Goal: Task Accomplishment & Management: Use online tool/utility

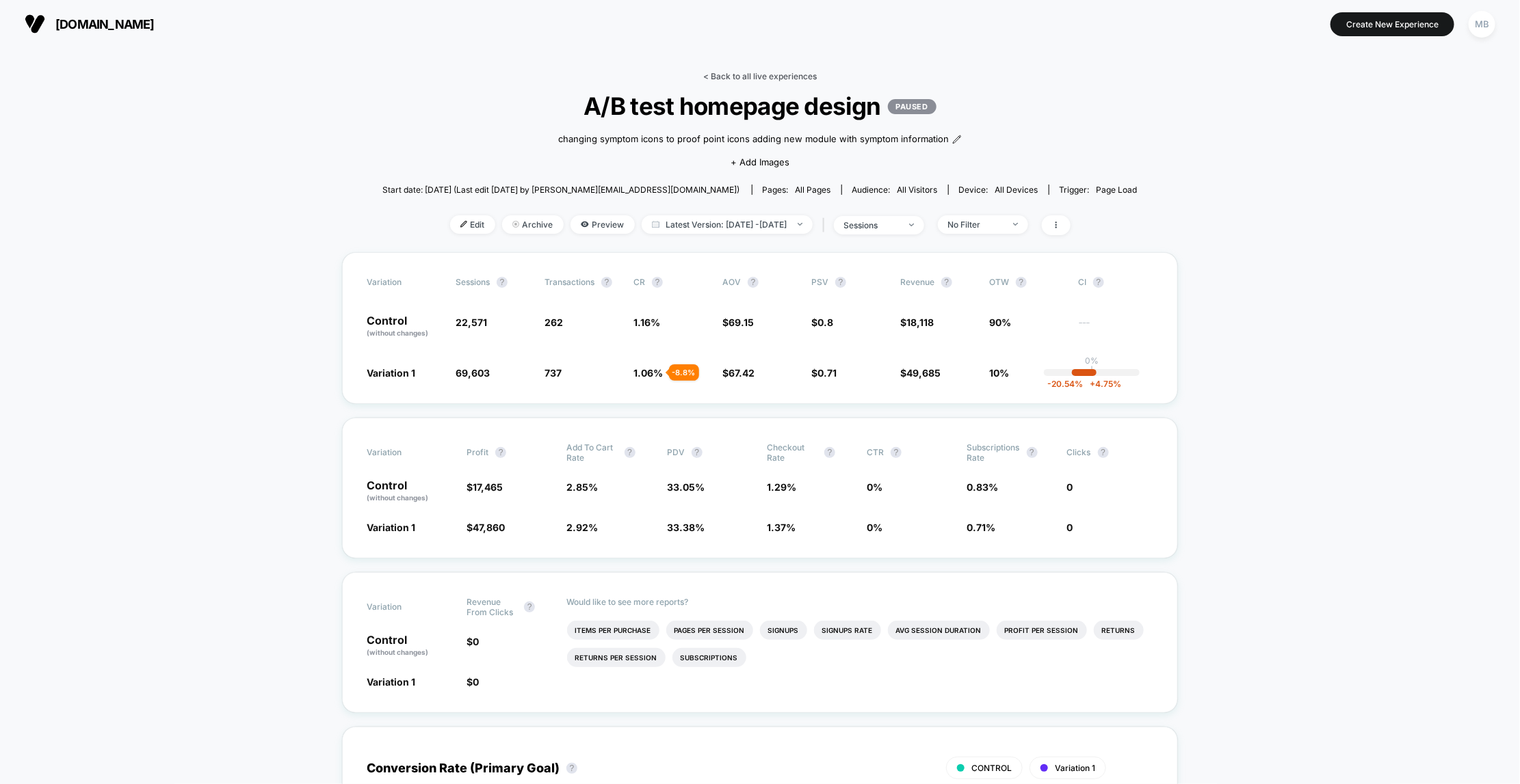
click at [772, 76] on link "< Back to all live experiences" at bounding box center [760, 76] width 113 height 10
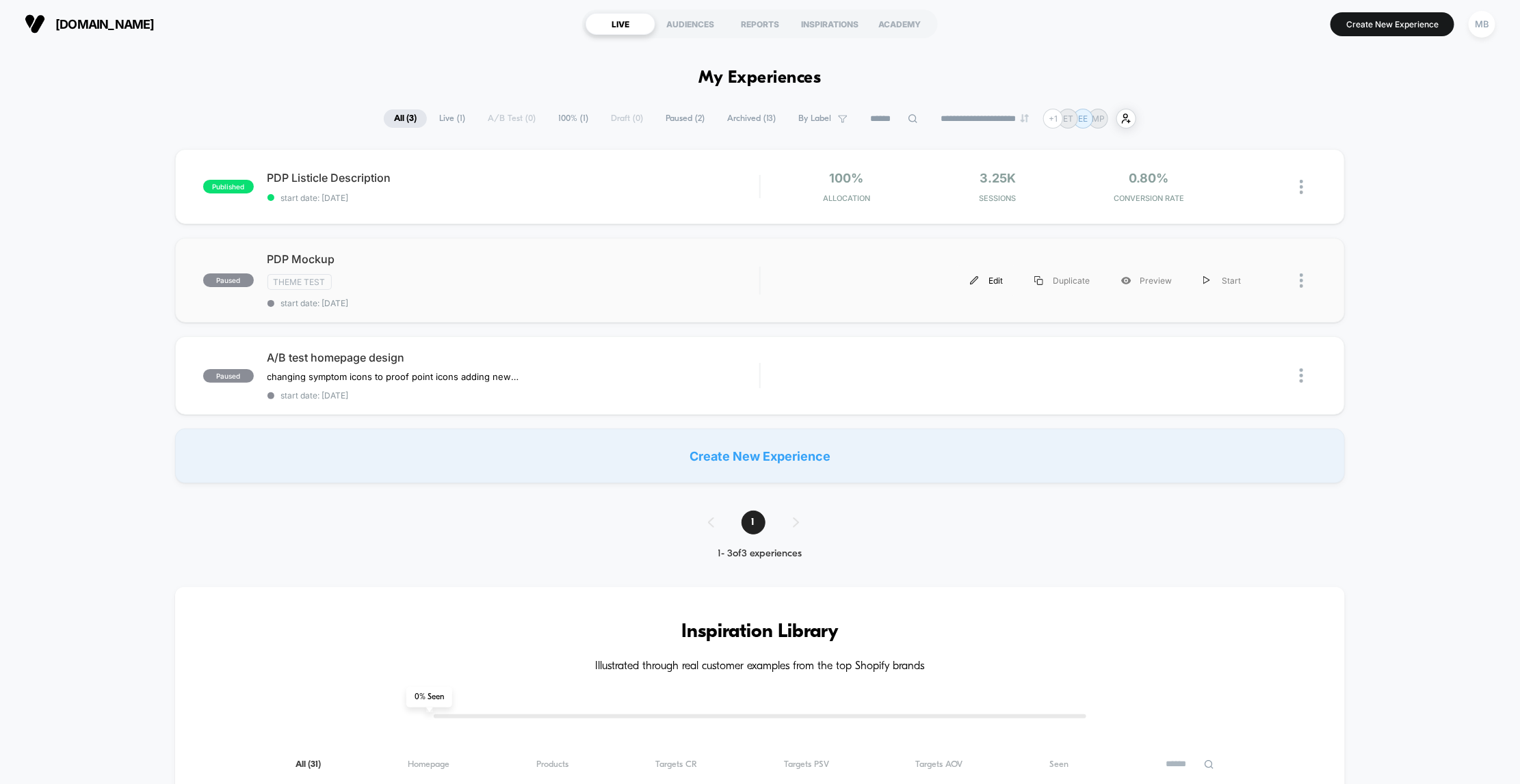
click at [991, 286] on div "Edit" at bounding box center [986, 280] width 65 height 30
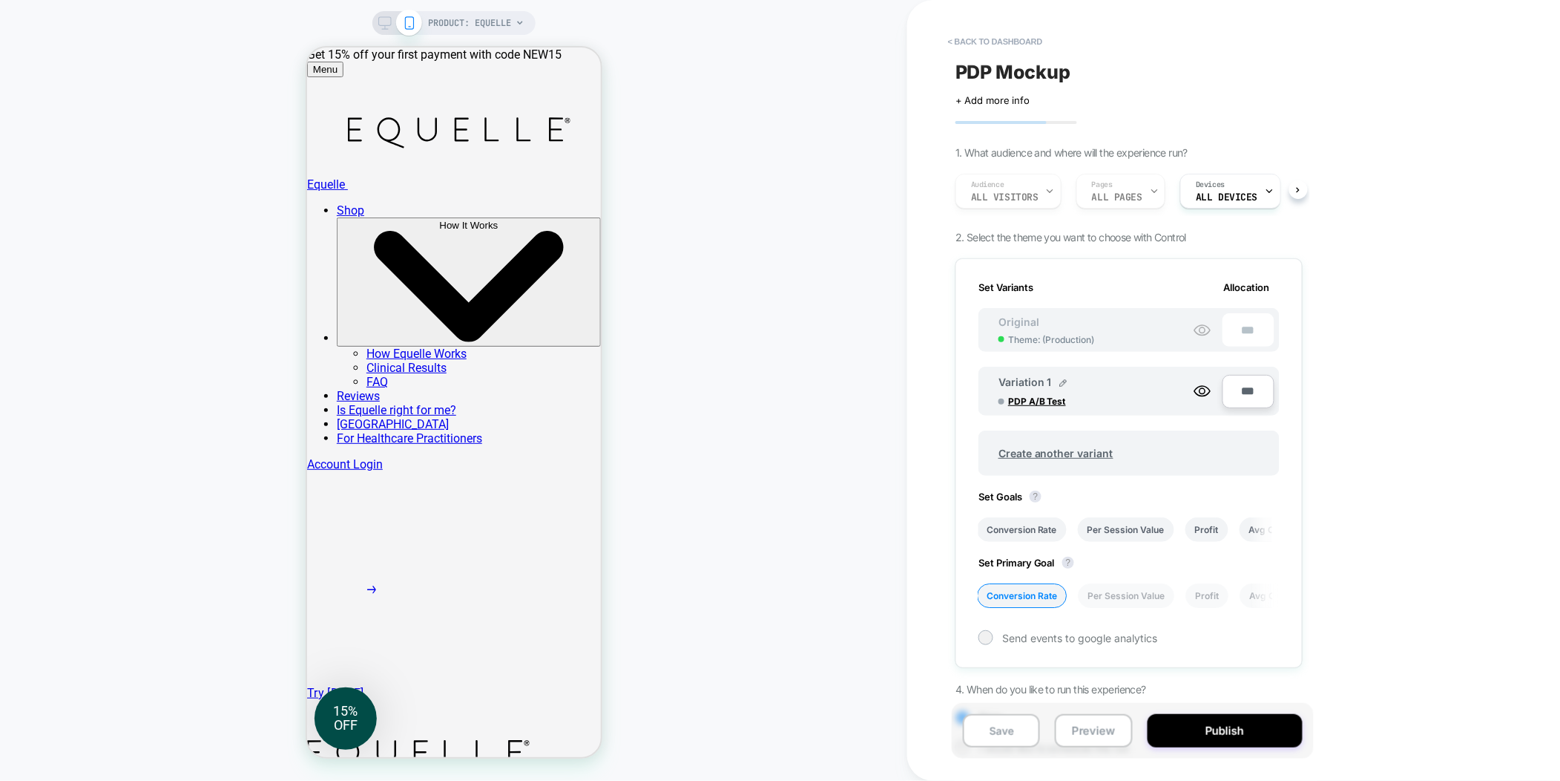
click at [617, 487] on div "PRODUCT: Equelle" at bounding box center [453, 390] width 907 height 751
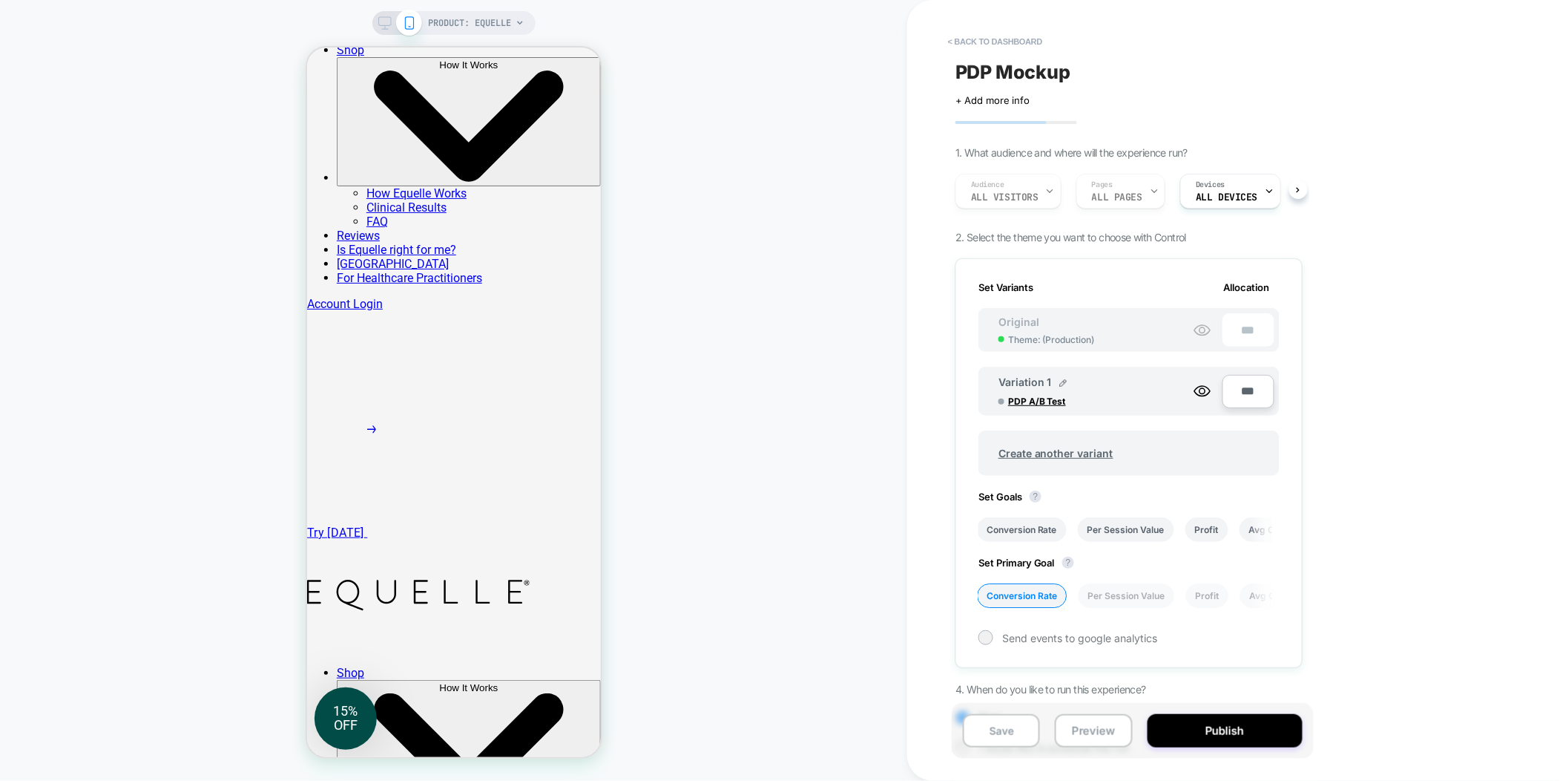
scroll to position [168, 0]
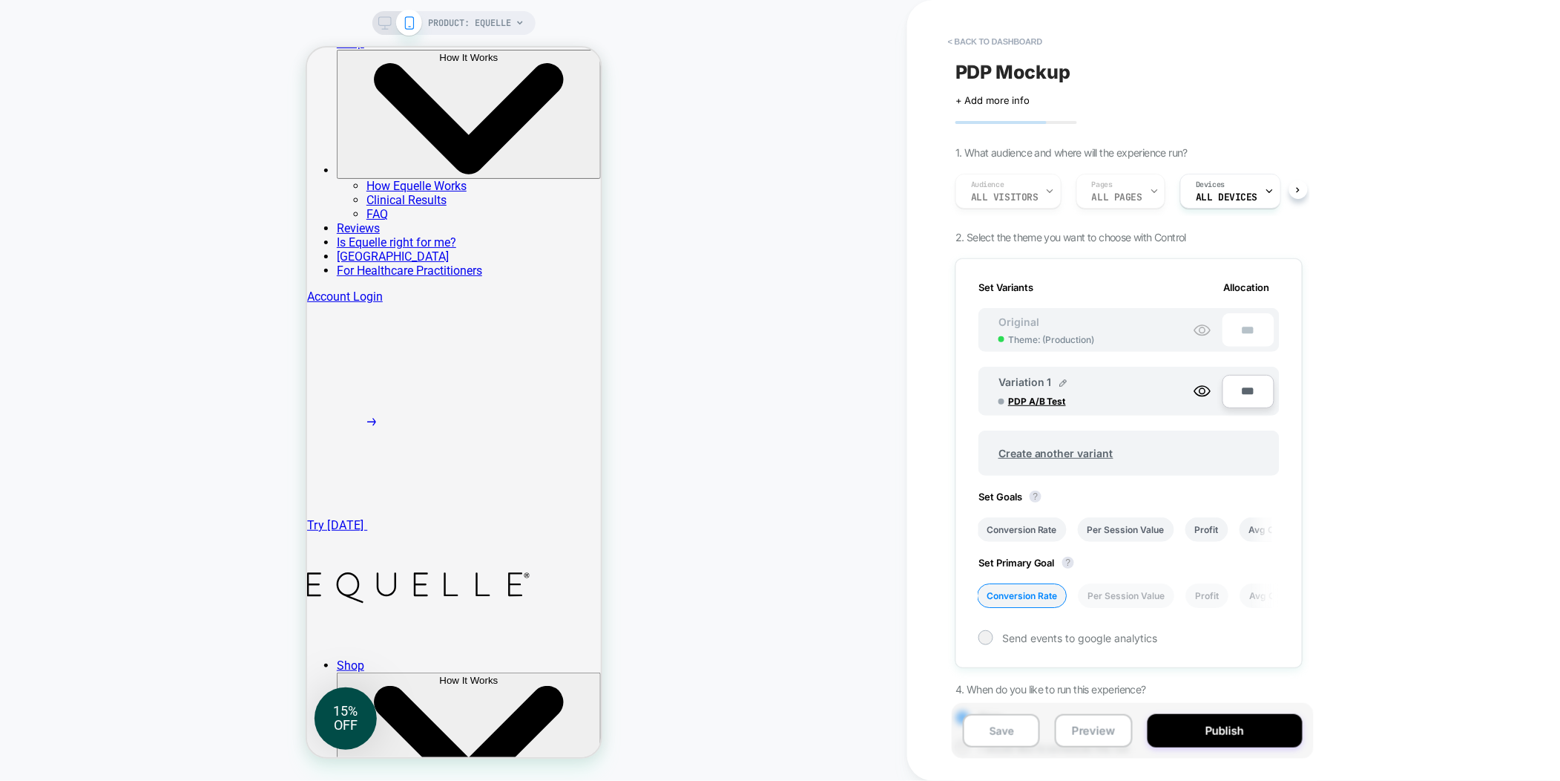
click at [384, 19] on icon at bounding box center [384, 22] width 13 height 13
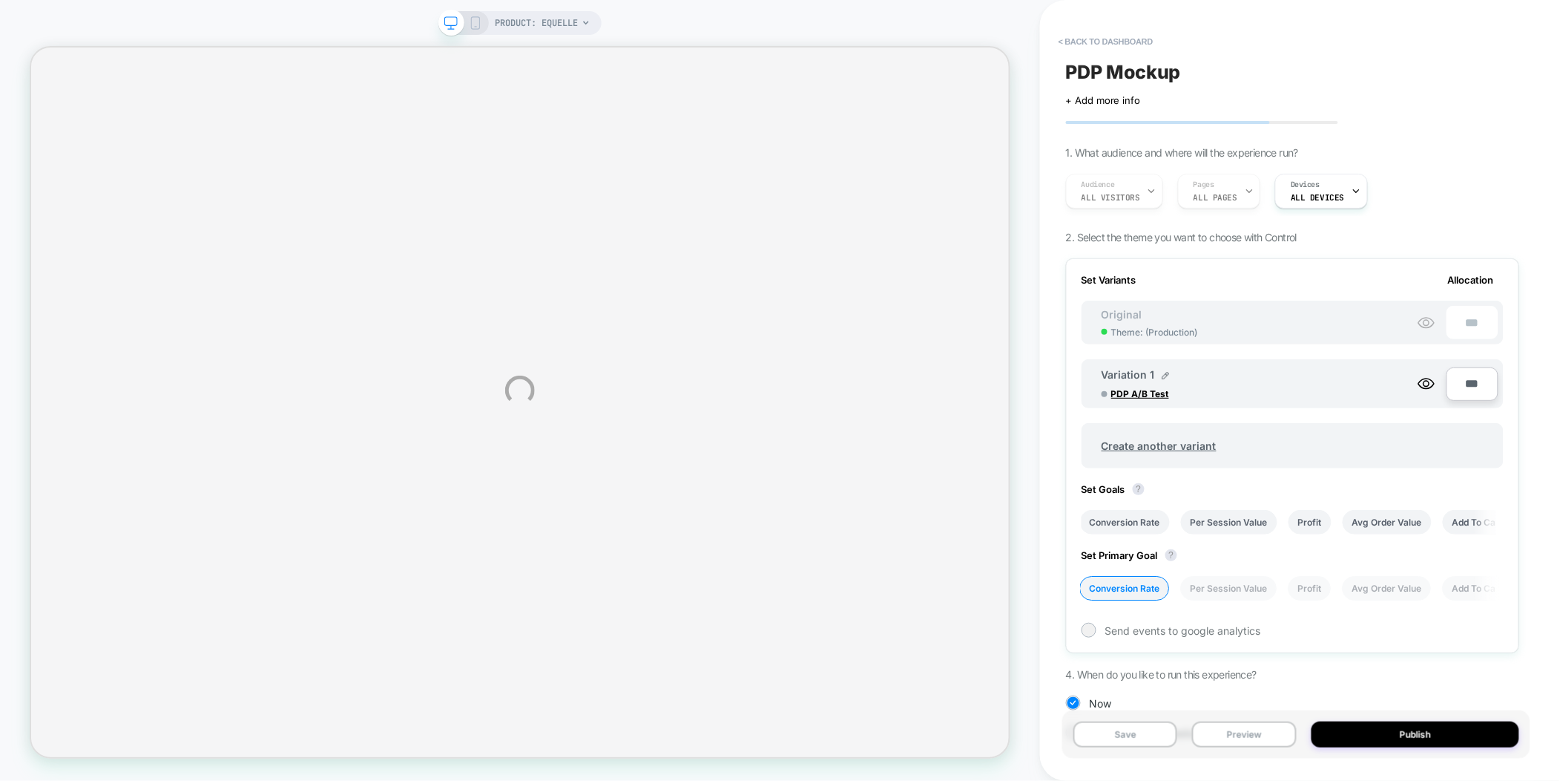
select select "**********"
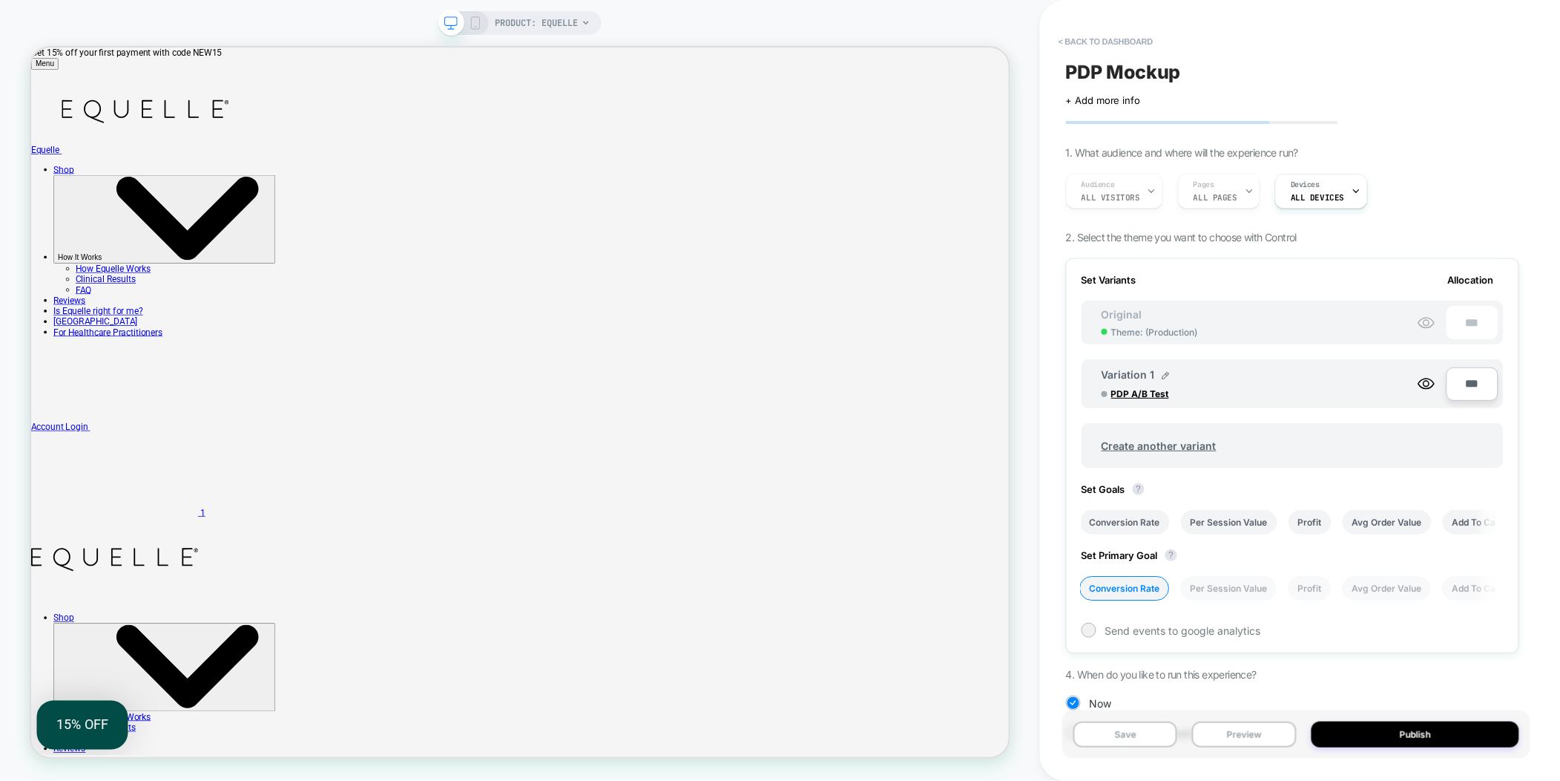
click at [474, 22] on icon at bounding box center [475, 22] width 13 height 13
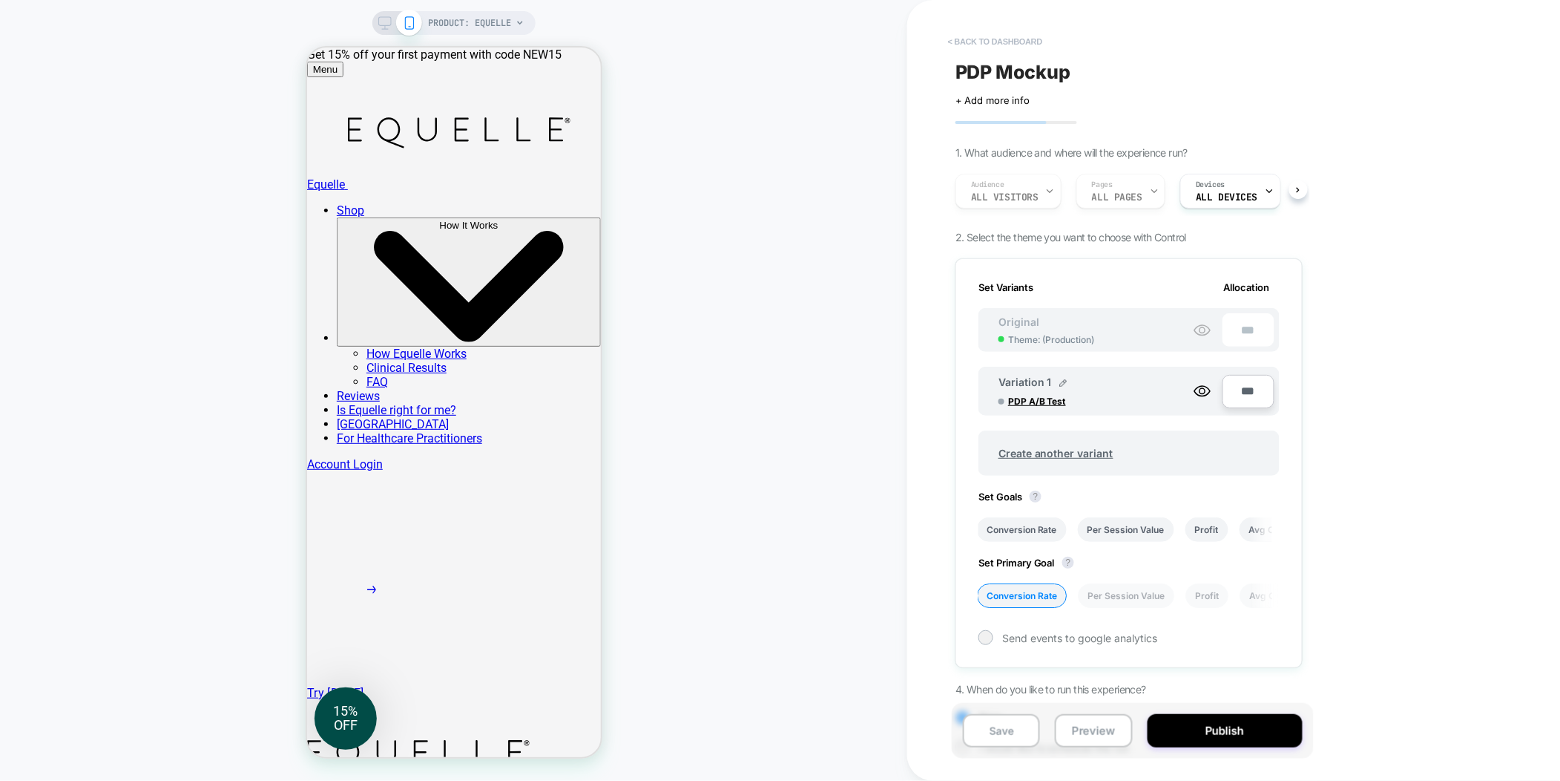
click at [1014, 41] on button "< back to dashboard" at bounding box center [995, 42] width 109 height 24
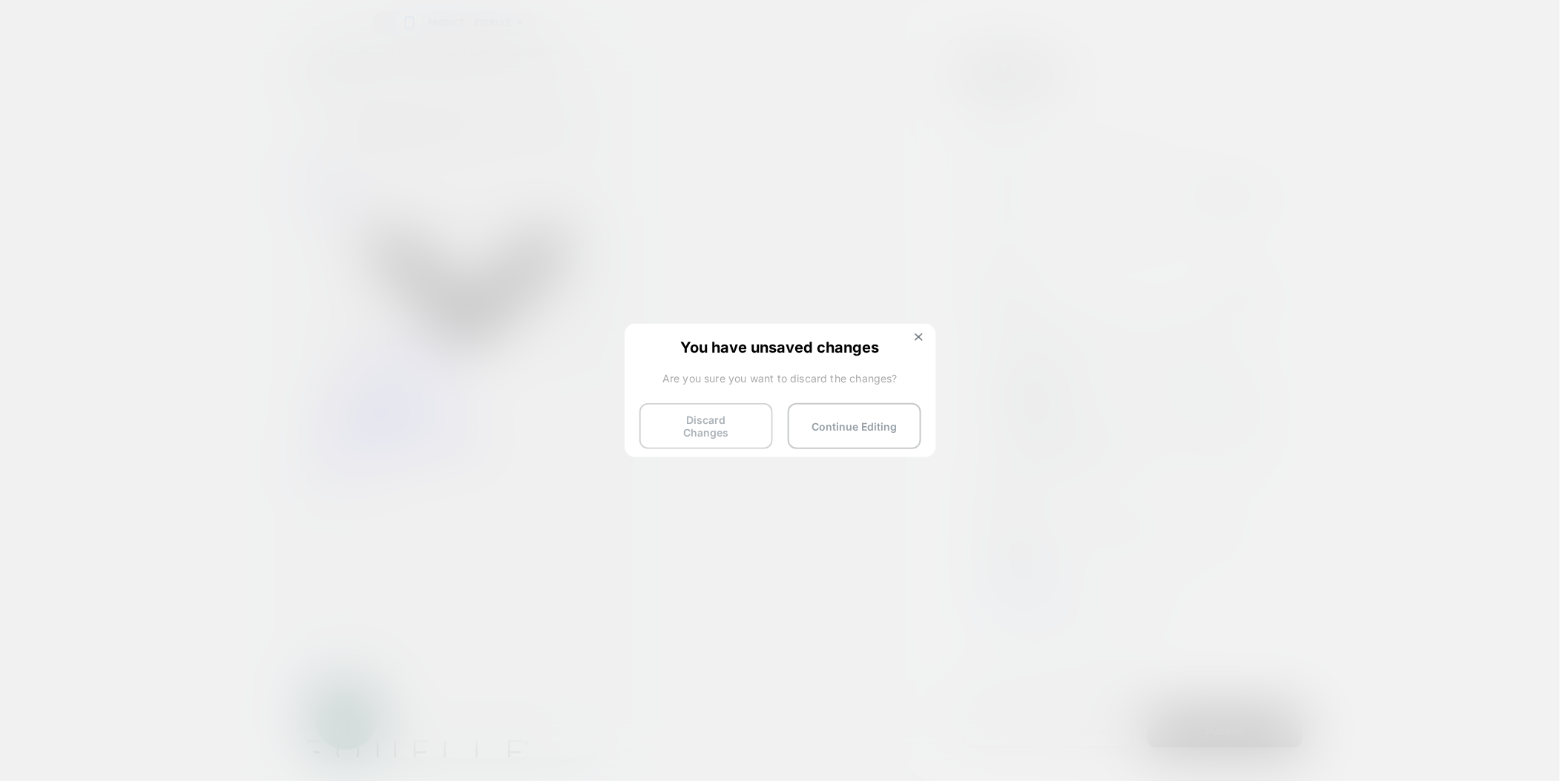
click at [726, 421] on button "Discard Changes" at bounding box center [707, 426] width 134 height 46
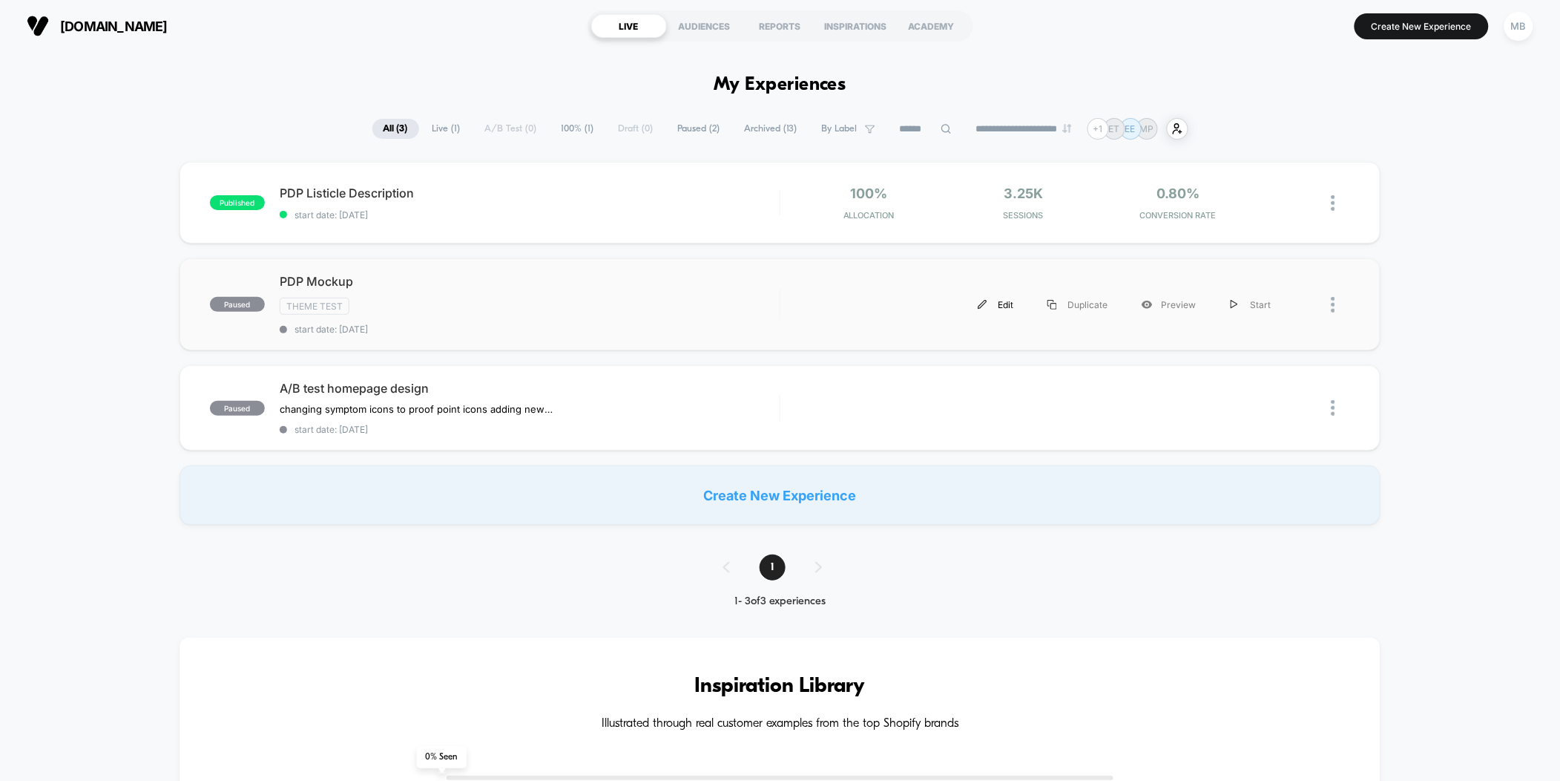
click at [1016, 303] on div "Edit" at bounding box center [996, 304] width 70 height 33
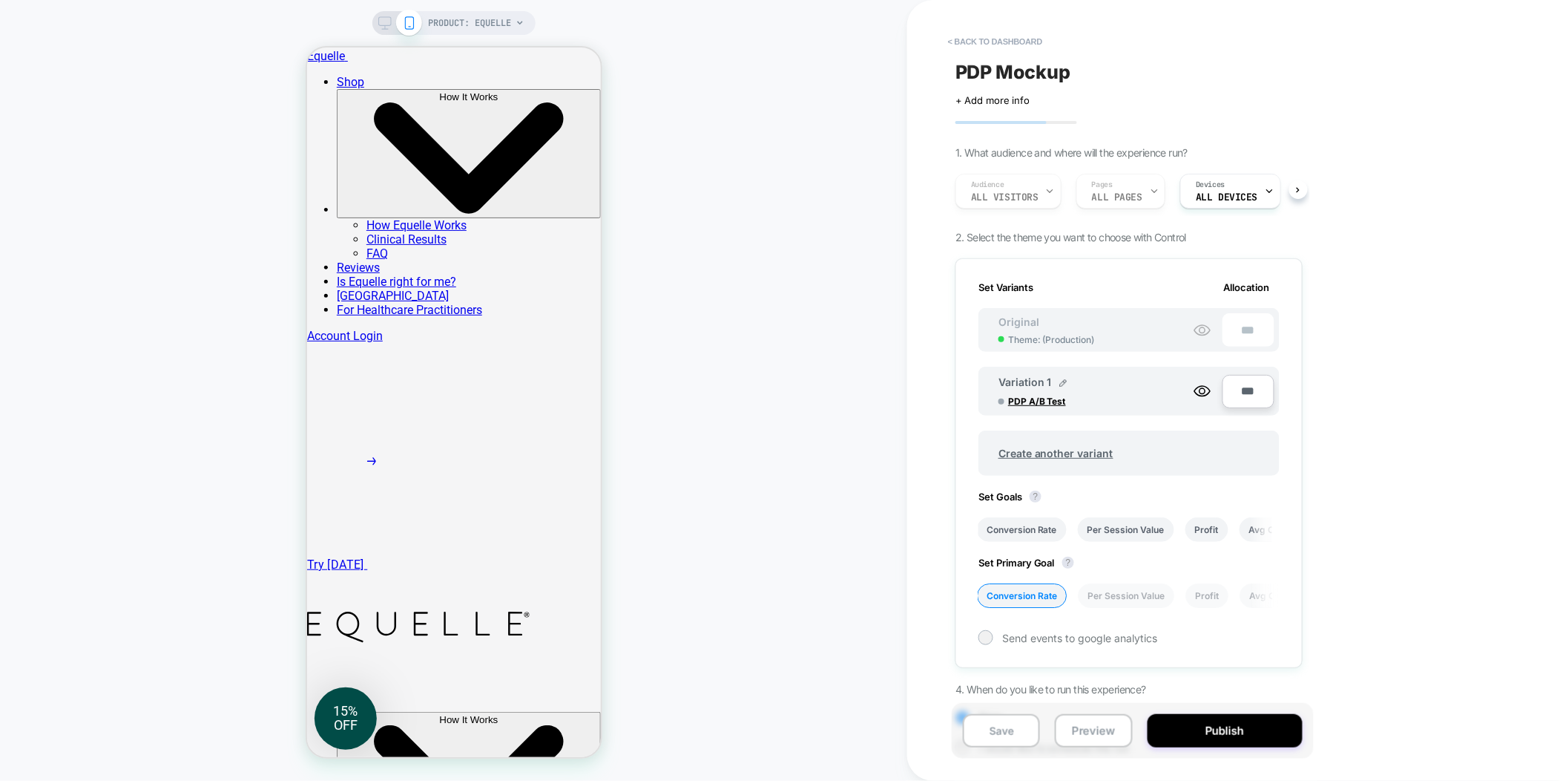
scroll to position [130, 0]
click at [505, 23] on span "PRODUCT: Equelle" at bounding box center [470, 23] width 83 height 24
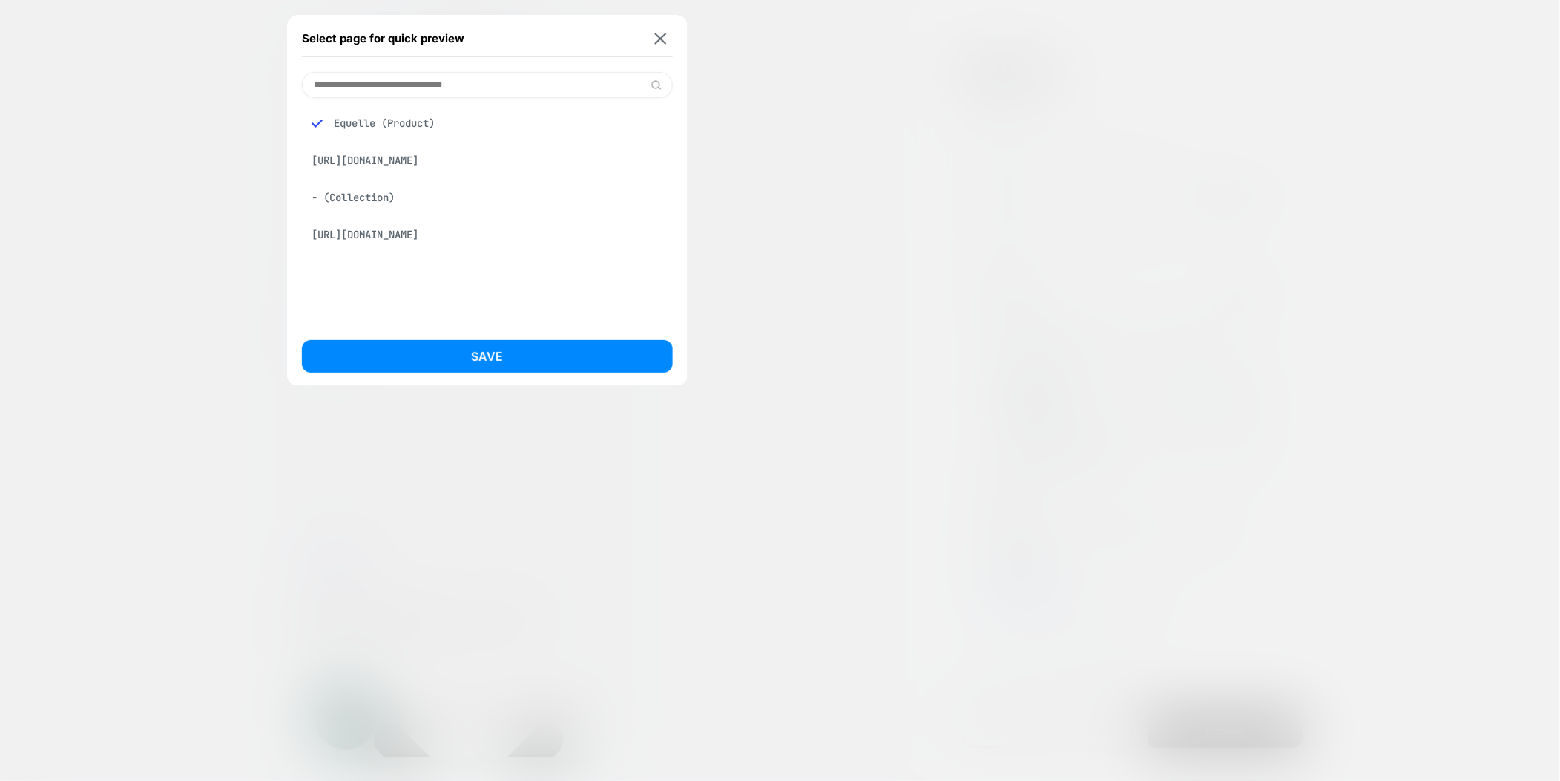
click at [354, 155] on div "[URL][DOMAIN_NAME]" at bounding box center [487, 160] width 371 height 28
drag, startPoint x: 362, startPoint y: 203, endPoint x: 364, endPoint y: 234, distance: 30.5
click at [362, 203] on div "- (Collection)" at bounding box center [487, 197] width 371 height 28
click at [366, 245] on div "[URL][DOMAIN_NAME]" at bounding box center [487, 234] width 371 height 28
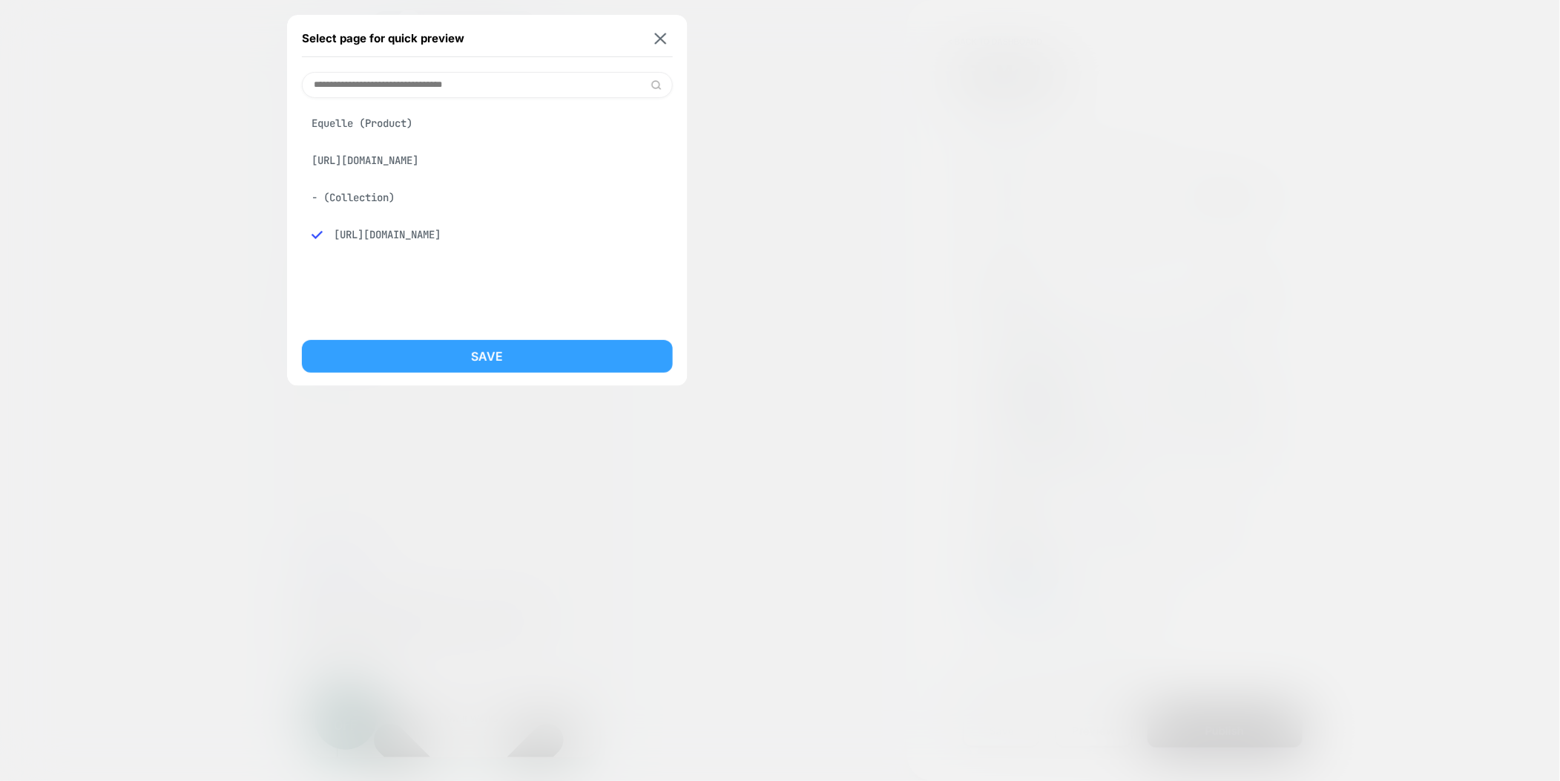
click at [483, 366] on button "Save" at bounding box center [487, 356] width 371 height 33
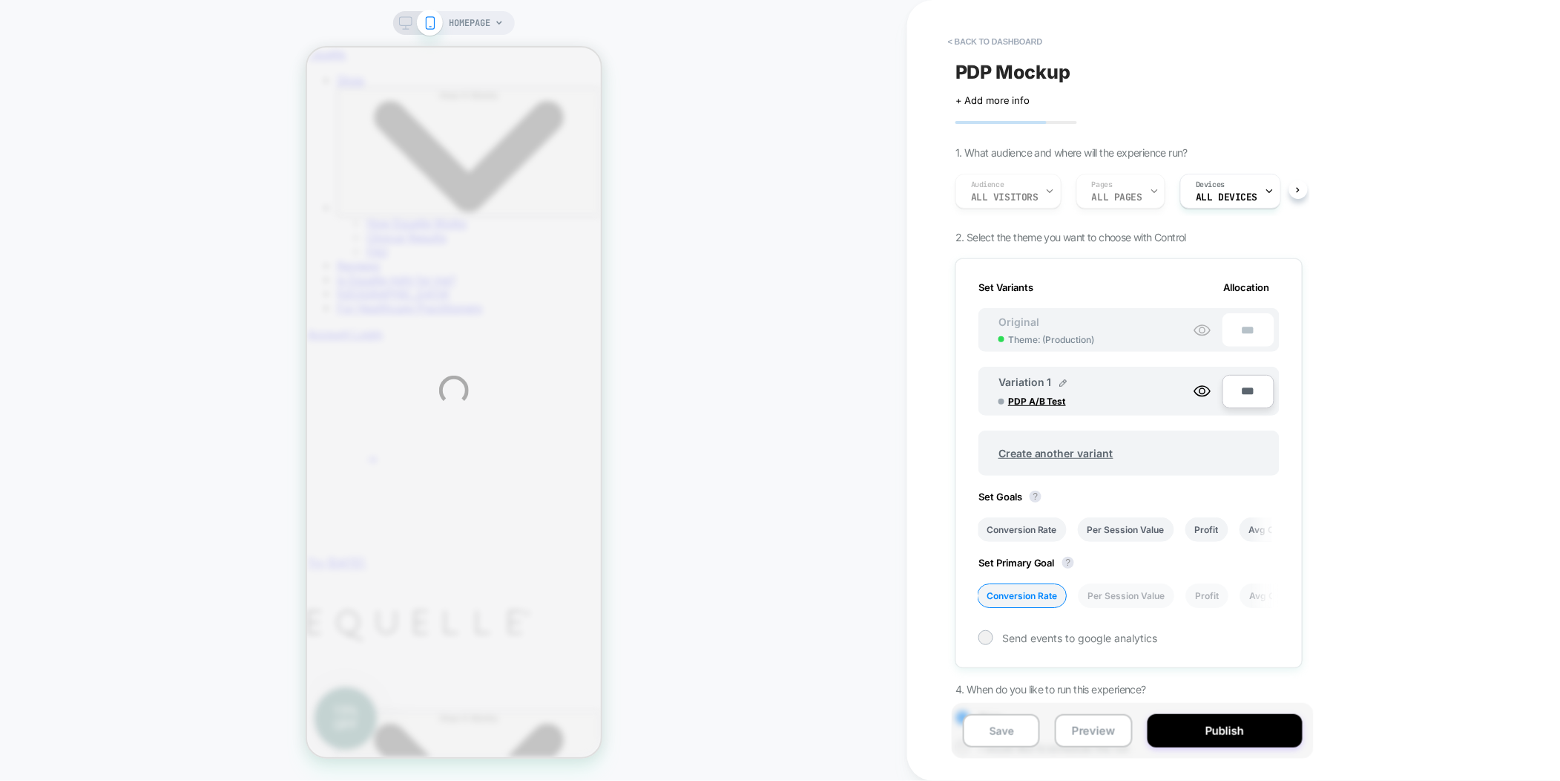
click at [404, 23] on div "HOMEPAGE < back to dashboard PDP Mockup Click to edit experience details + Add …" at bounding box center [780, 390] width 1560 height 781
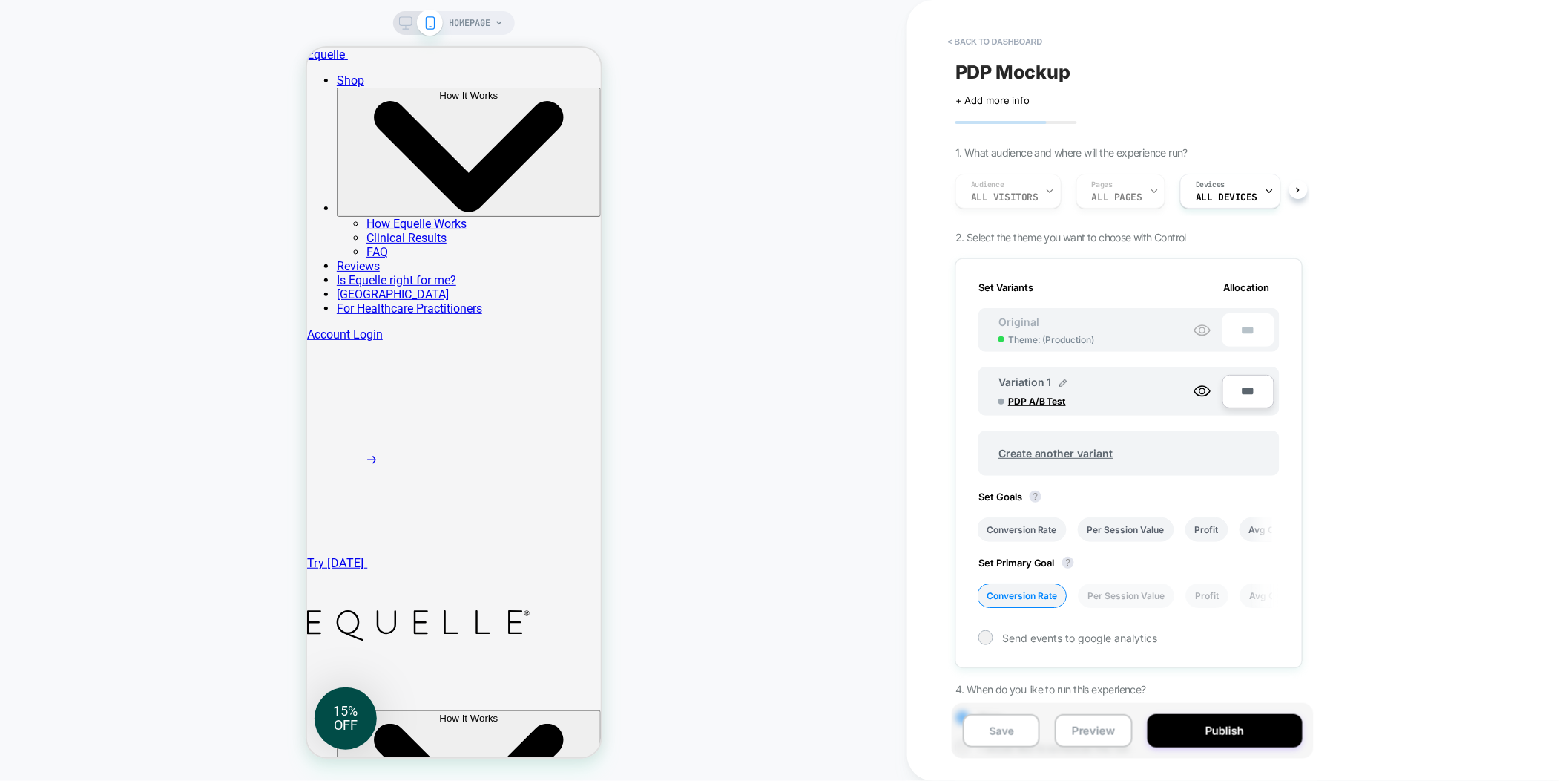
click at [402, 23] on icon at bounding box center [405, 22] width 13 height 13
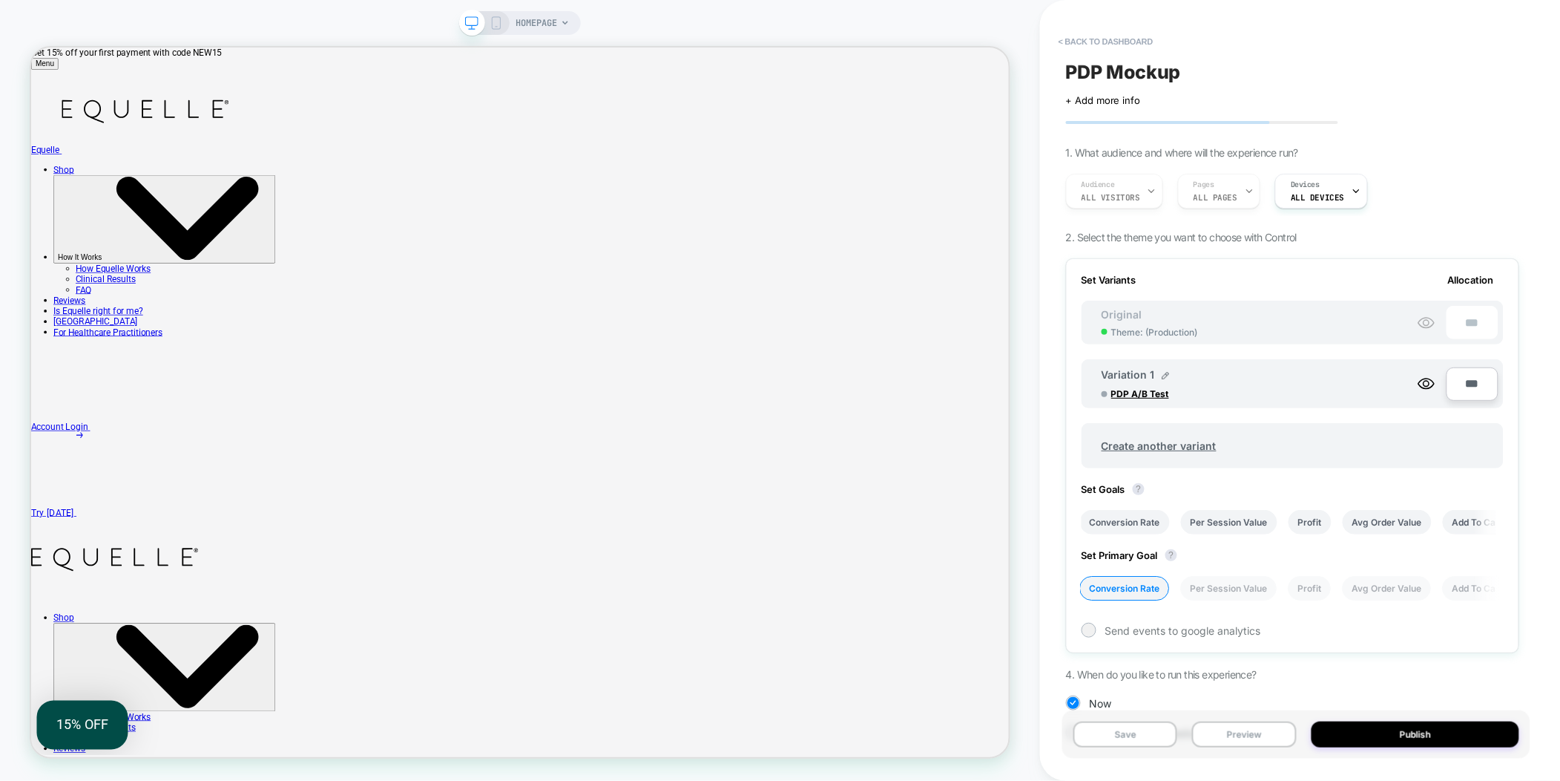
click at [557, 20] on span "HOMEPAGE" at bounding box center [537, 23] width 42 height 24
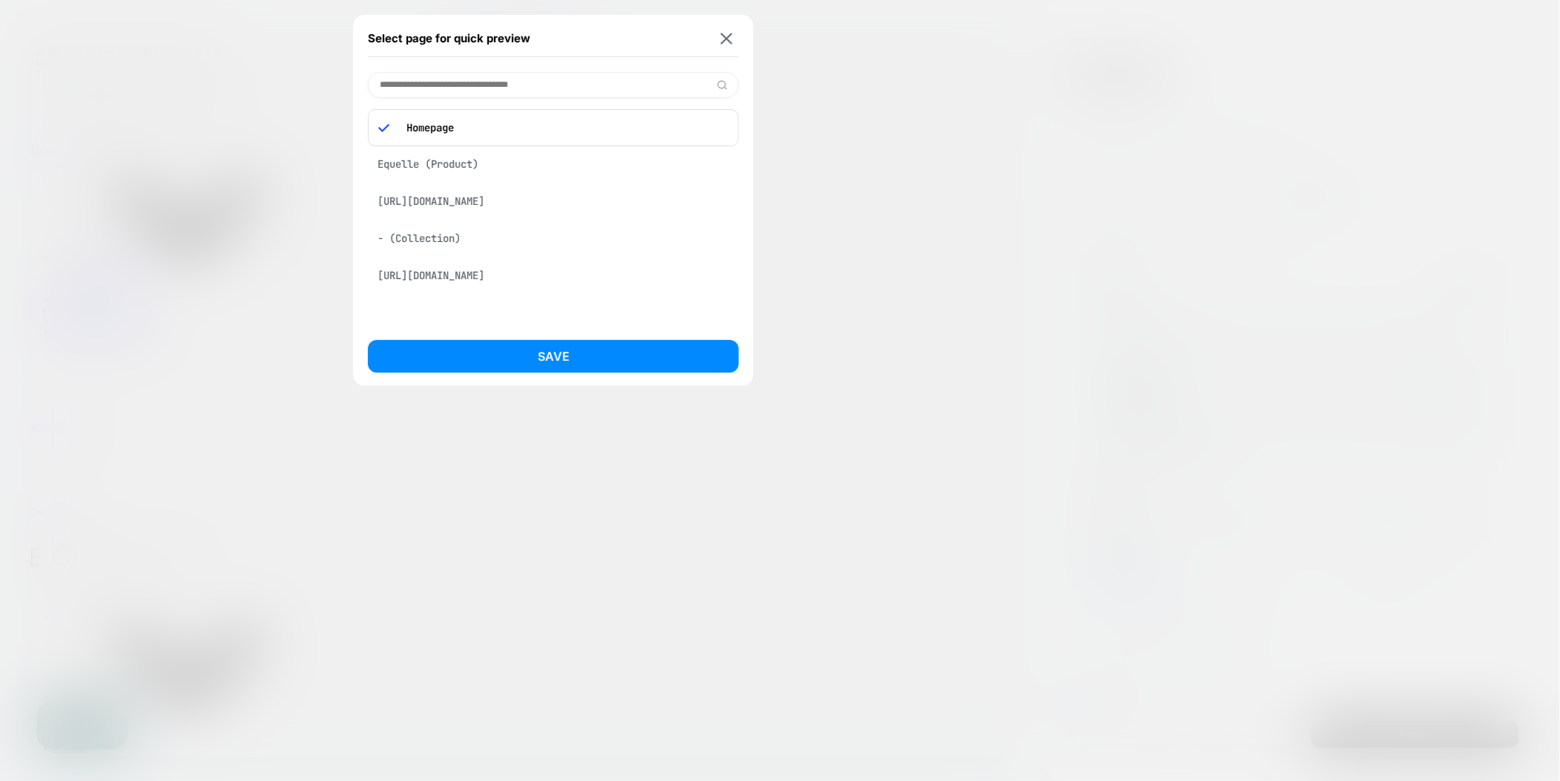
click at [459, 158] on div "Equelle (Product)" at bounding box center [553, 164] width 371 height 28
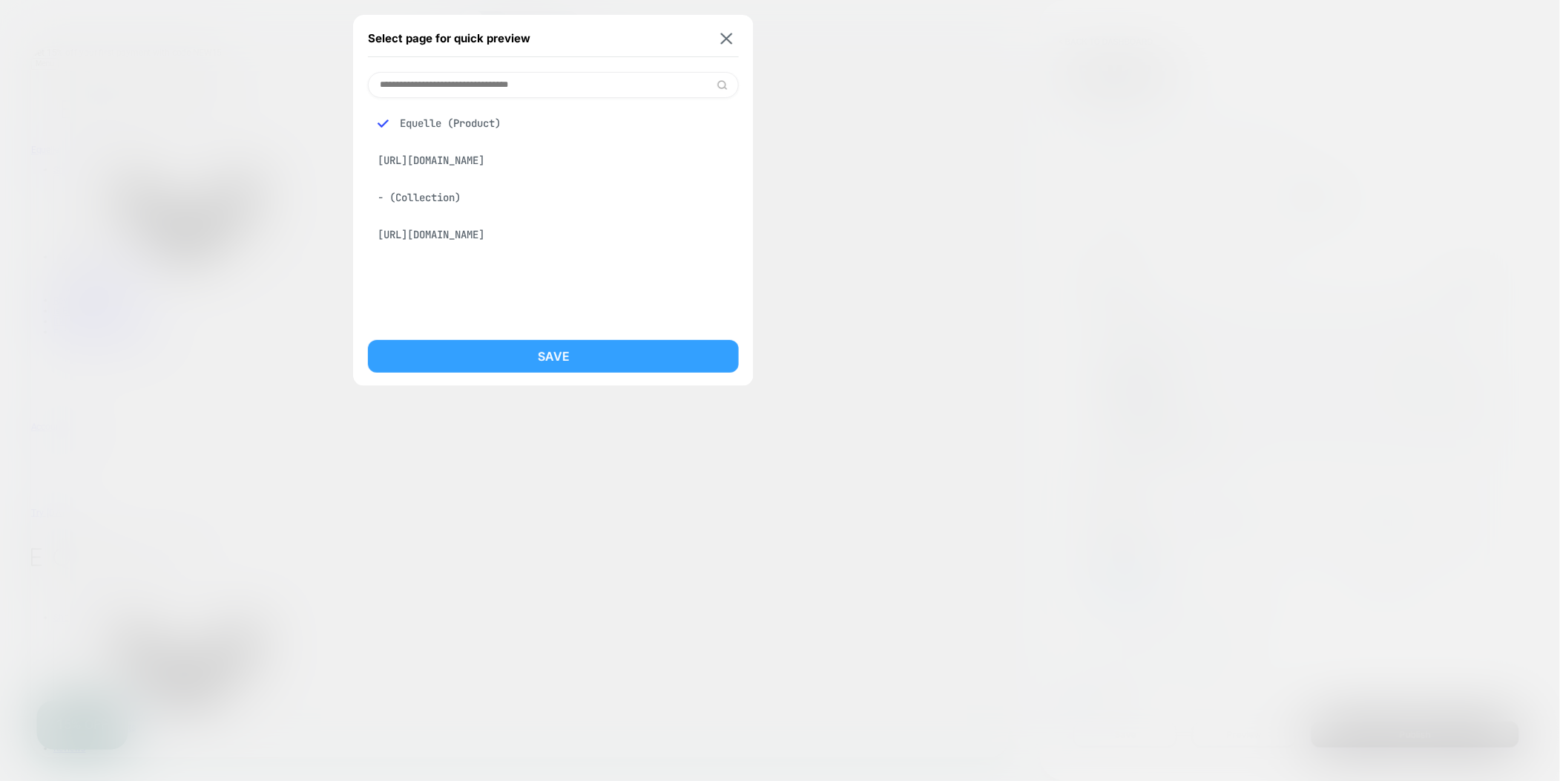
click at [577, 357] on button "Save" at bounding box center [553, 356] width 371 height 33
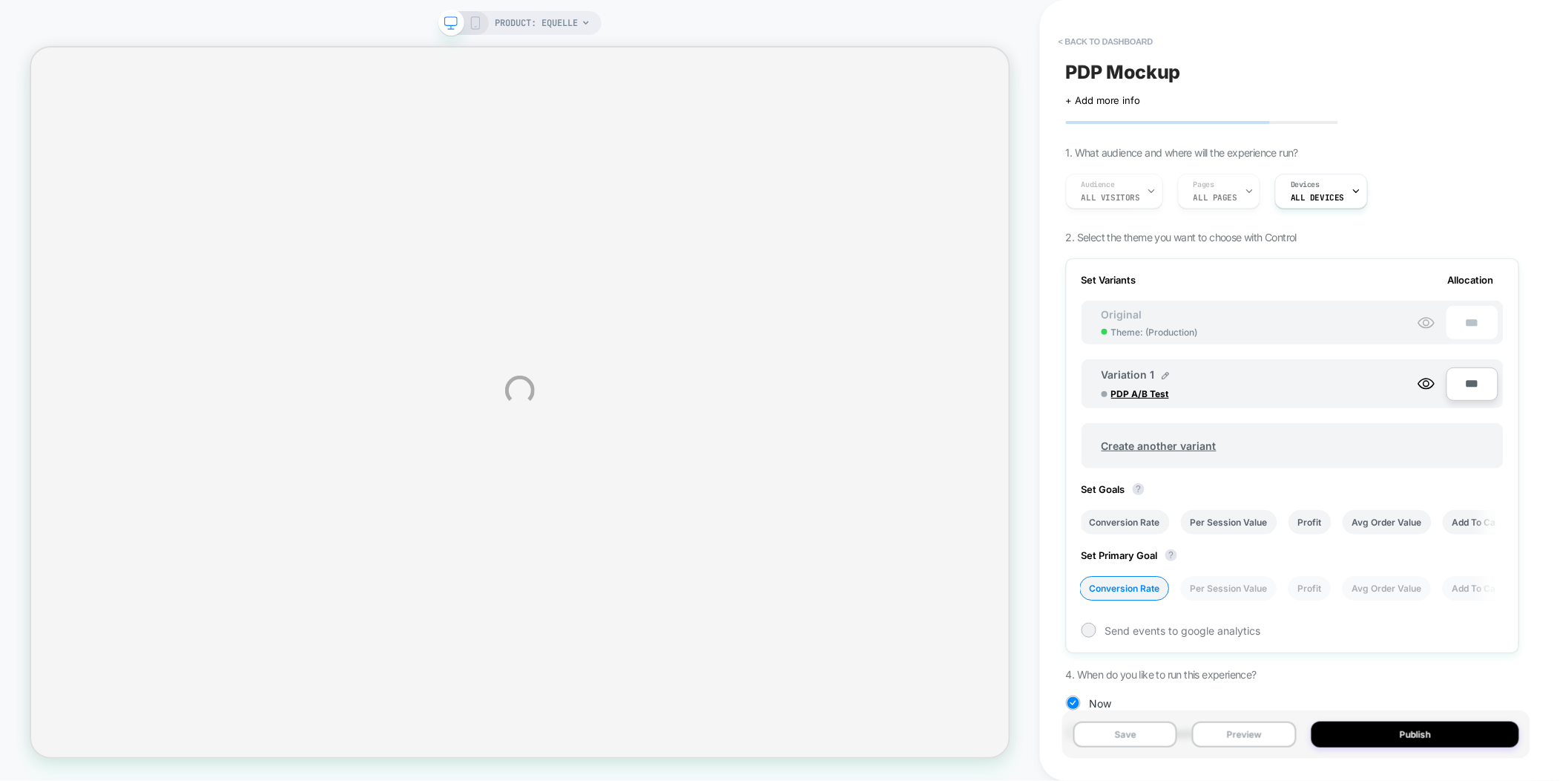
select select "**********"
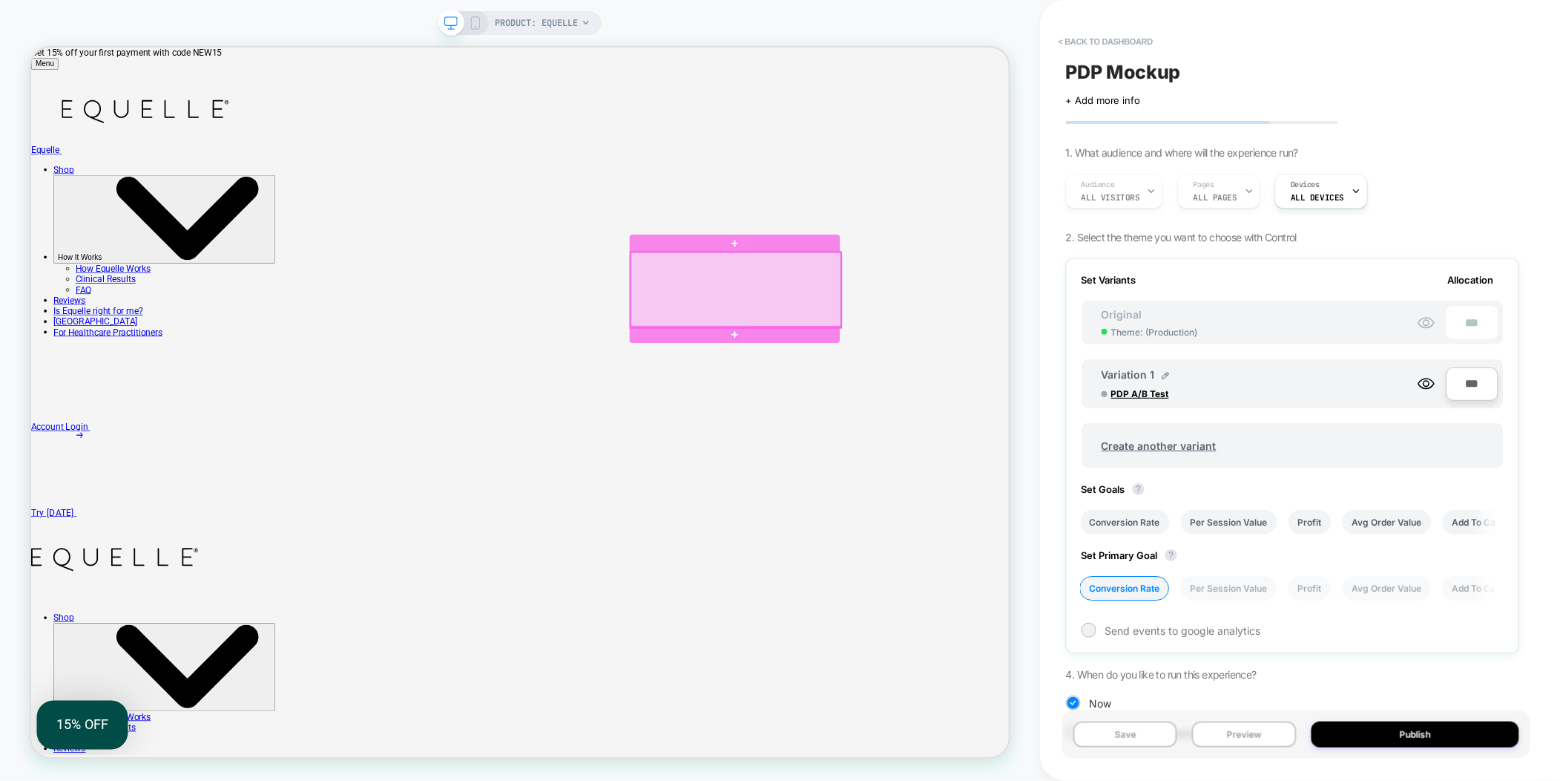
click at [910, 359] on div at bounding box center [970, 370] width 280 height 100
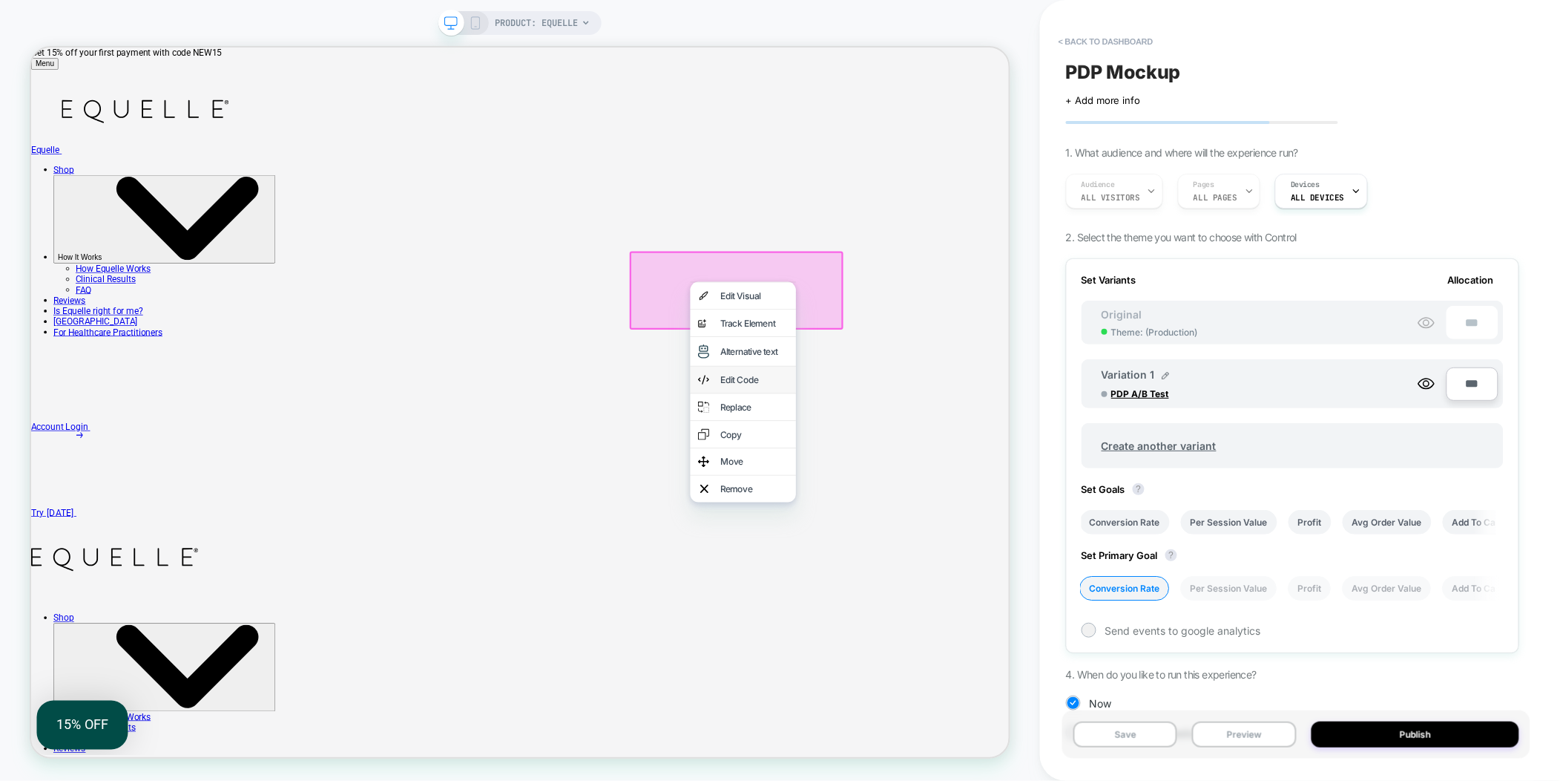
click at [1006, 496] on div "Edit Code" at bounding box center [995, 489] width 91 height 15
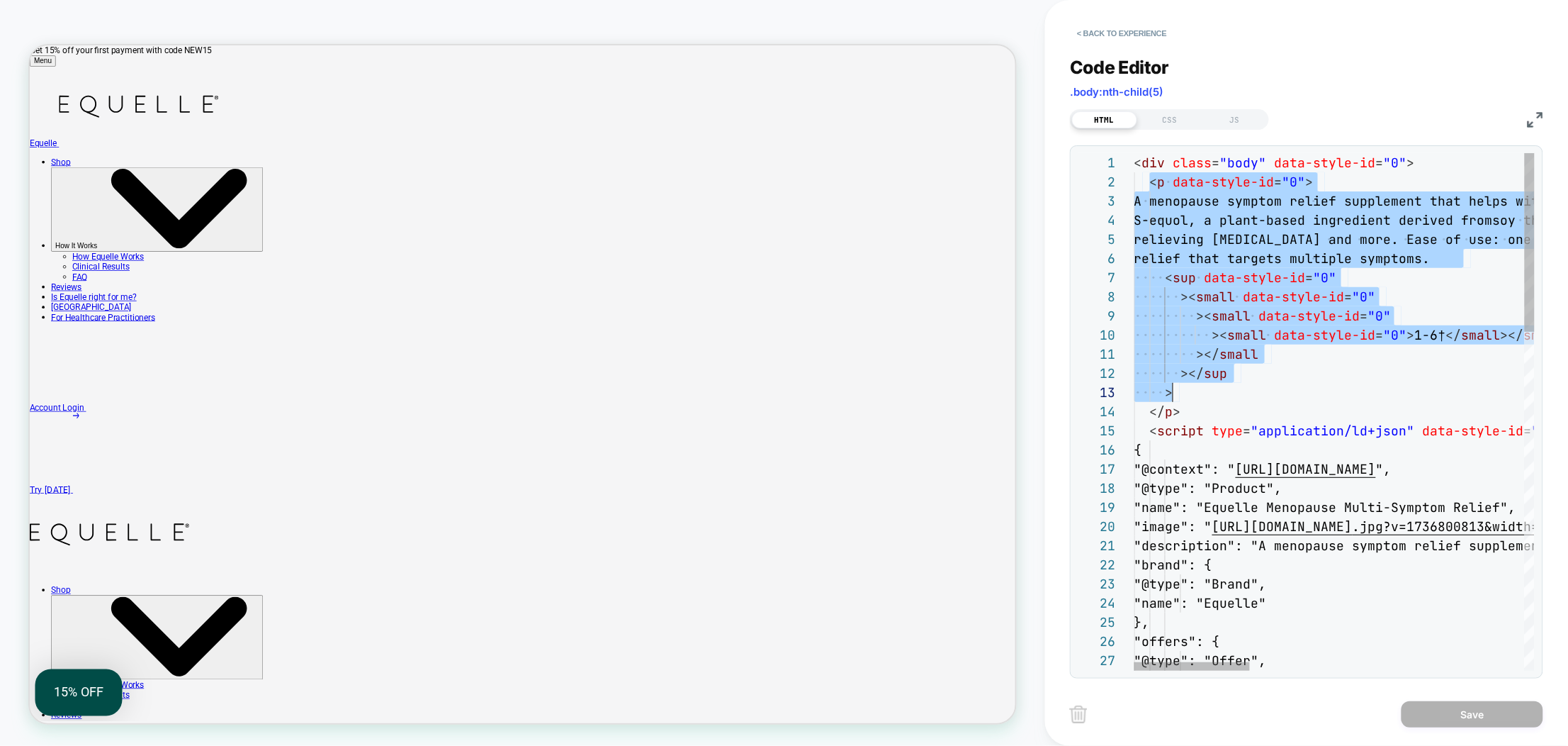
scroll to position [19, 46]
drag, startPoint x: 1149, startPoint y: 181, endPoint x: 1232, endPoint y: 407, distance: 240.8
type textarea "**********"
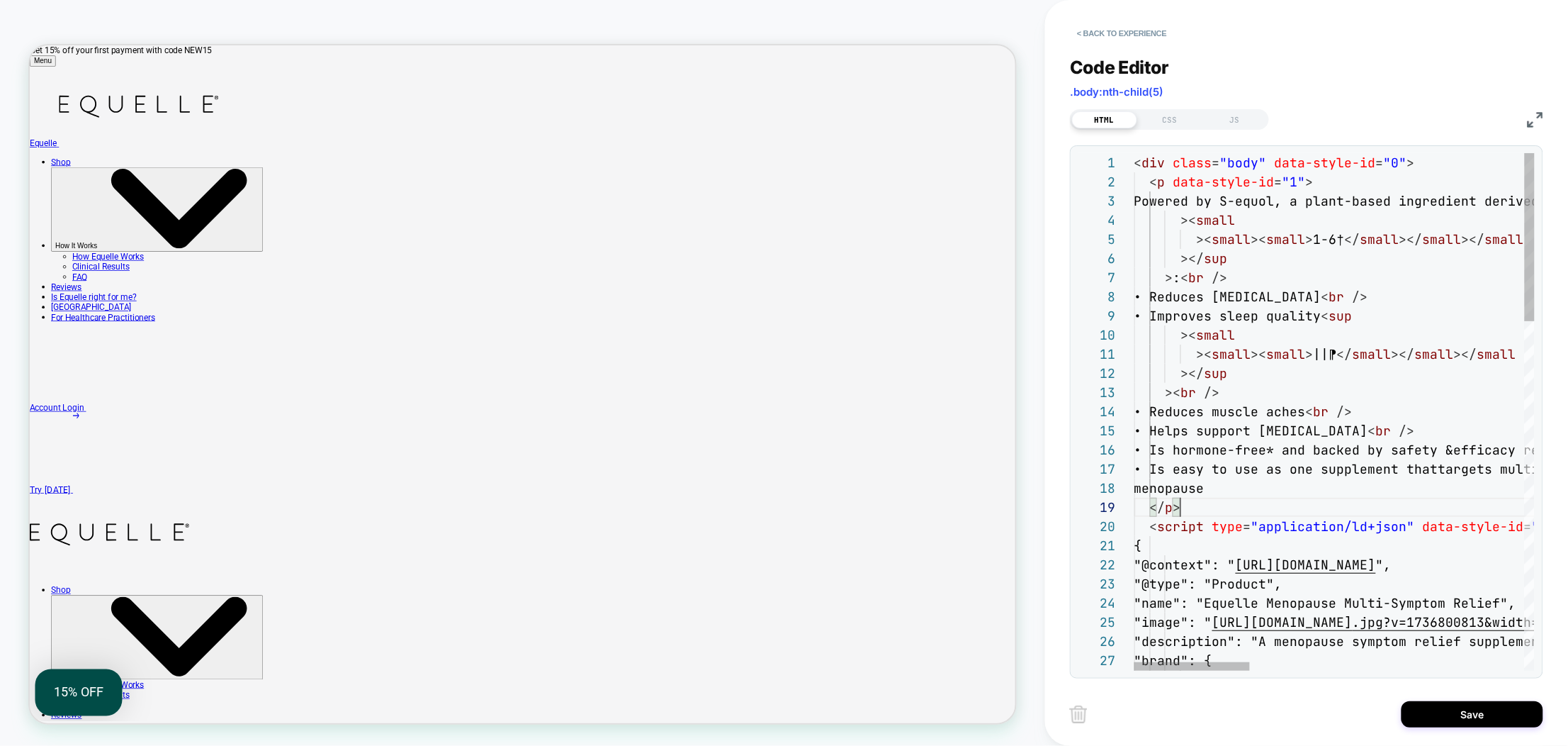
scroll to position [153, 46]
click at [1481, 712] on button "Save" at bounding box center [1473, 714] width 141 height 26
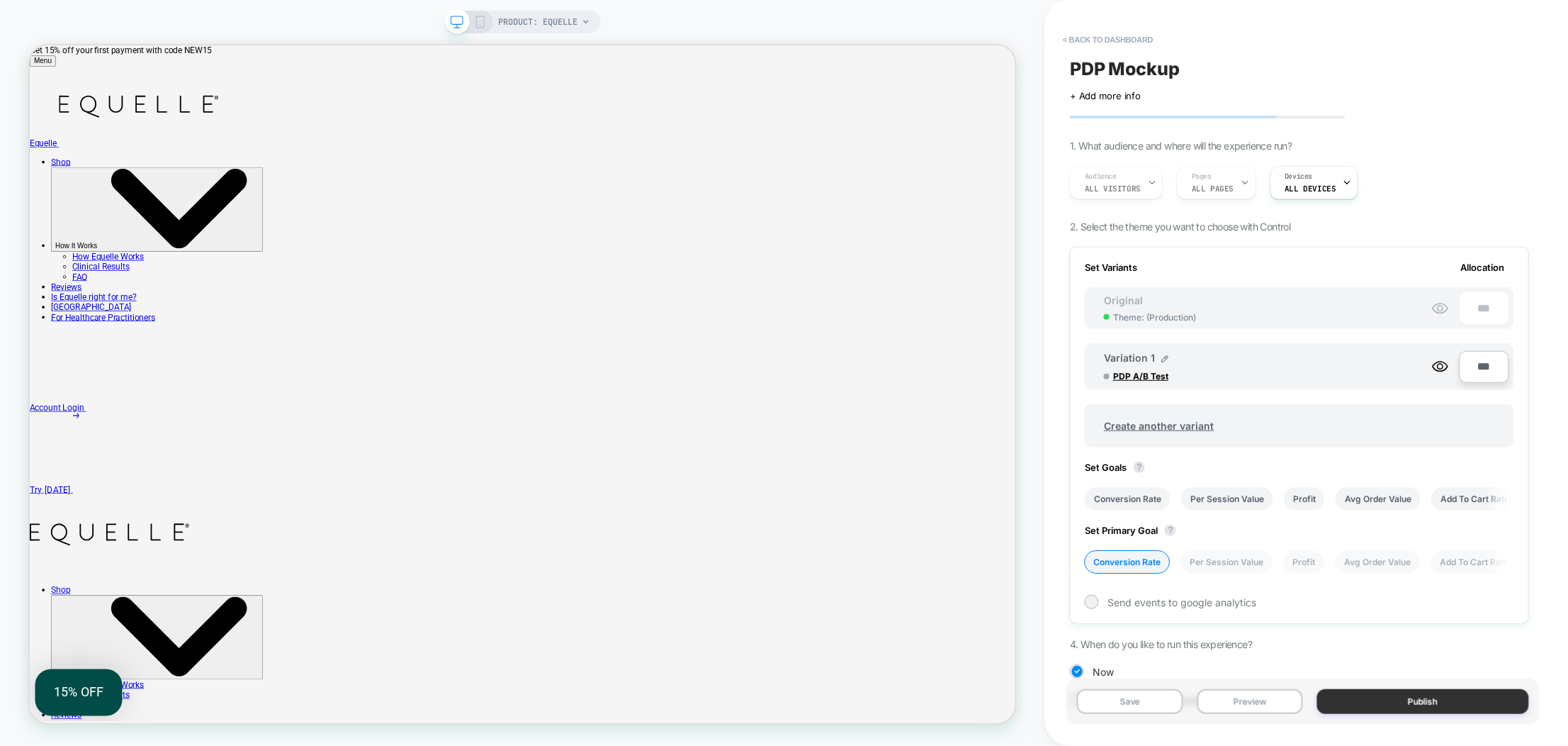
scroll to position [0, 1]
click at [480, 18] on icon at bounding box center [479, 21] width 12 height 12
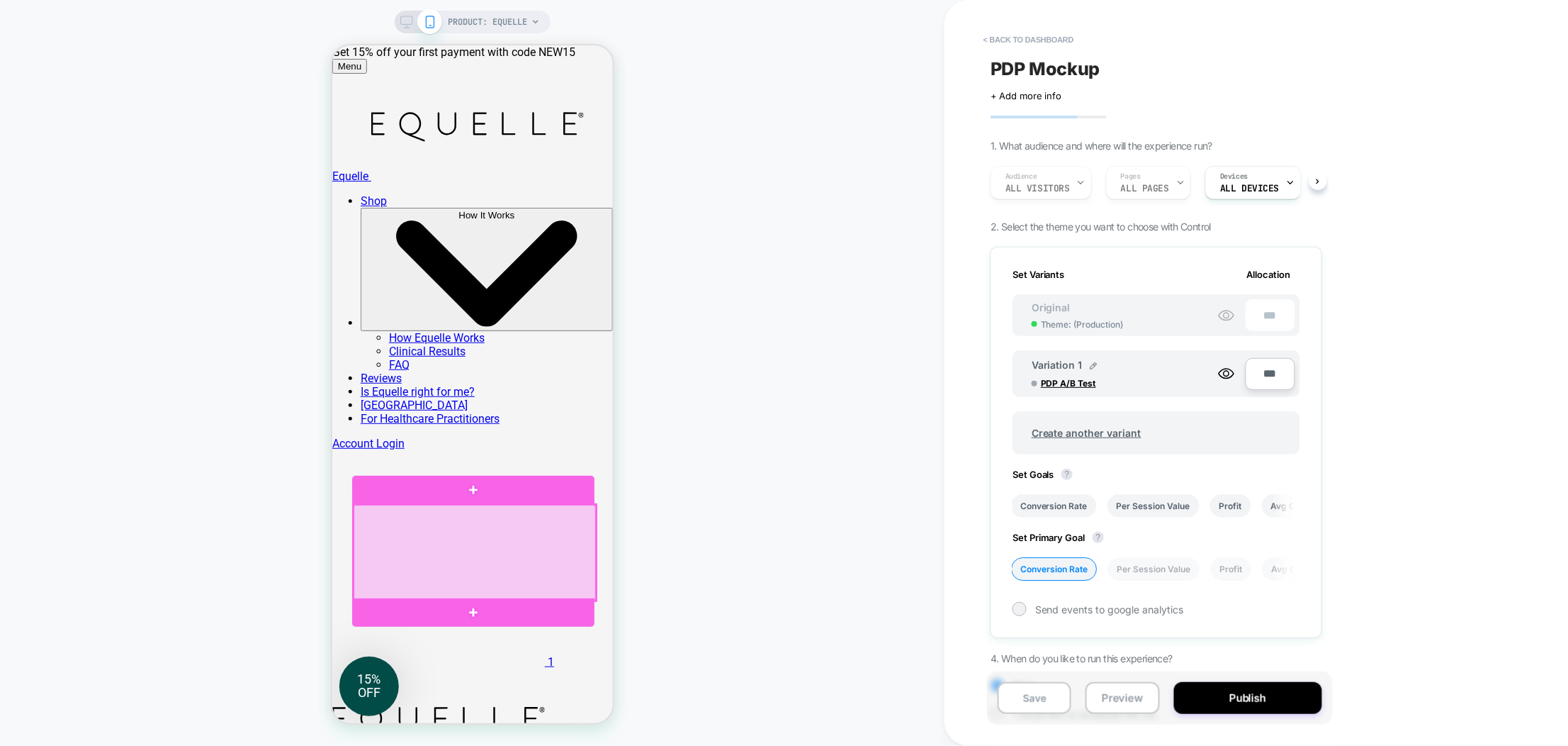
click at [466, 548] on div at bounding box center [474, 552] width 243 height 96
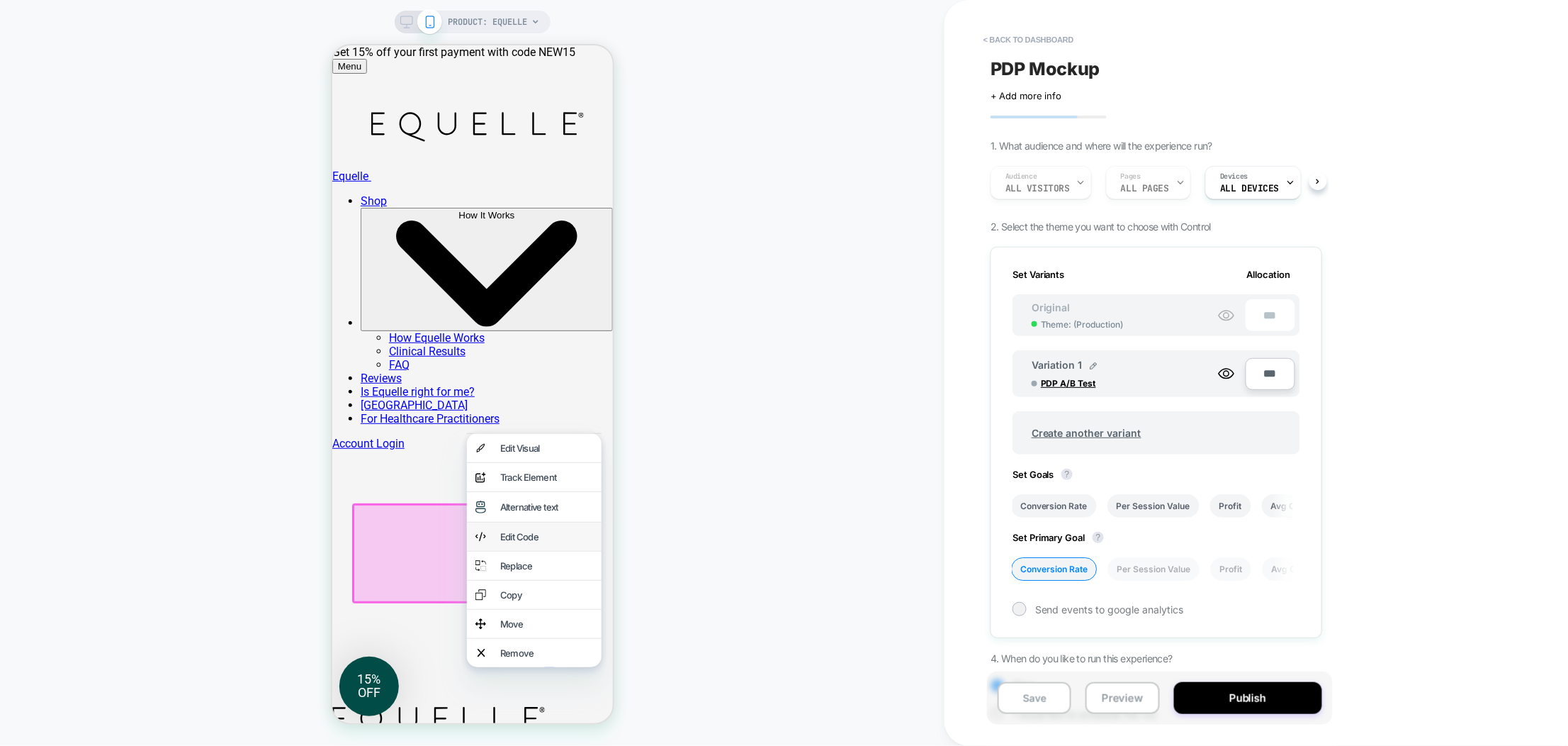
click at [528, 542] on div "Edit Code" at bounding box center [545, 536] width 93 height 11
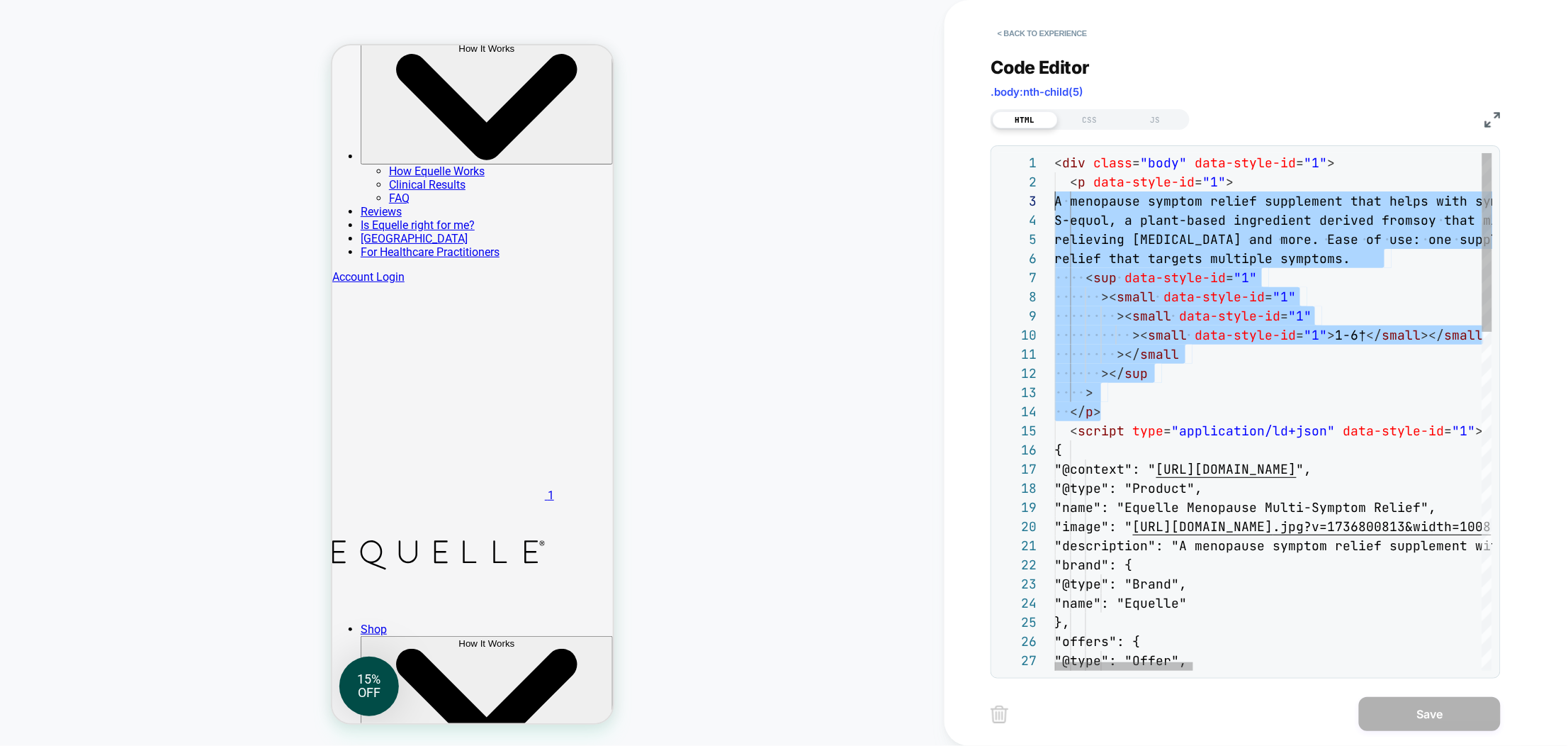
scroll to position [19, 0]
drag, startPoint x: 1116, startPoint y: 405, endPoint x: 1055, endPoint y: 186, distance: 227.3
type textarea "**********"
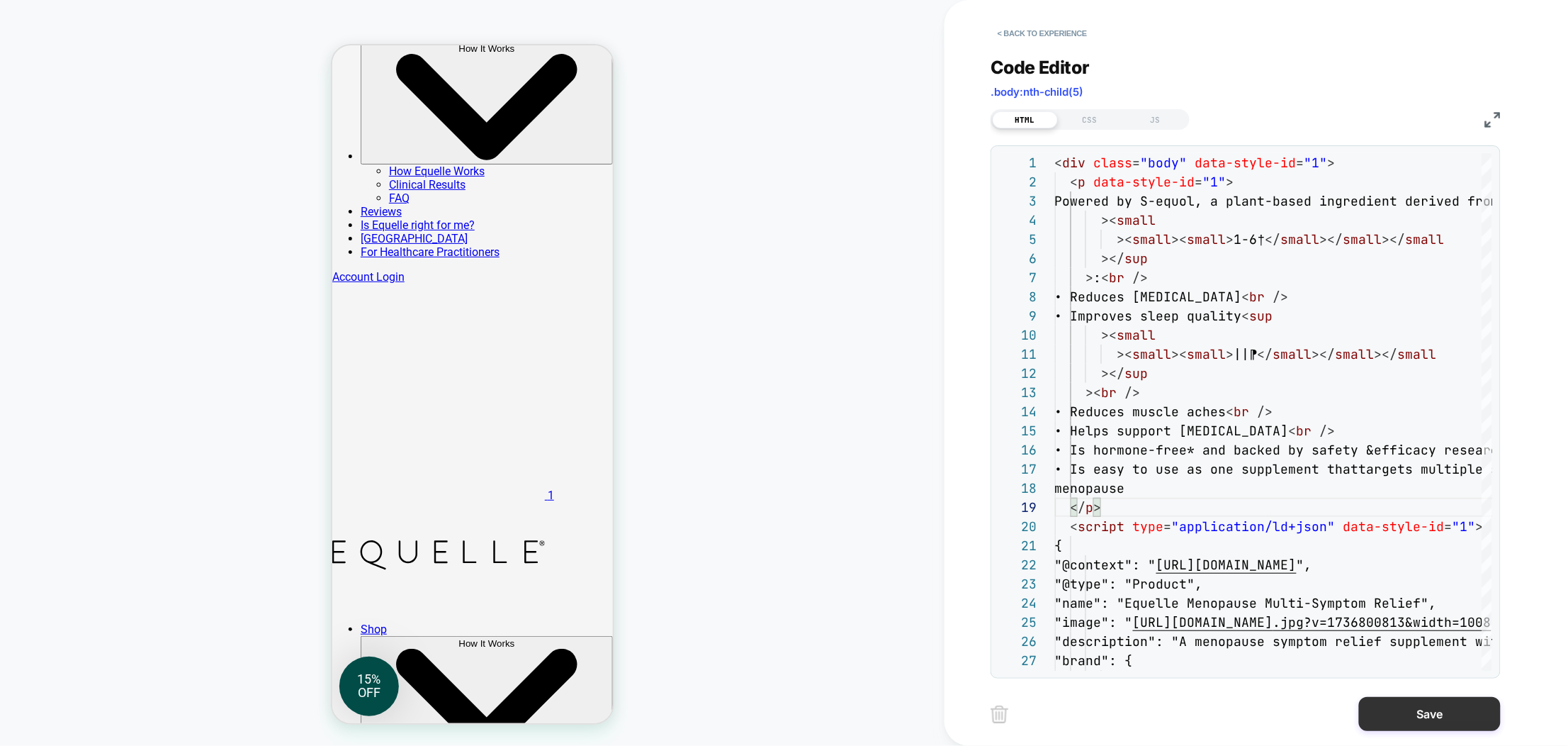
click at [1418, 712] on button "Save" at bounding box center [1430, 714] width 141 height 34
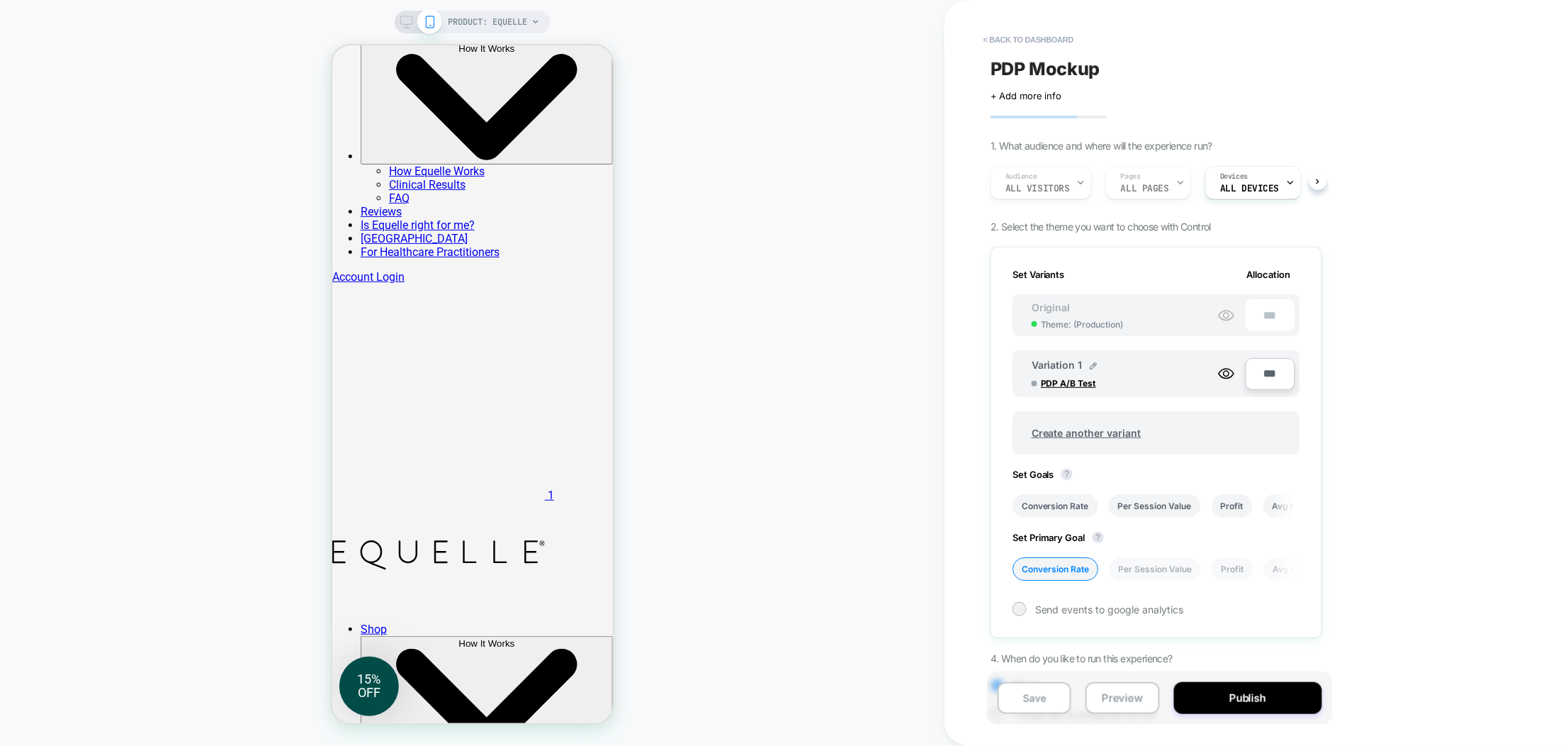
scroll to position [0, 1]
click at [1050, 691] on button "Save" at bounding box center [1034, 697] width 74 height 32
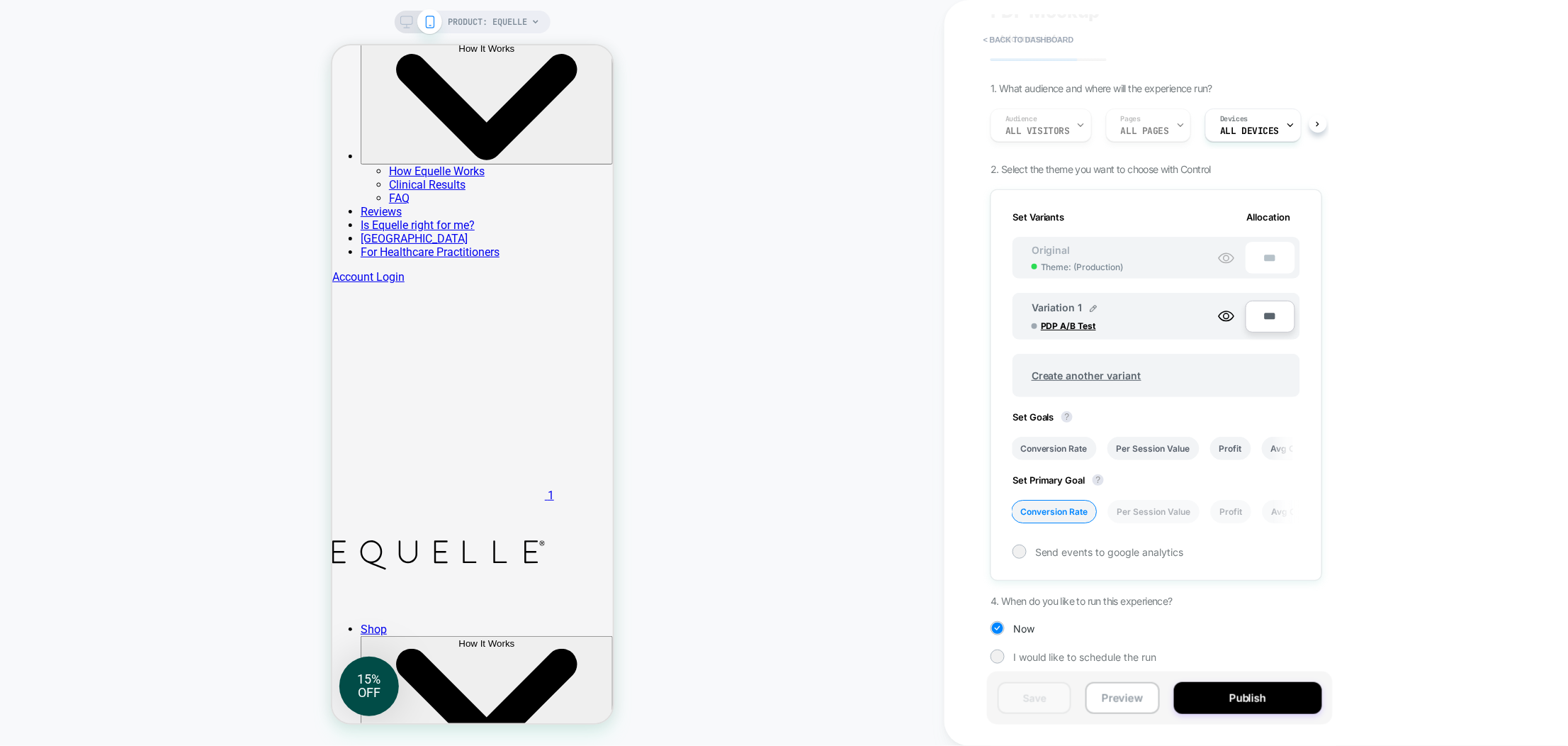
scroll to position [0, 0]
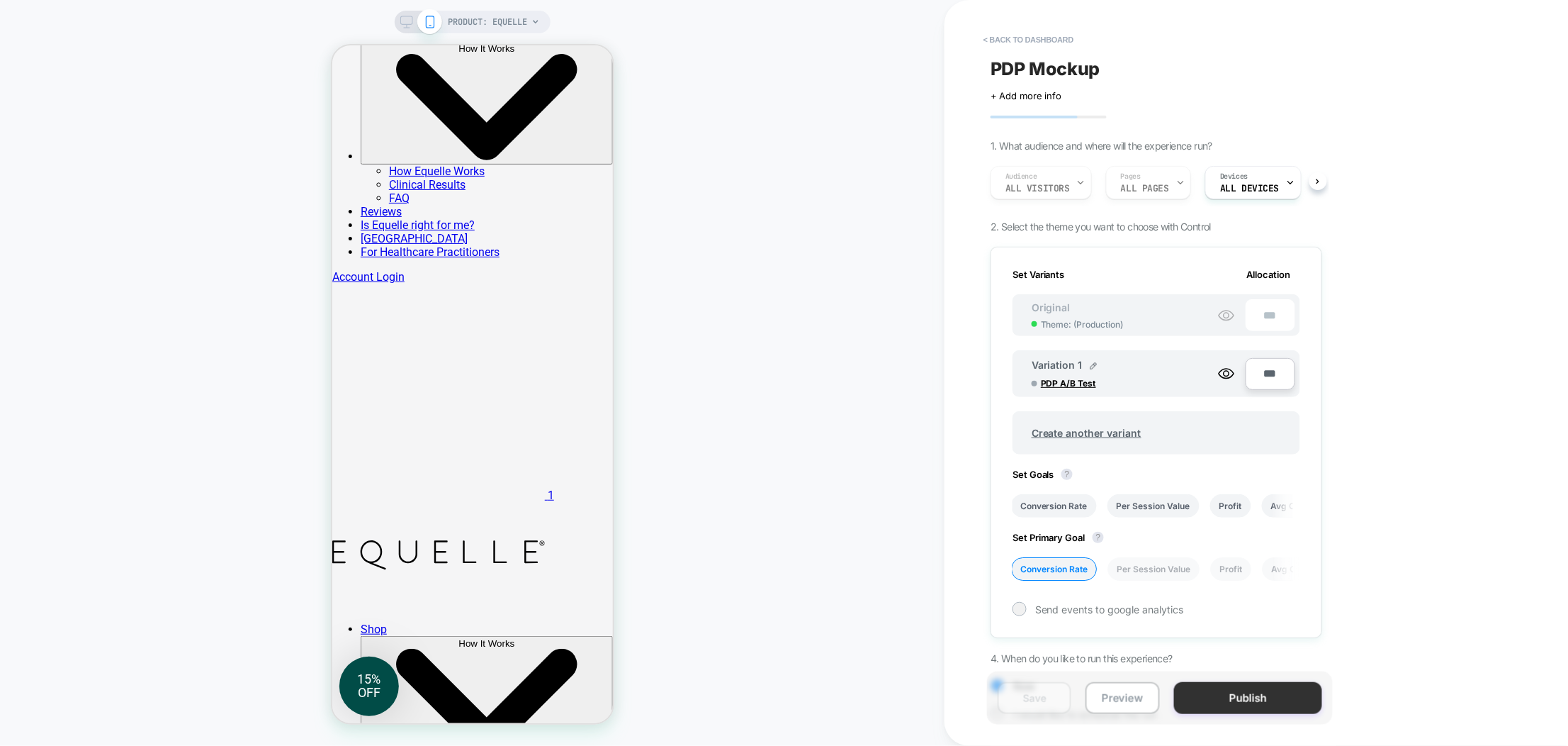
click at [1256, 695] on button "Publish" at bounding box center [1247, 697] width 148 height 32
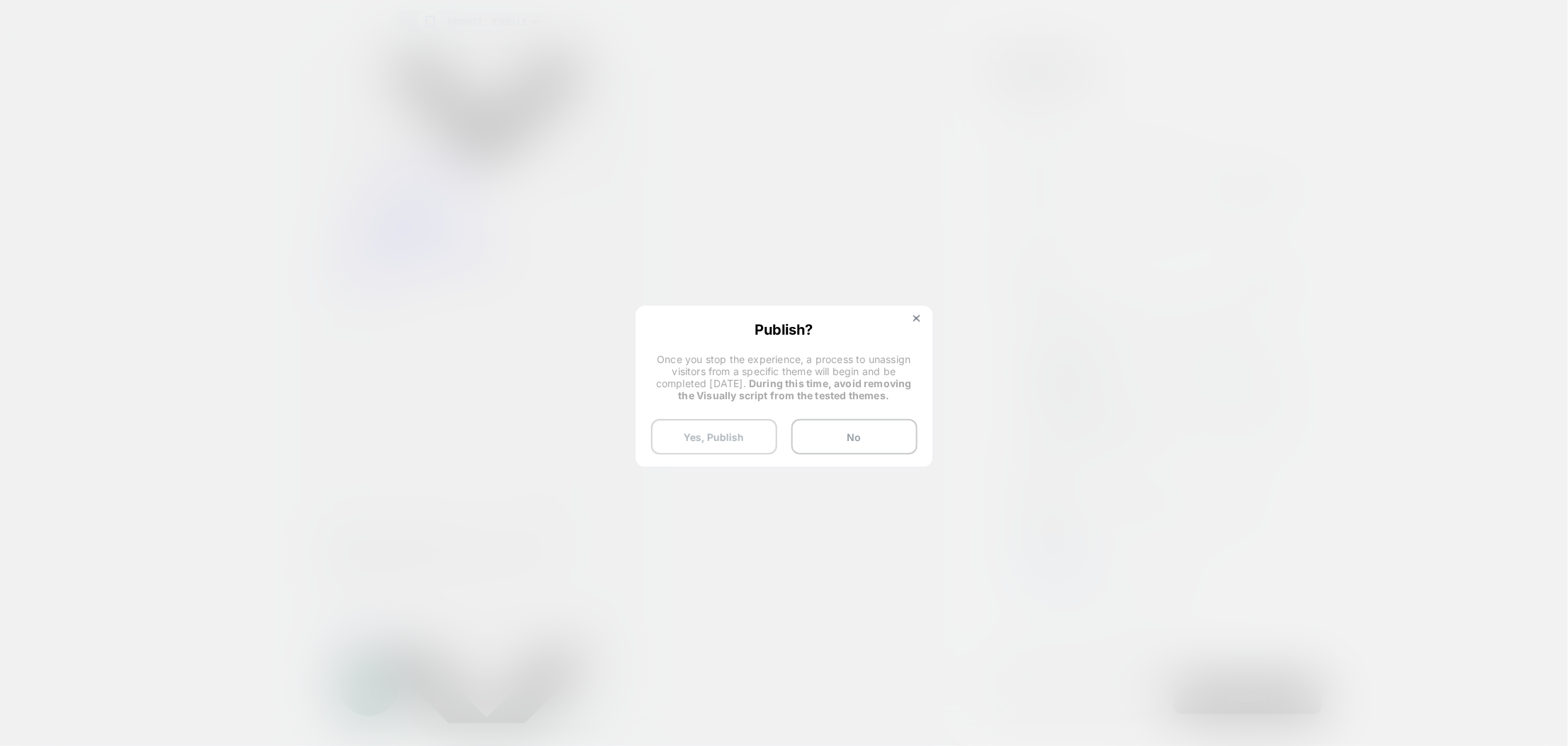
click at [736, 446] on button "Yes, Publish" at bounding box center [714, 436] width 126 height 35
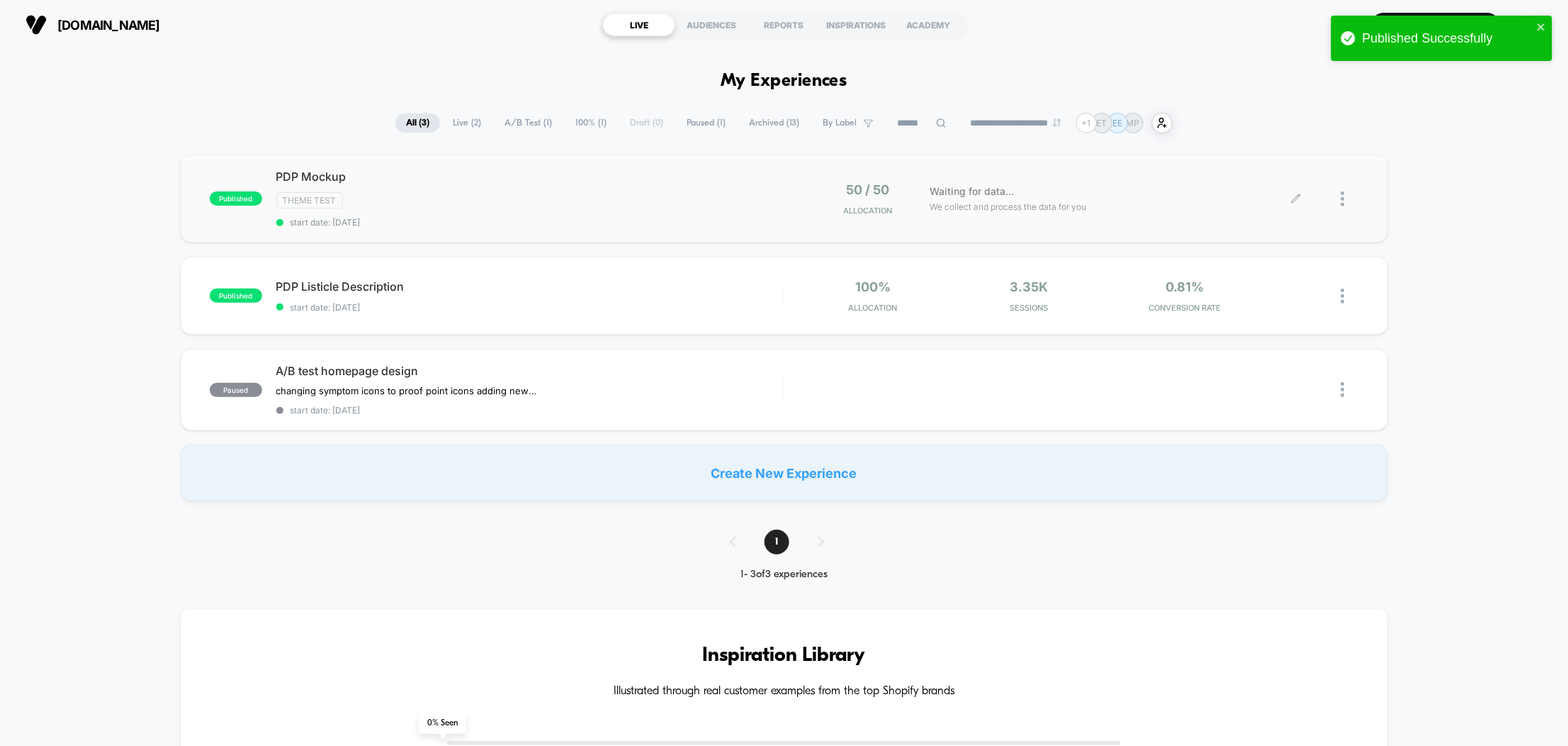
click at [1351, 198] on div at bounding box center [1349, 199] width 18 height 33
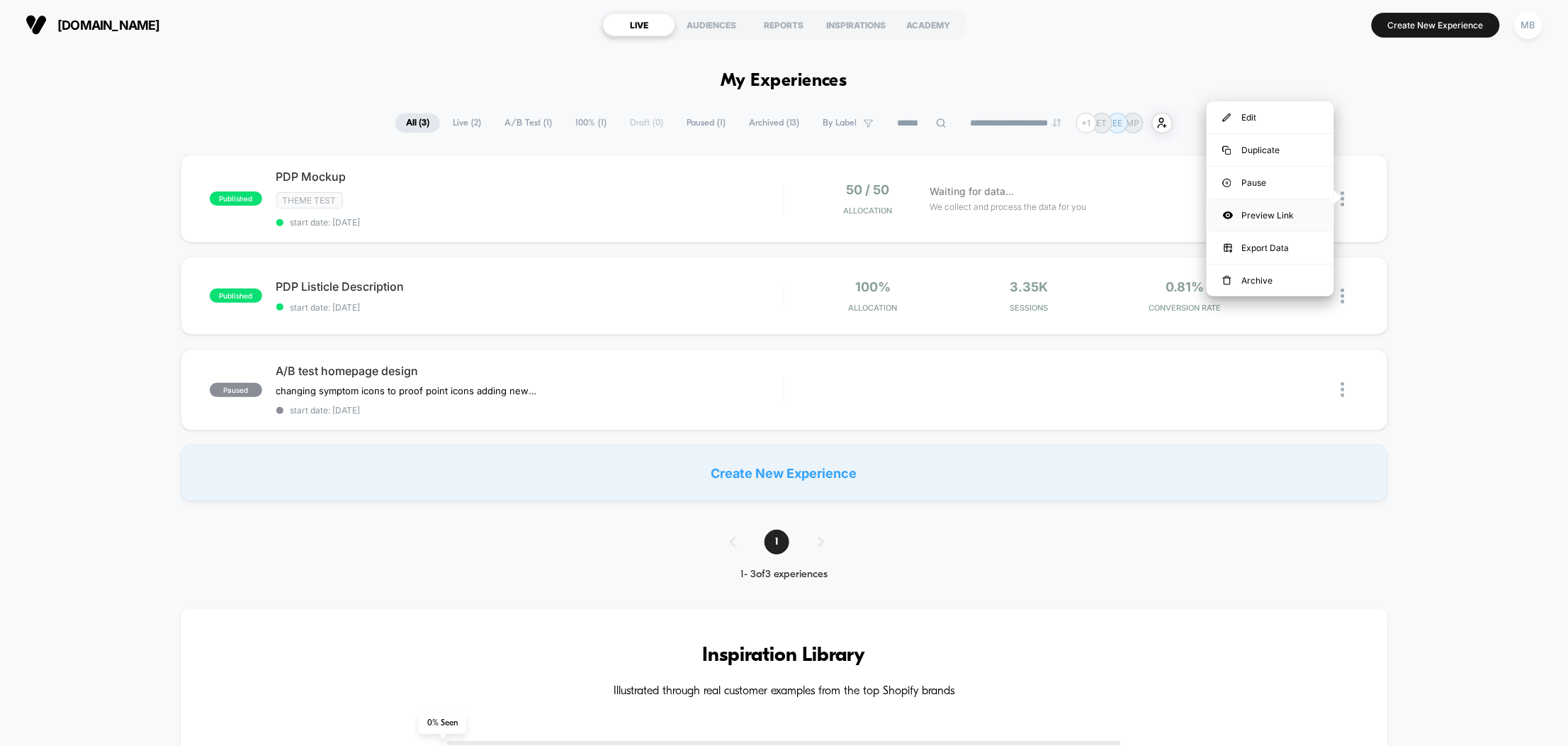
click at [1291, 214] on div "Preview Link" at bounding box center [1270, 214] width 128 height 32
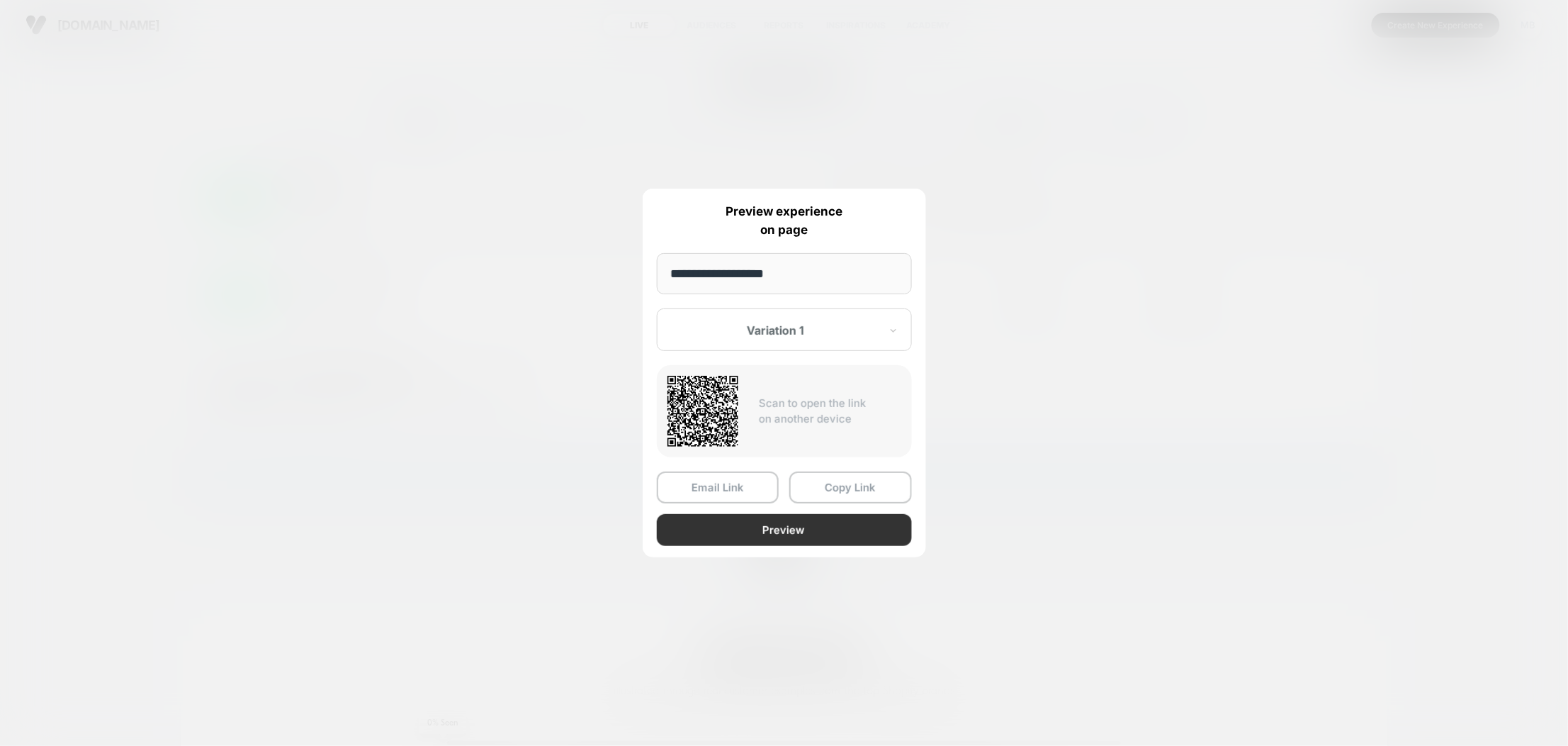
click at [795, 529] on button "Preview" at bounding box center [784, 529] width 255 height 32
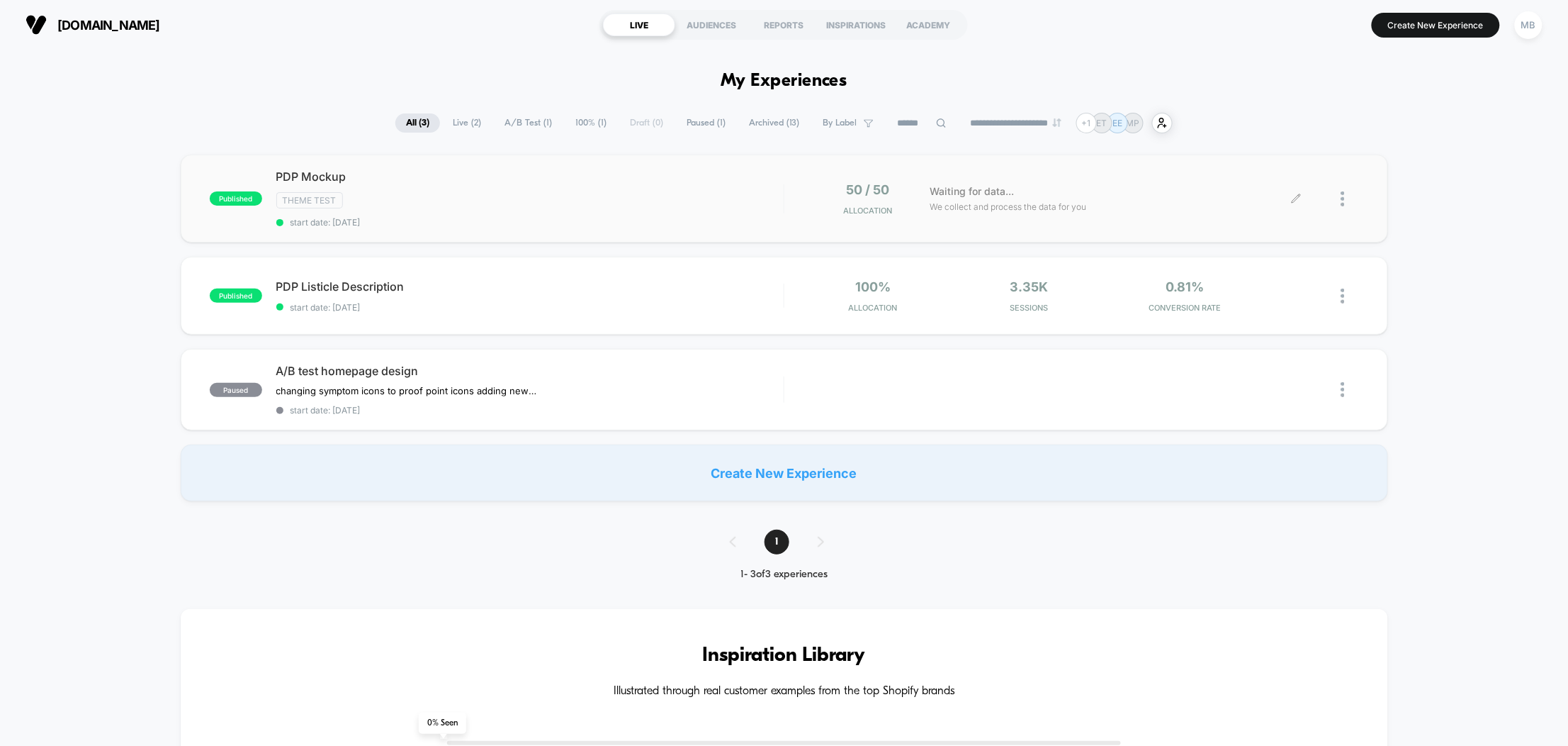
scroll to position [1, 0]
click at [411, 279] on span "PDP Listicle Description Click to edit experience details" at bounding box center [529, 286] width 507 height 14
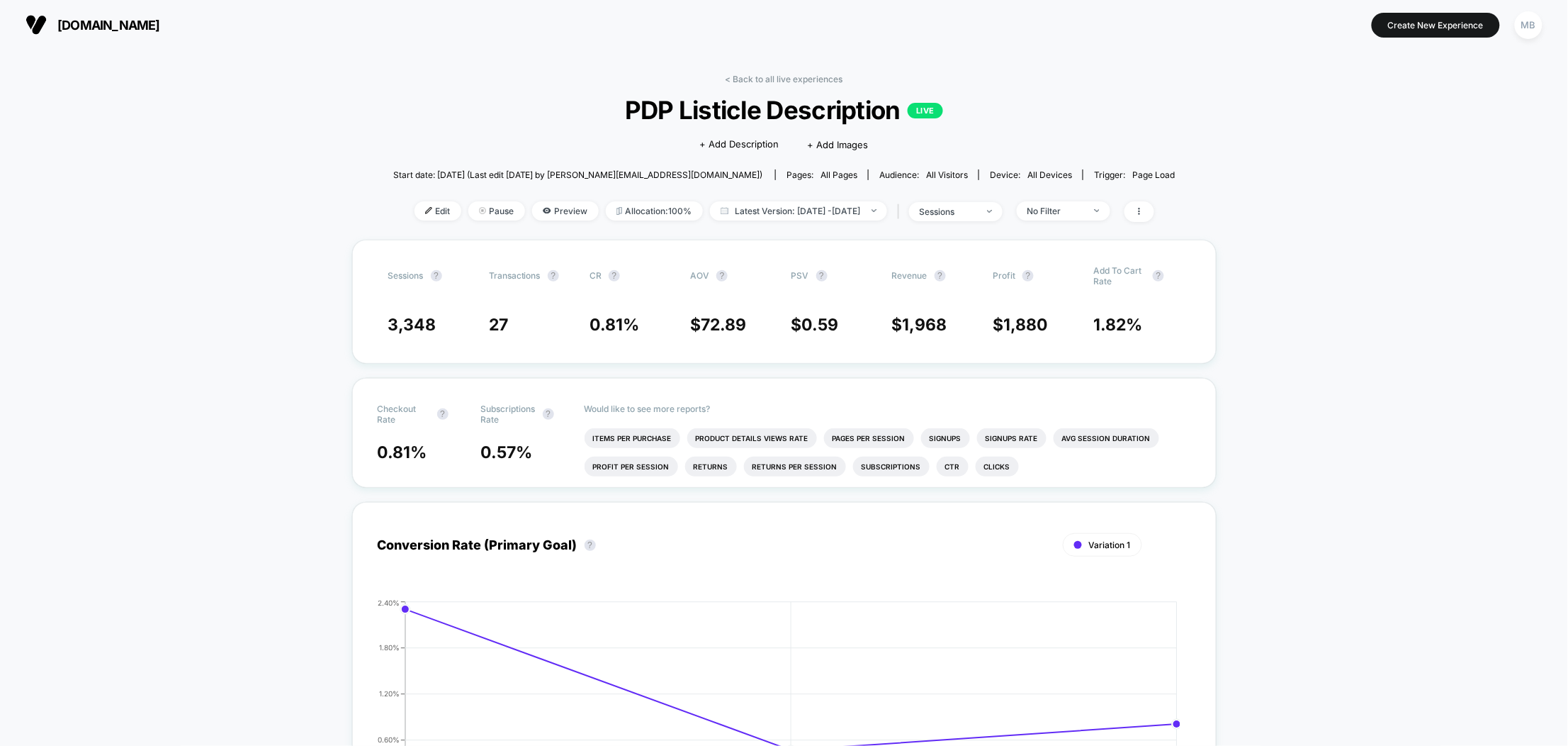
click at [419, 219] on div "Edit Pause Preview Allocation: 100% Latest Version: [DATE] - [DATE] | sessions …" at bounding box center [784, 212] width 782 height 21
click at [418, 209] on span "Edit" at bounding box center [437, 211] width 47 height 19
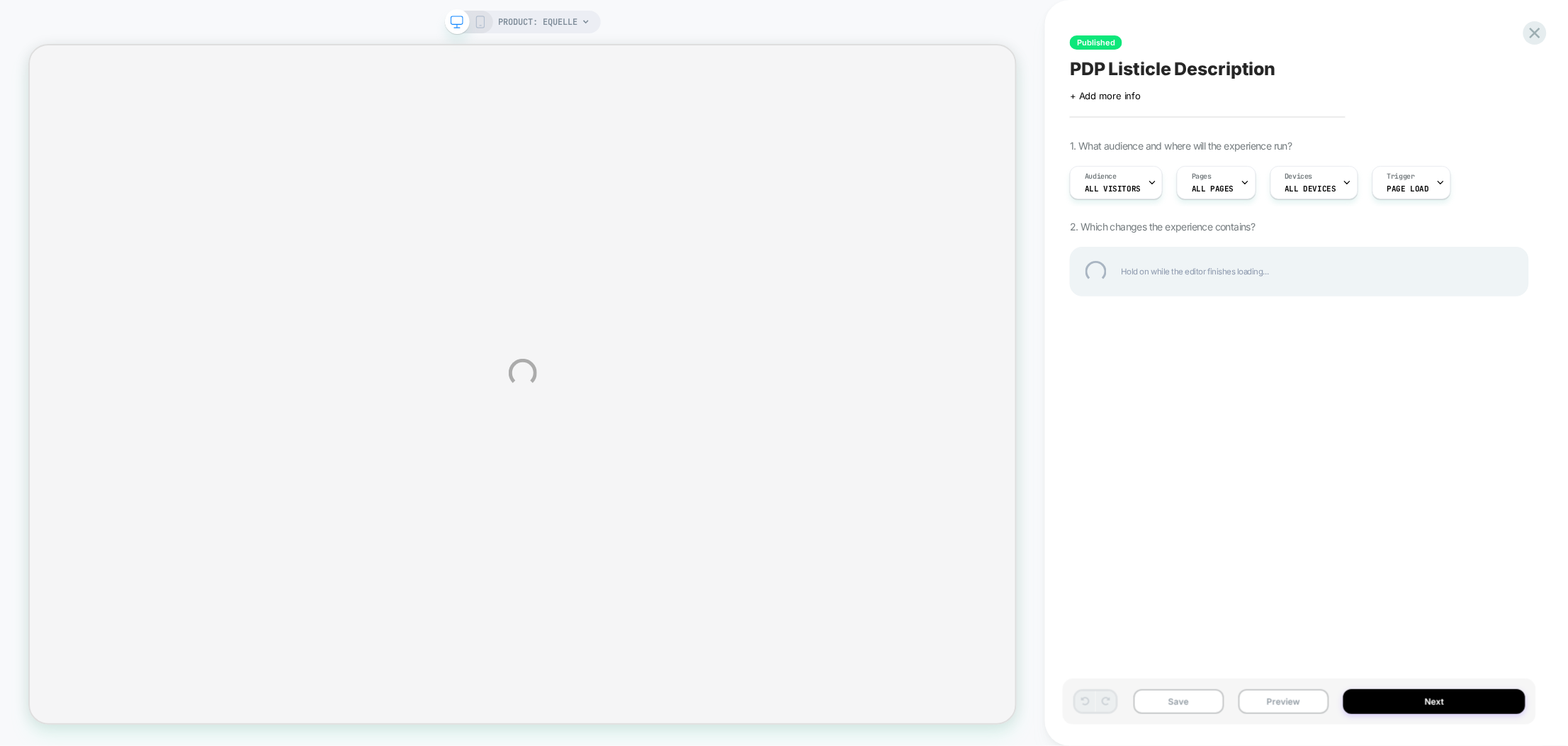
select select "**********"
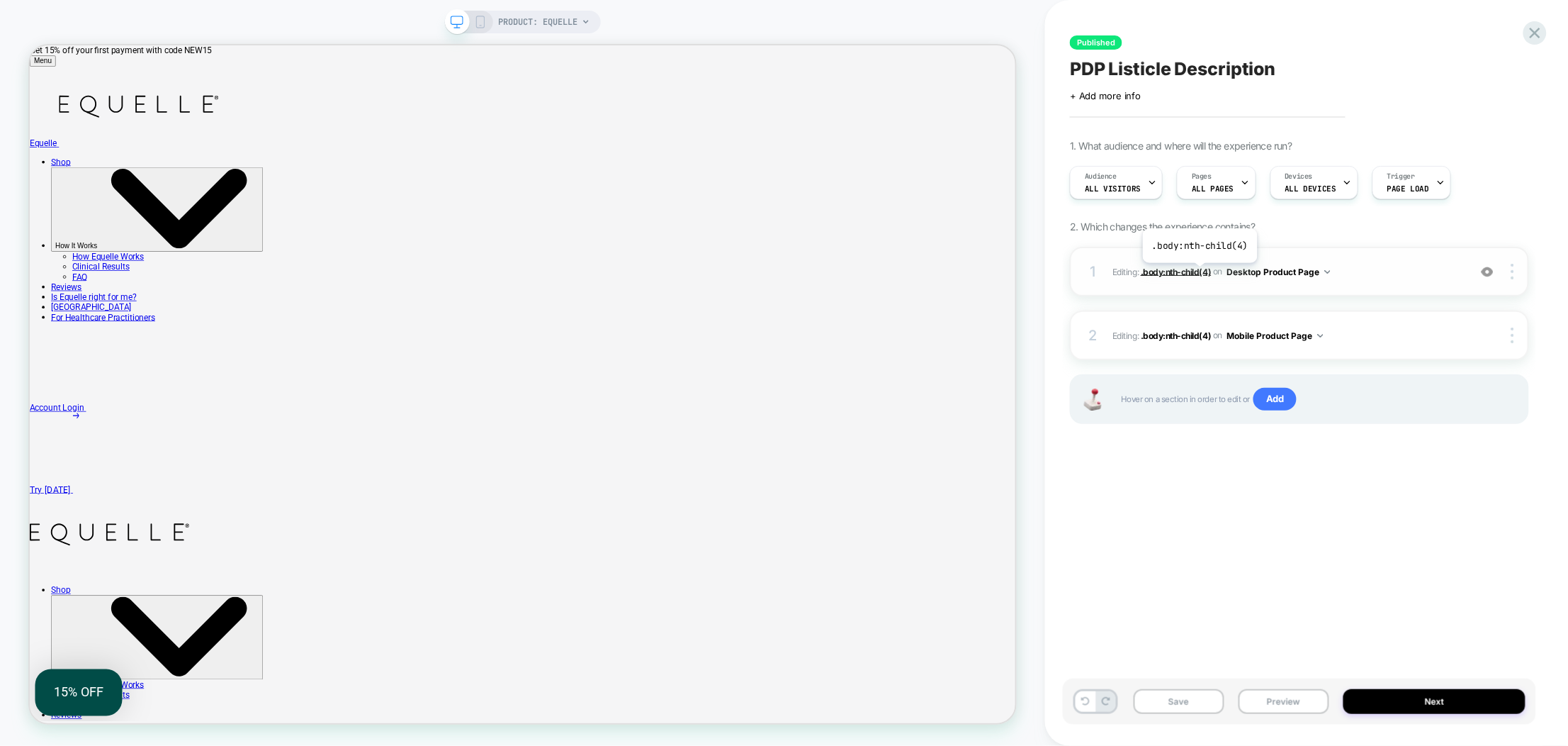
click at [1198, 273] on span ".body:nth-child(4)" at bounding box center [1176, 270] width 71 height 11
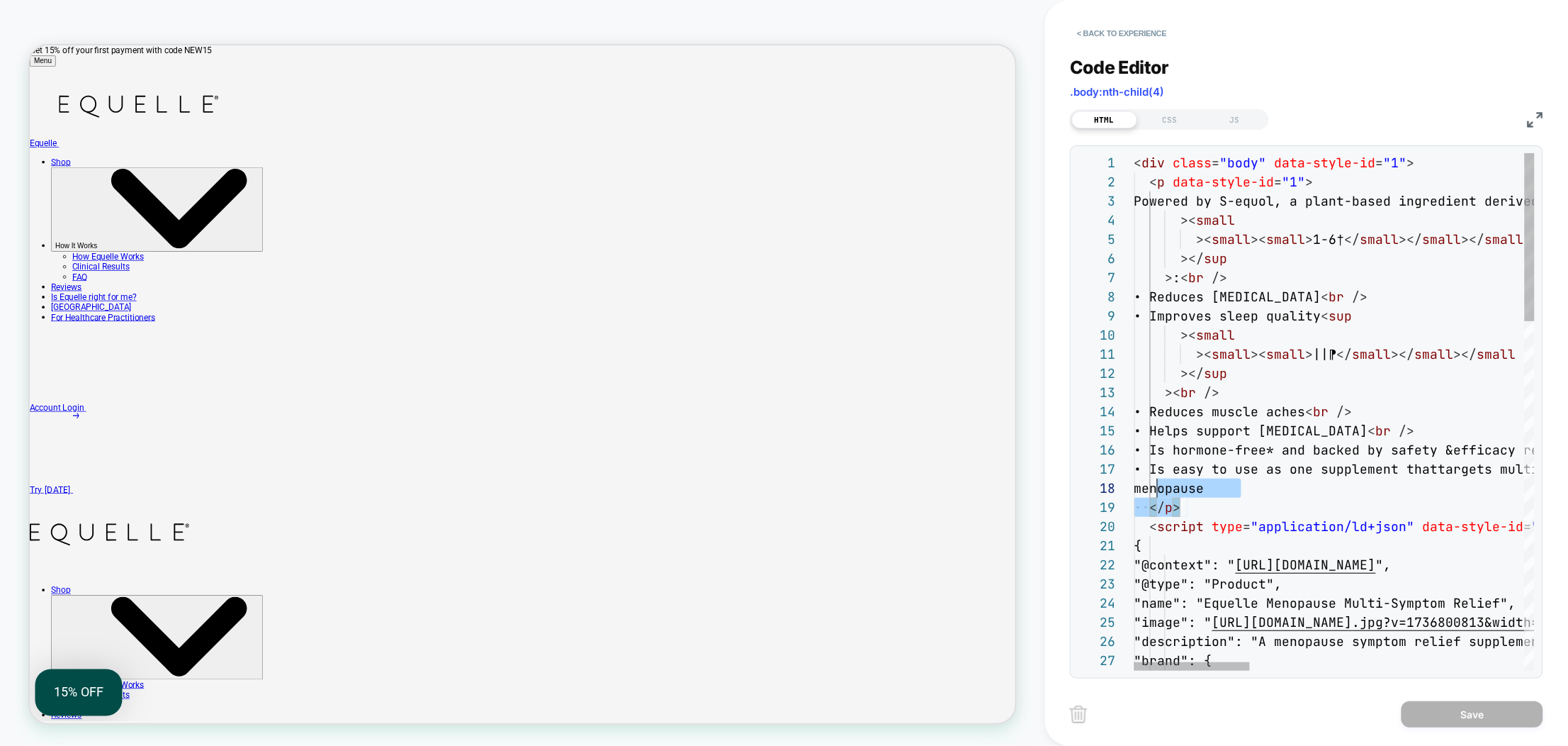
scroll to position [37, 0]
type textarea "**********"
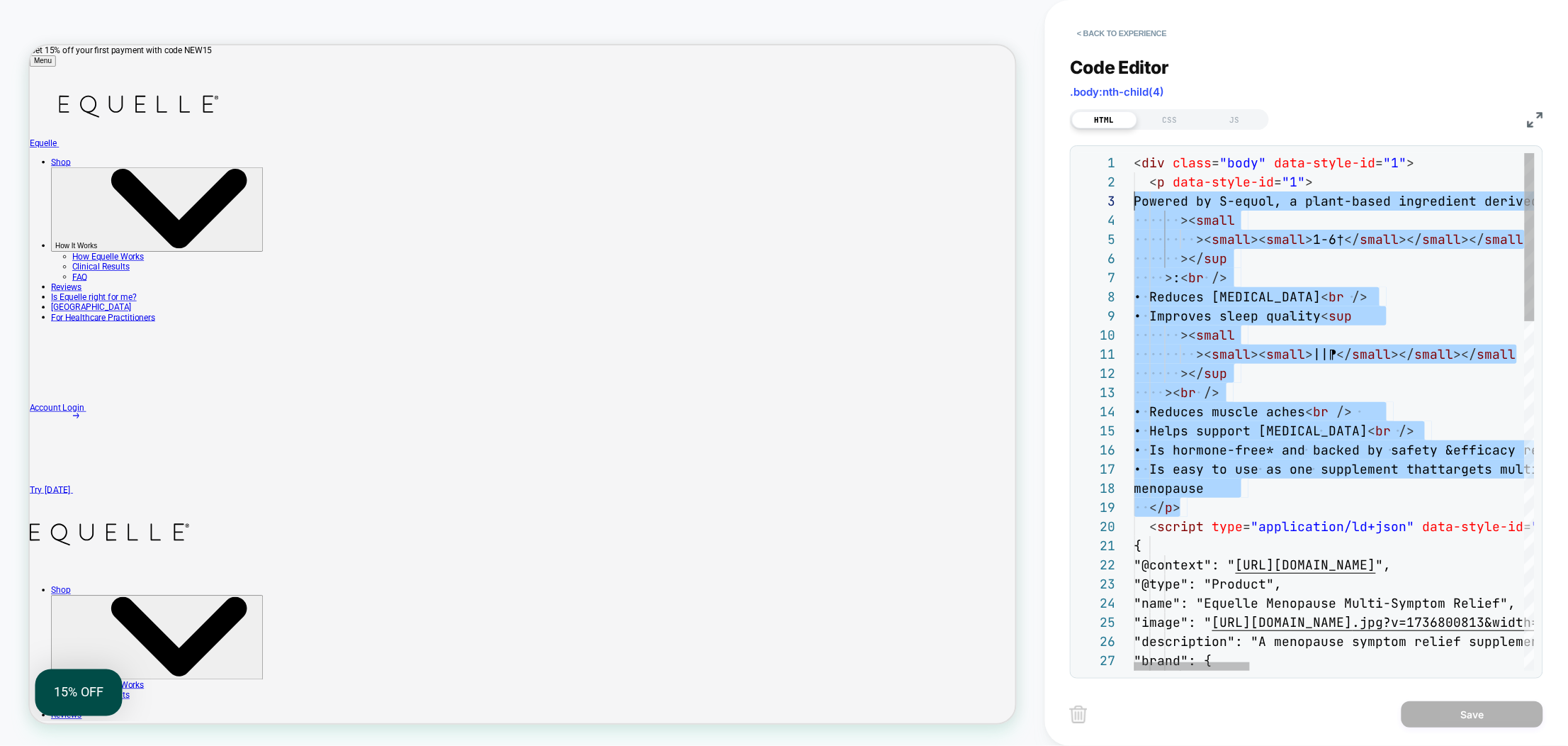
scroll to position [19, 0]
drag, startPoint x: 1160, startPoint y: 490, endPoint x: 1135, endPoint y: 190, distance: 301.0
click at [1143, 32] on button "< Back to experience" at bounding box center [1121, 33] width 103 height 23
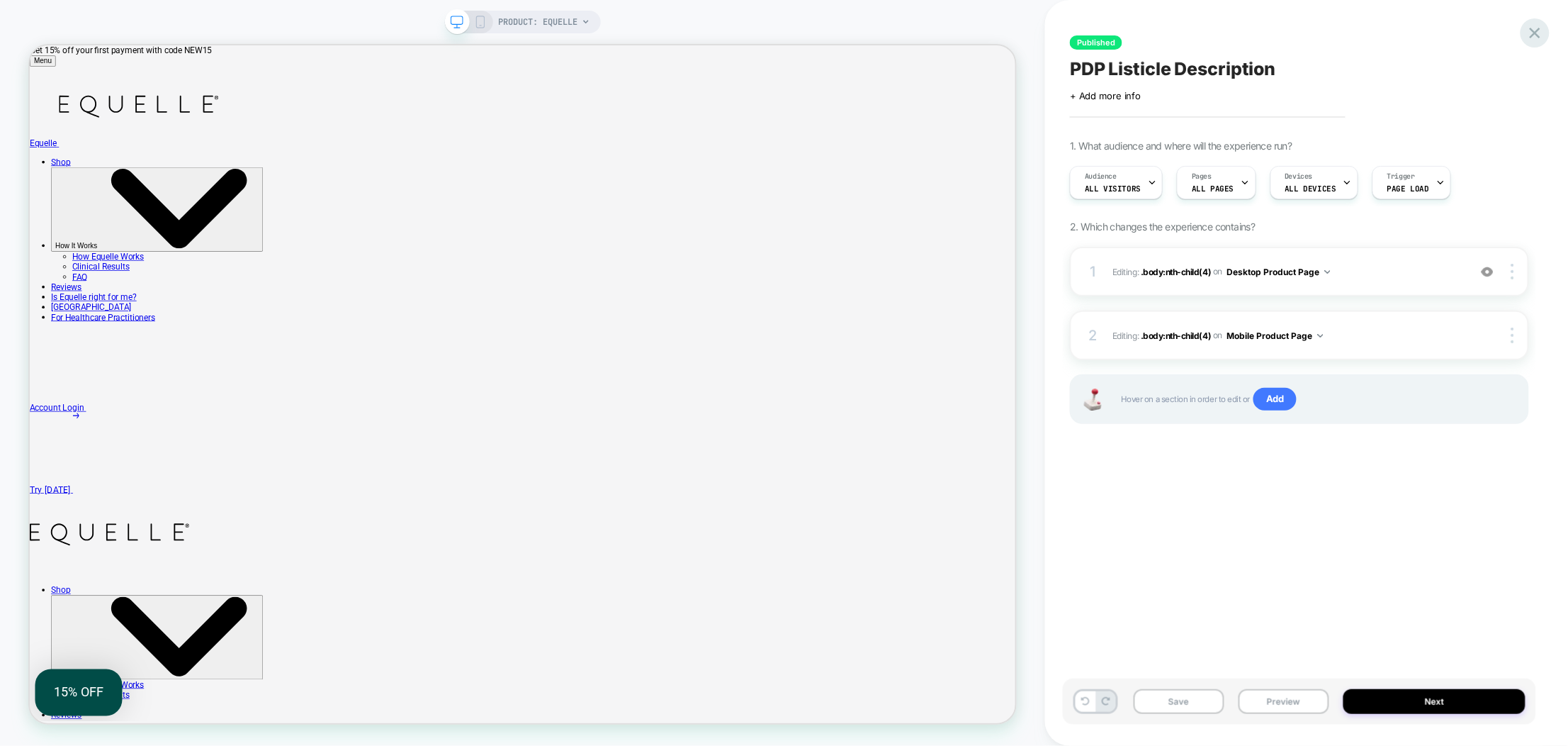
click at [1534, 32] on icon at bounding box center [1535, 32] width 11 height 11
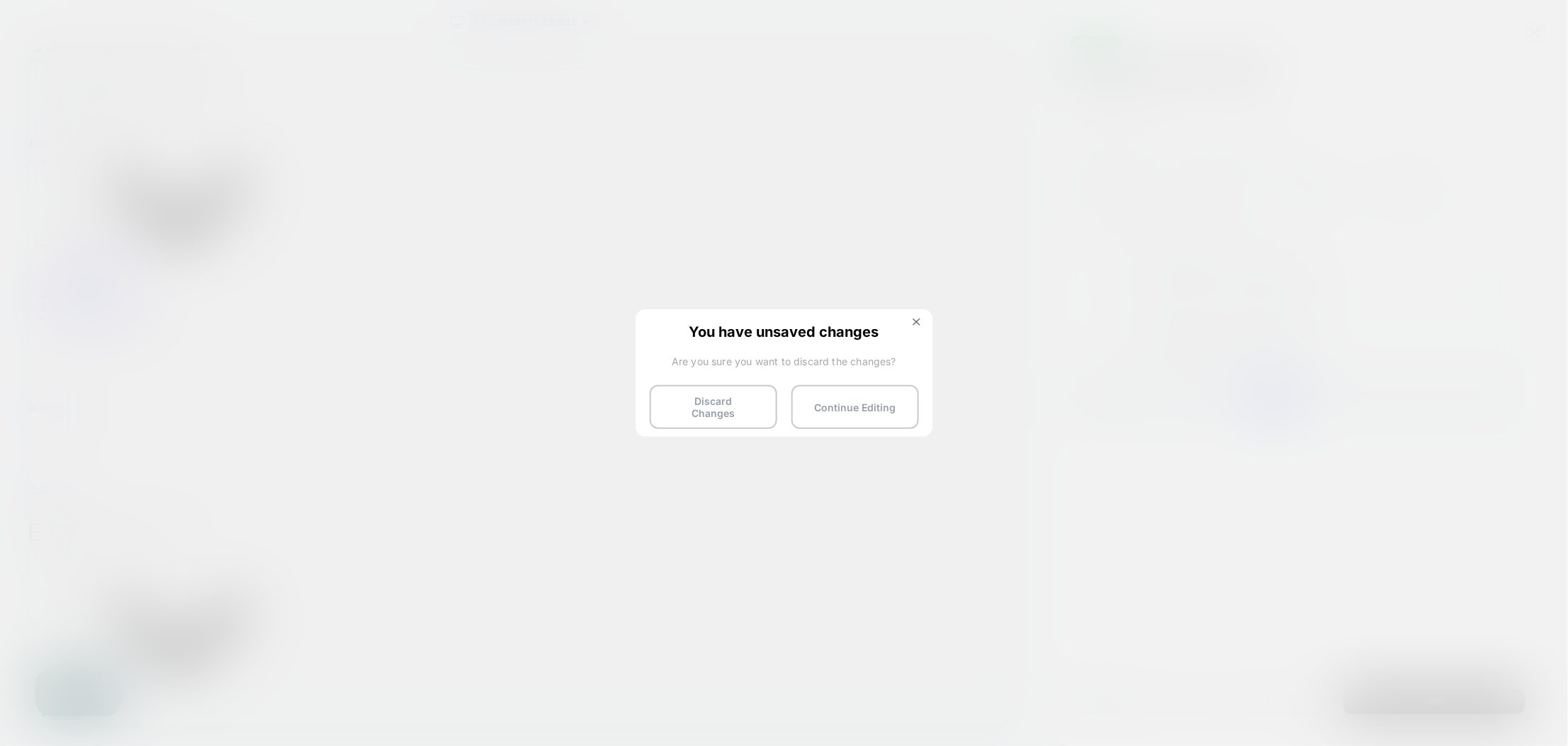
click at [729, 402] on button "Discard Changes" at bounding box center [713, 407] width 128 height 44
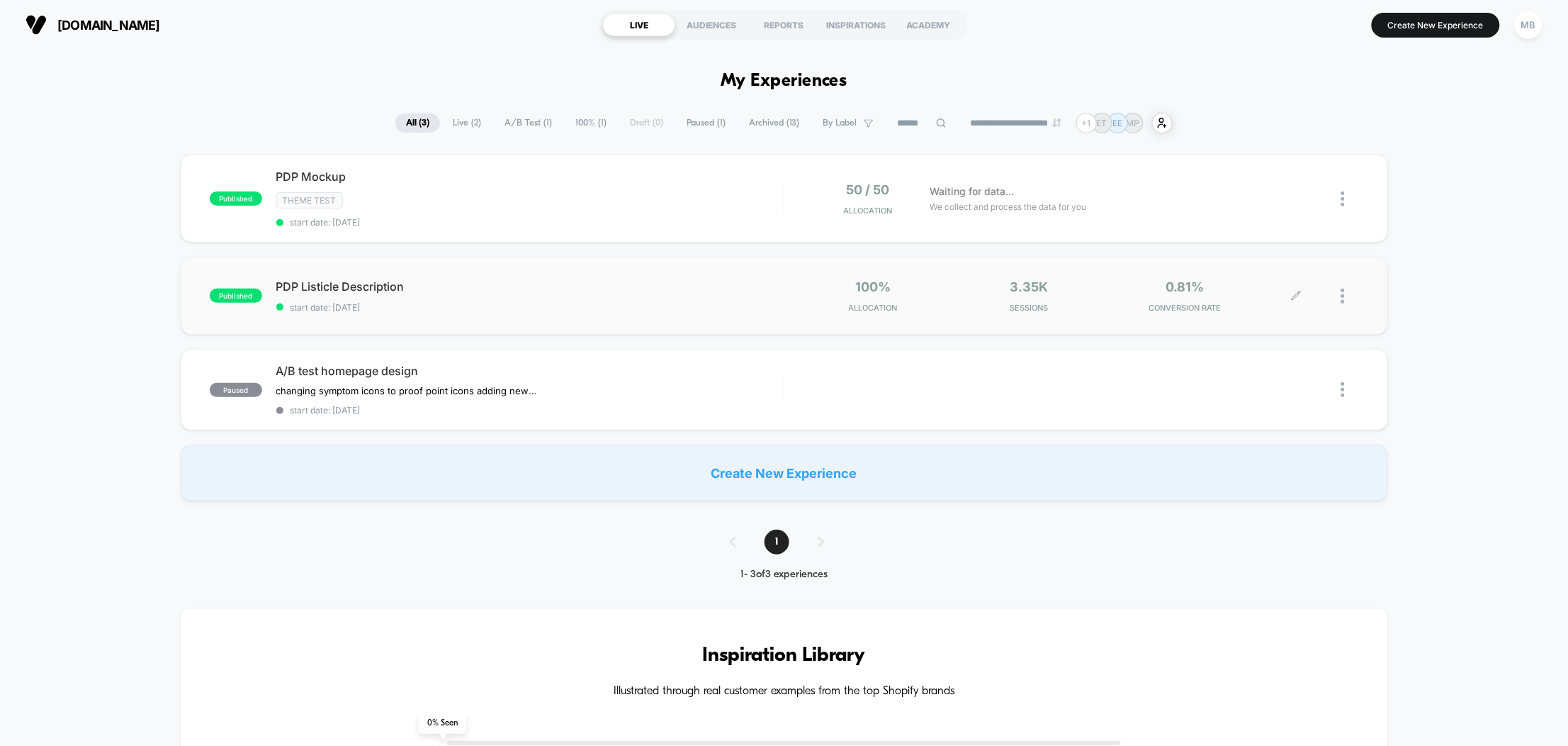
click at [1345, 293] on div at bounding box center [1349, 295] width 18 height 33
click at [1267, 273] on div "Pause" at bounding box center [1270, 278] width 128 height 32
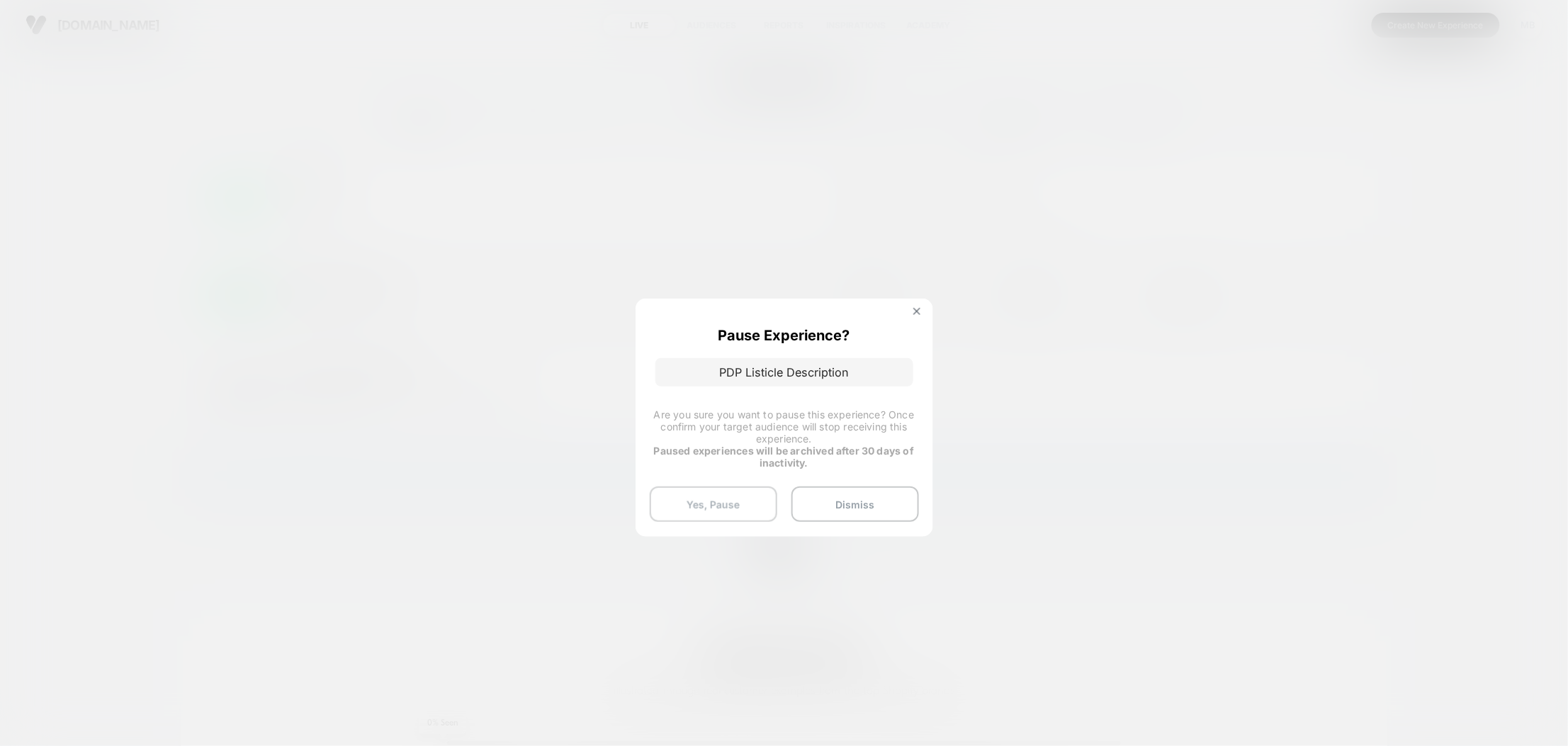
click at [715, 504] on button "Yes, Pause" at bounding box center [713, 503] width 128 height 35
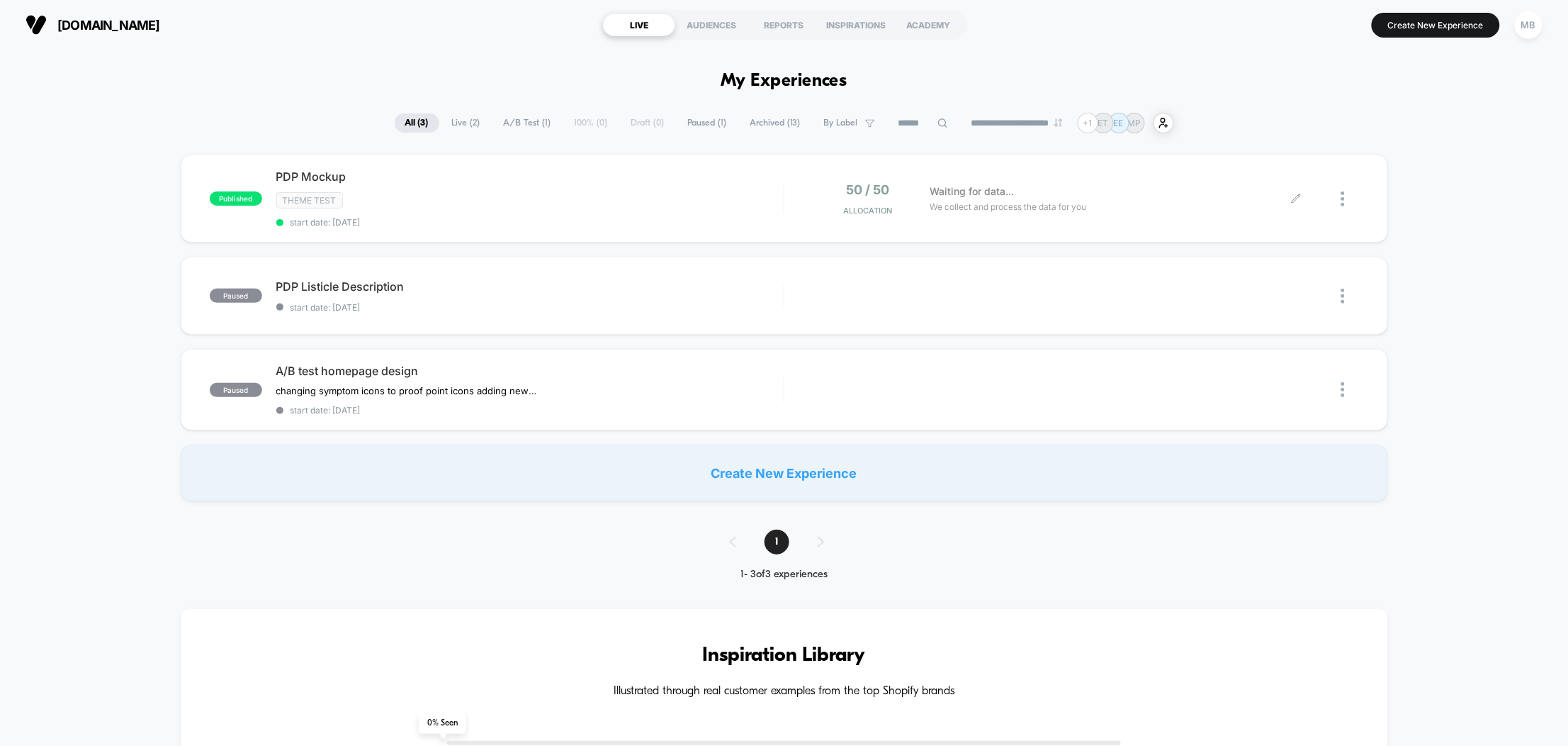
drag, startPoint x: 1338, startPoint y: 195, endPoint x: 1345, endPoint y: 207, distance: 13.9
click at [1338, 195] on div at bounding box center [1327, 199] width 62 height 33
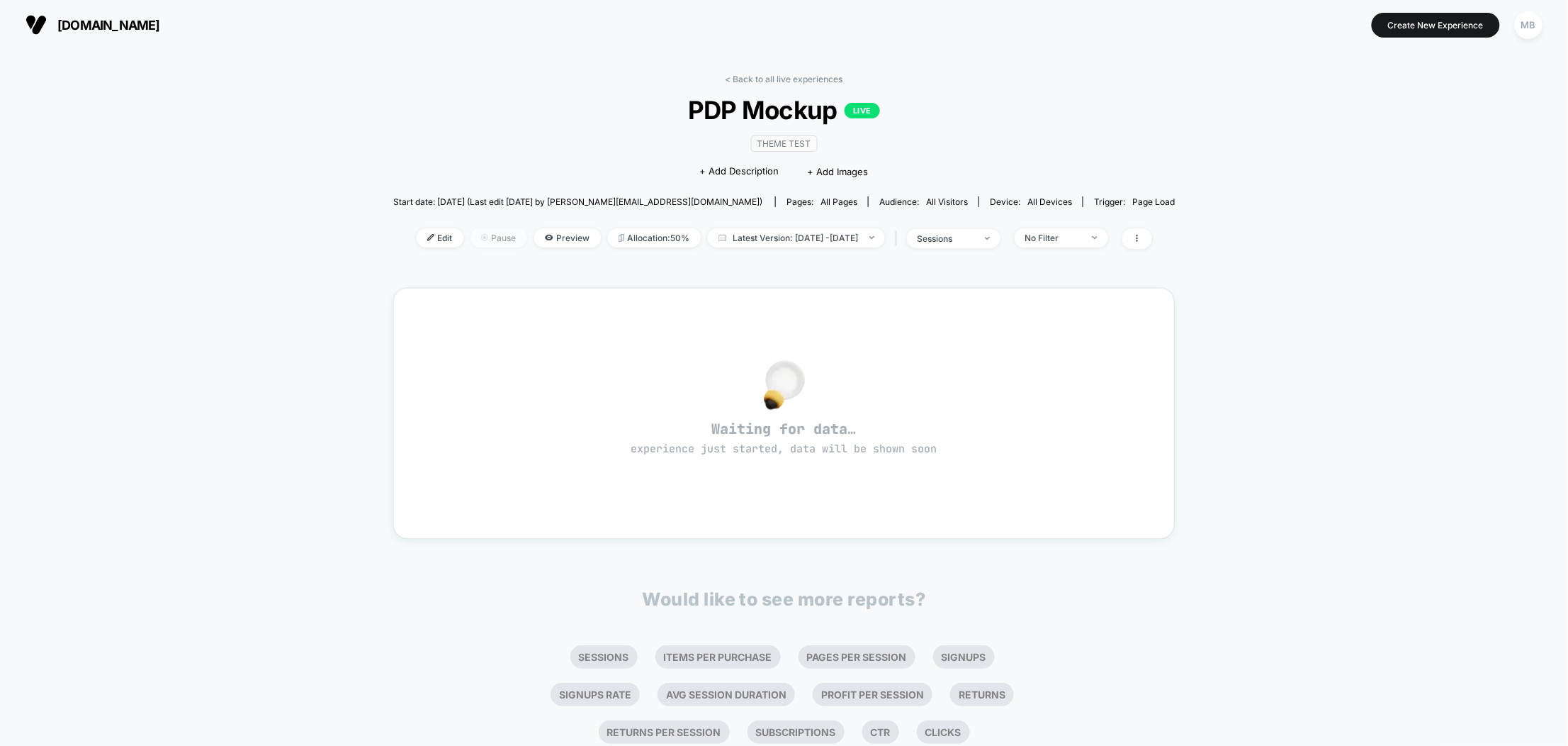
click at [481, 239] on span "Pause" at bounding box center [498, 238] width 56 height 19
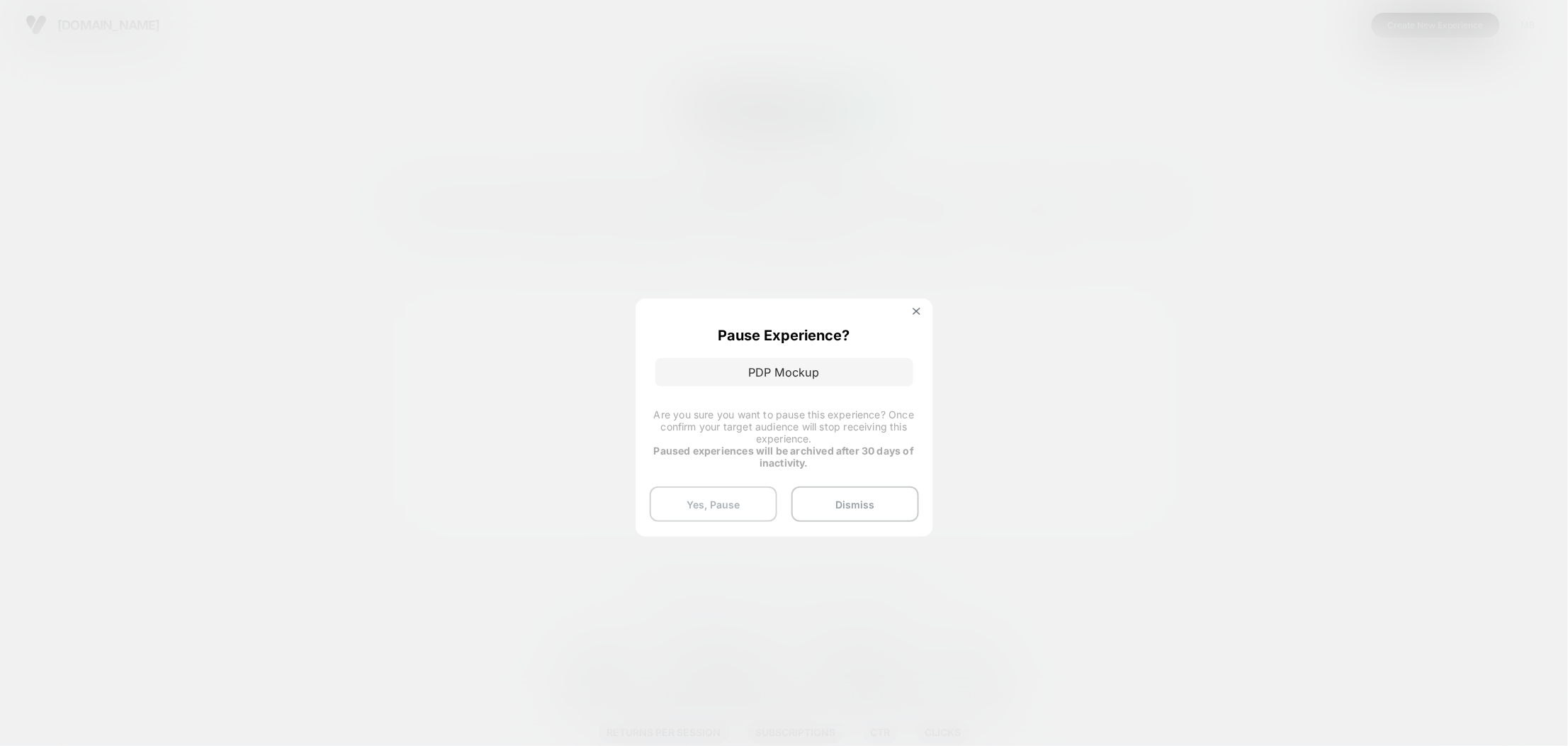
click at [689, 495] on button "Yes, Pause" at bounding box center [713, 503] width 128 height 35
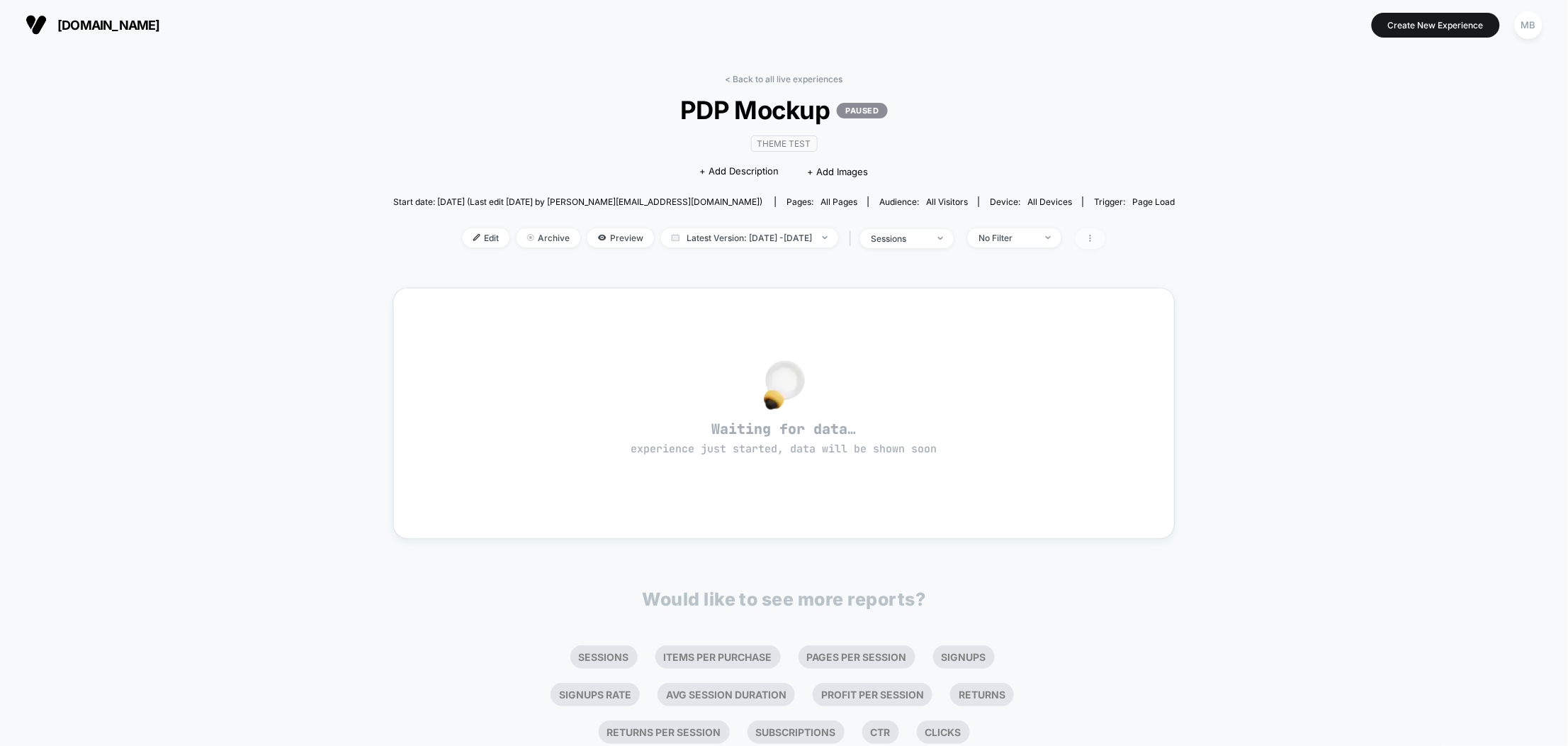
click at [1105, 244] on span at bounding box center [1090, 239] width 30 height 21
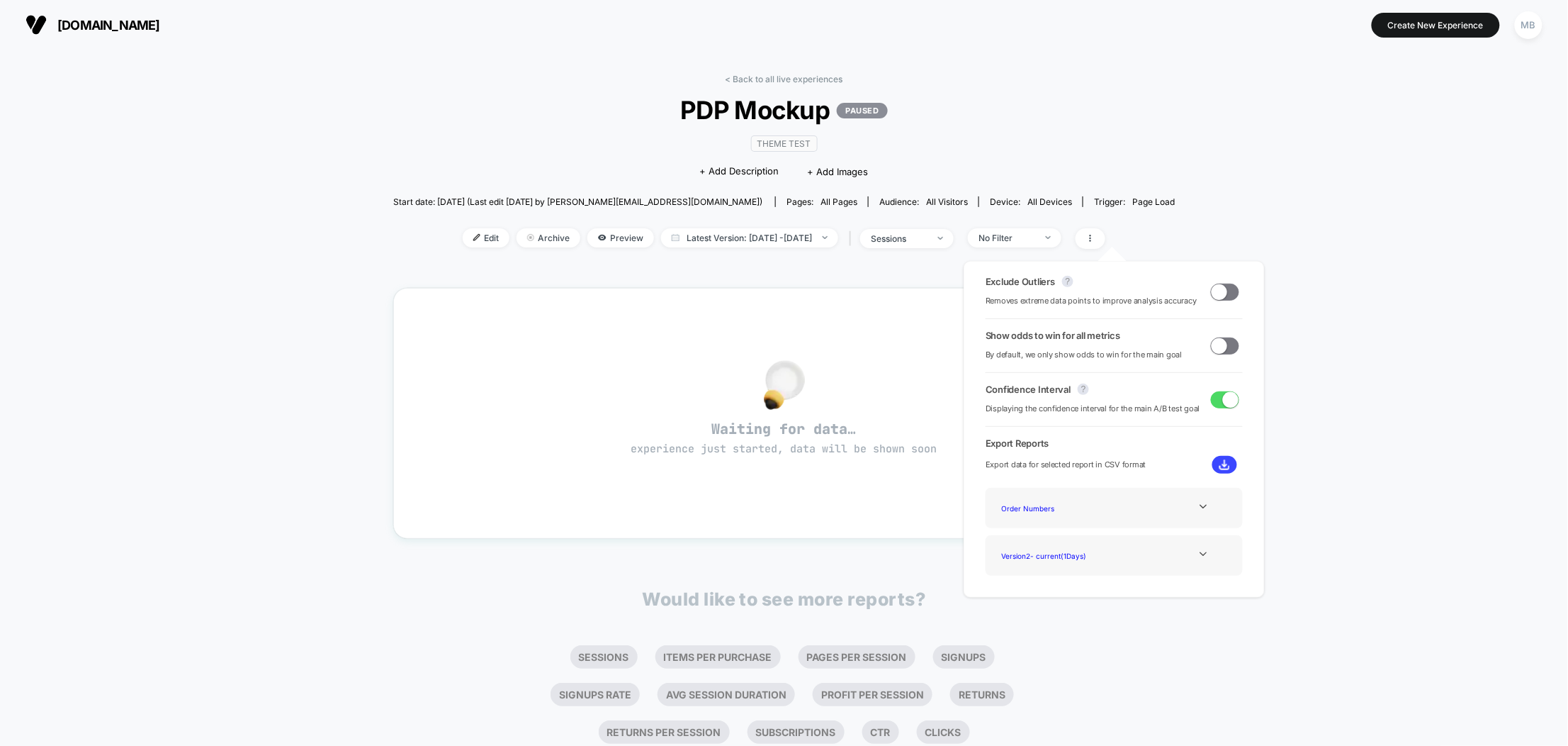
click at [1247, 169] on div "< Back to all live experiences PDP Mockup PAUSED Theme Test Click to edit exper…" at bounding box center [784, 421] width 1568 height 743
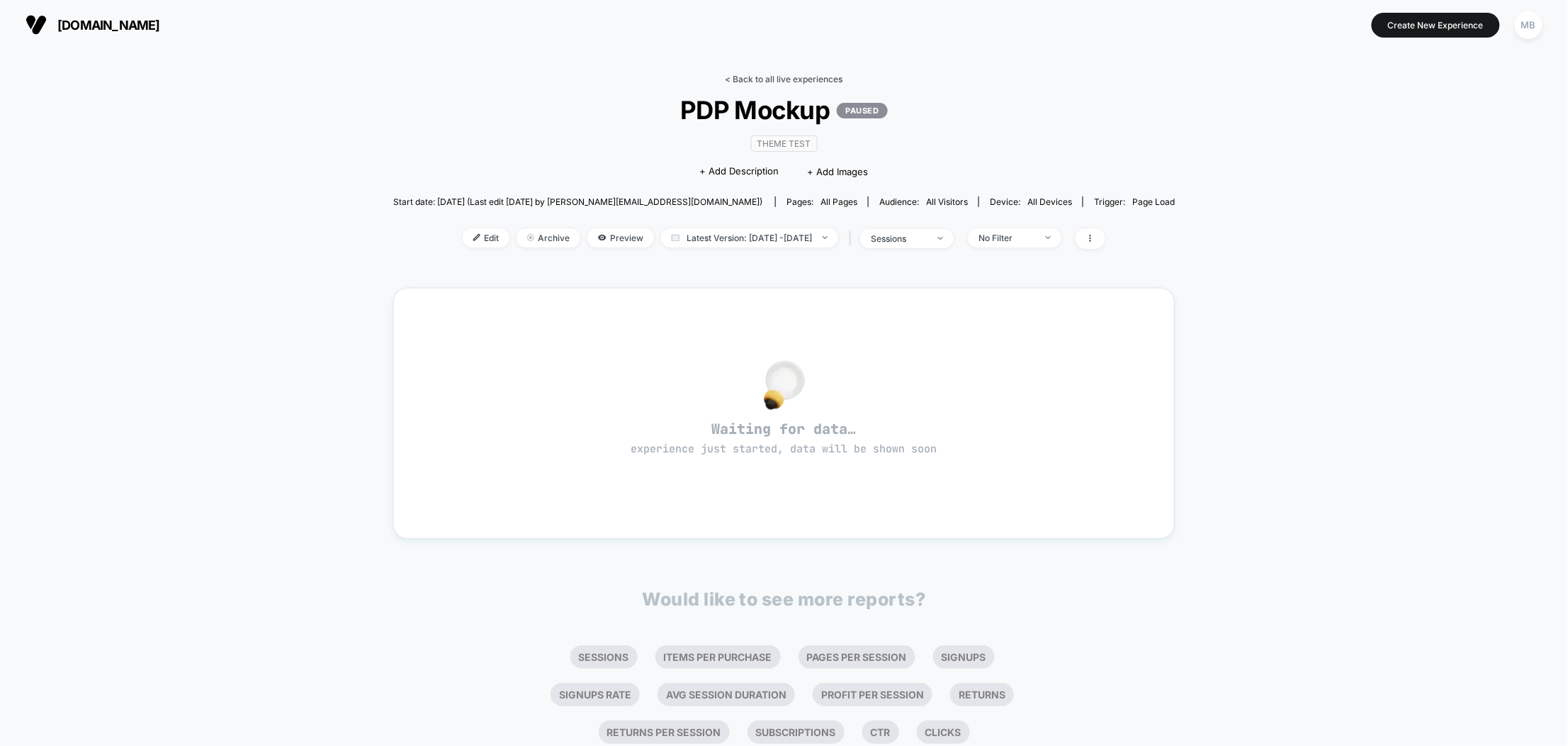
click at [751, 84] on div "< Back to all live experiences PDP Mockup PAUSED Theme Test Click to edit exper…" at bounding box center [784, 170] width 782 height 193
click at [752, 80] on link "< Back to all live experiences" at bounding box center [784, 78] width 117 height 11
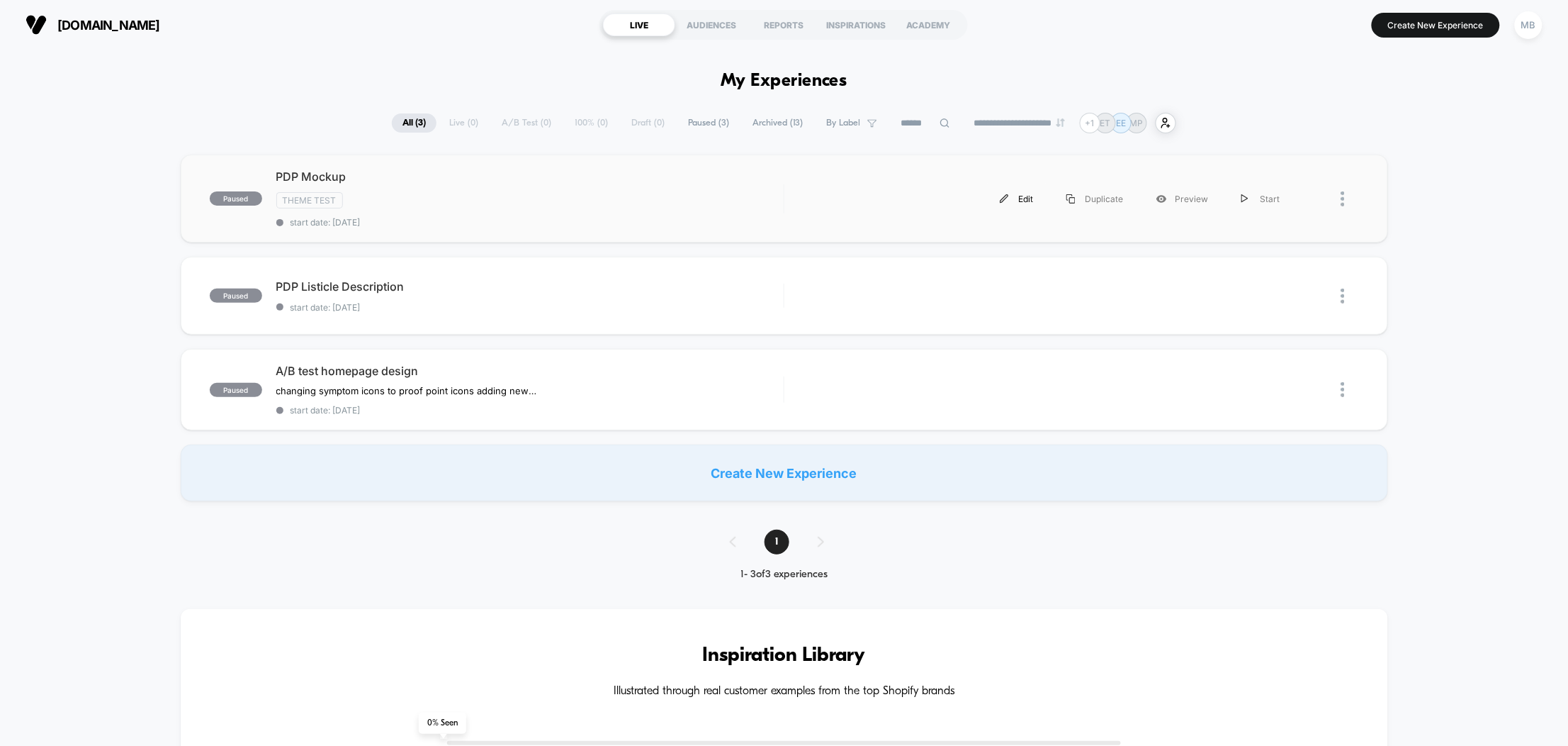
click at [1015, 195] on div "Edit" at bounding box center [1017, 198] width 67 height 32
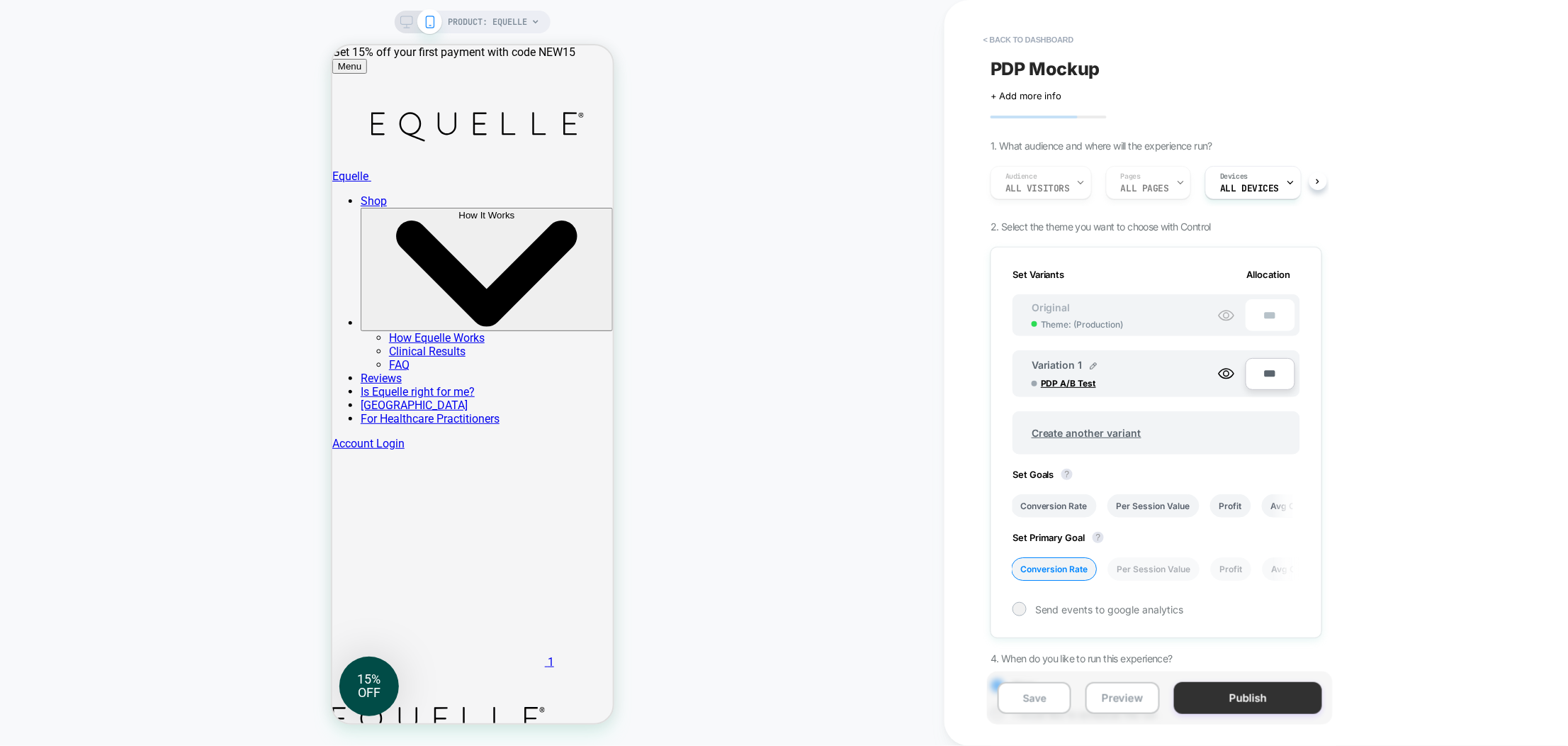
click at [1244, 713] on button "Publish" at bounding box center [1247, 697] width 148 height 32
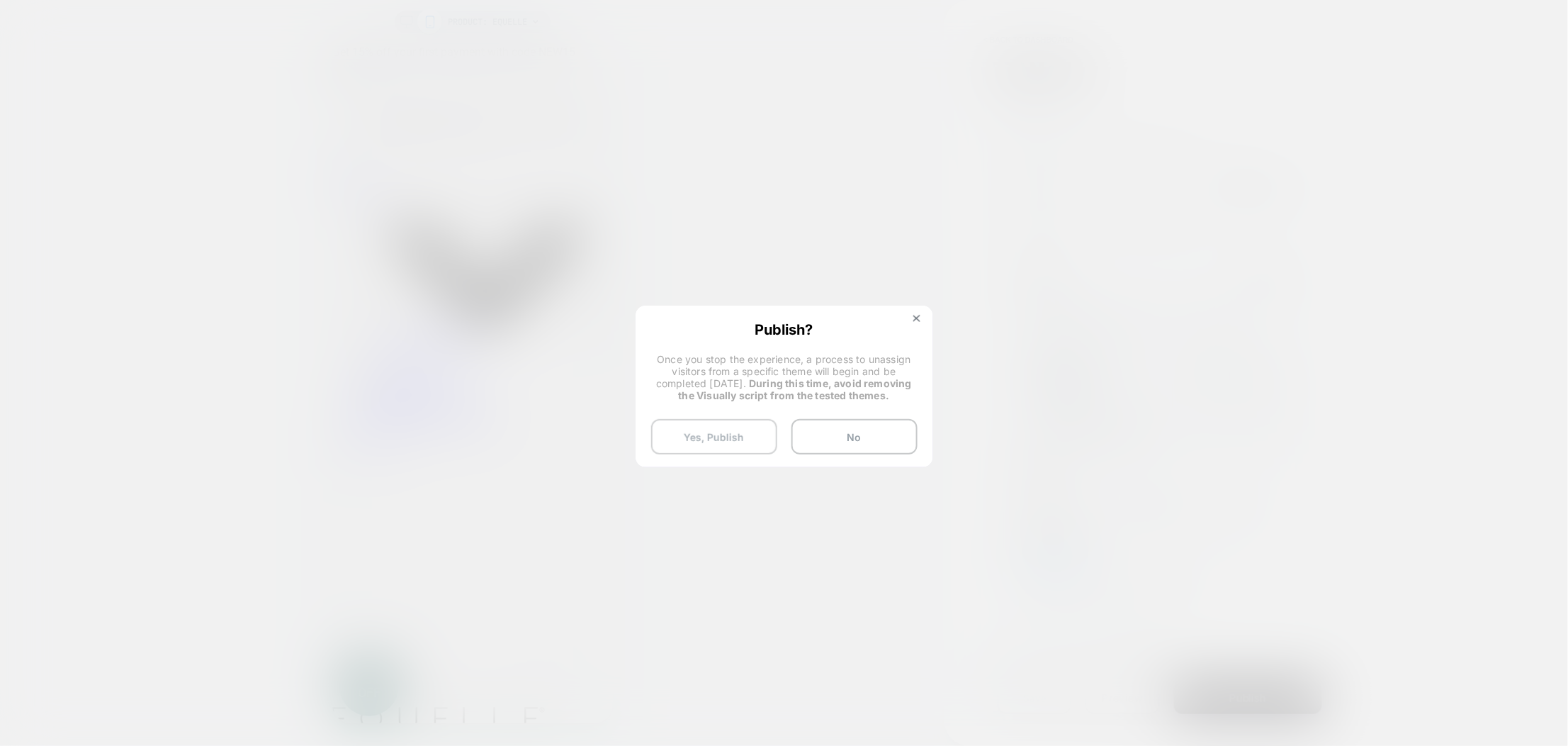
click at [719, 440] on button "Yes, Publish" at bounding box center [714, 436] width 126 height 35
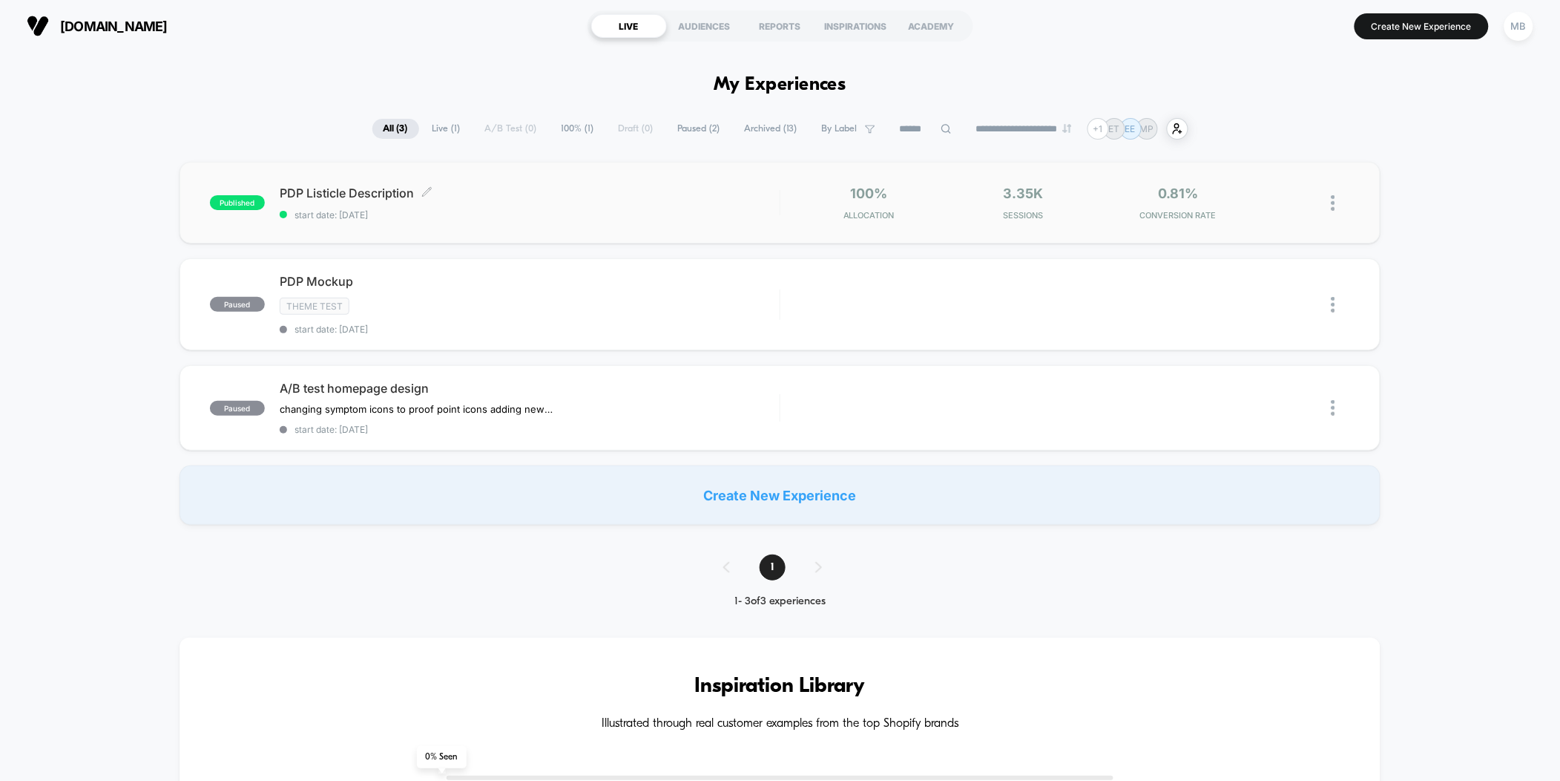
click at [482, 195] on span "PDP Listicle Description Click to edit experience details" at bounding box center [530, 192] width 500 height 15
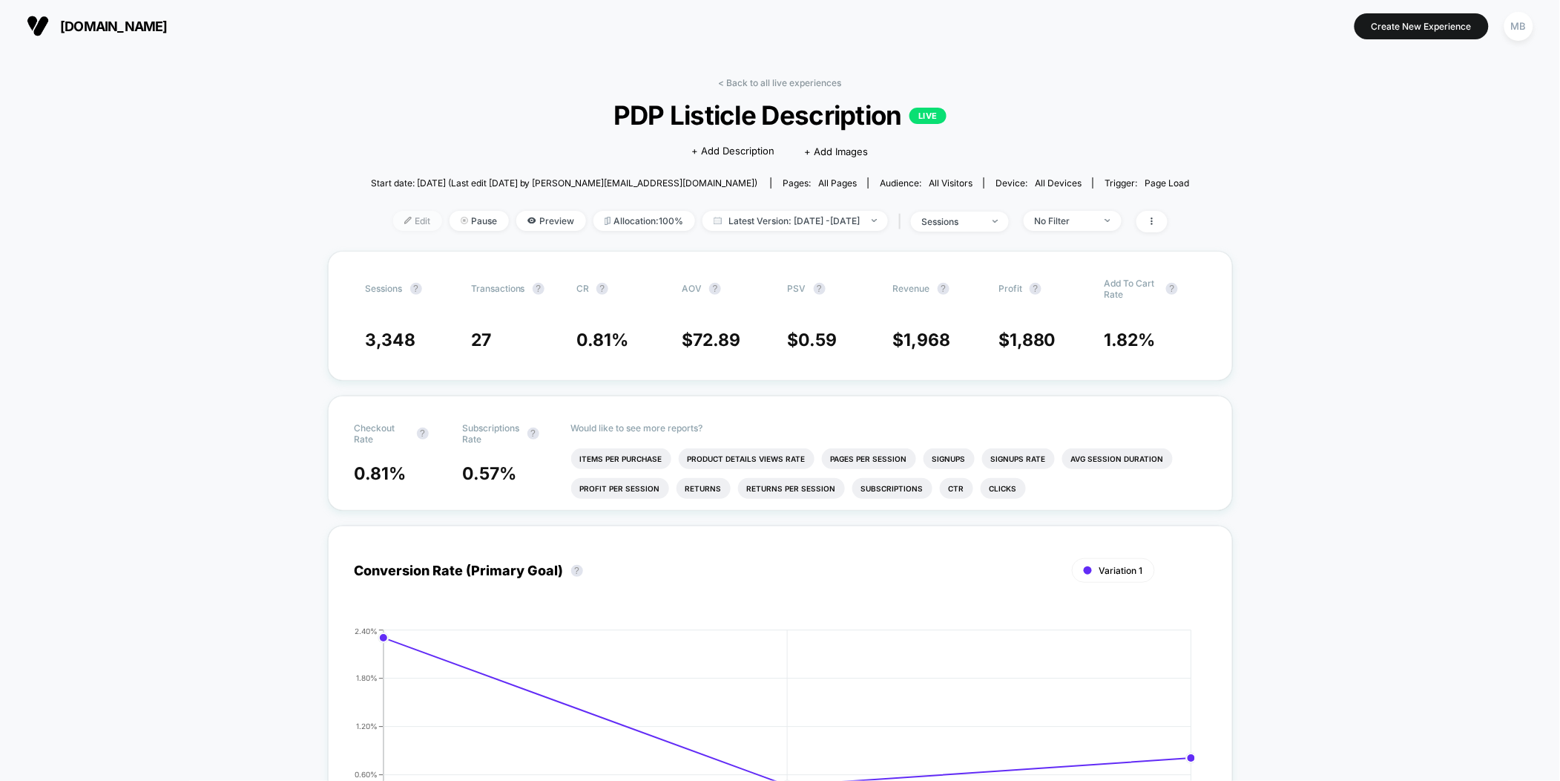
click at [399, 212] on span "Edit" at bounding box center [417, 221] width 49 height 20
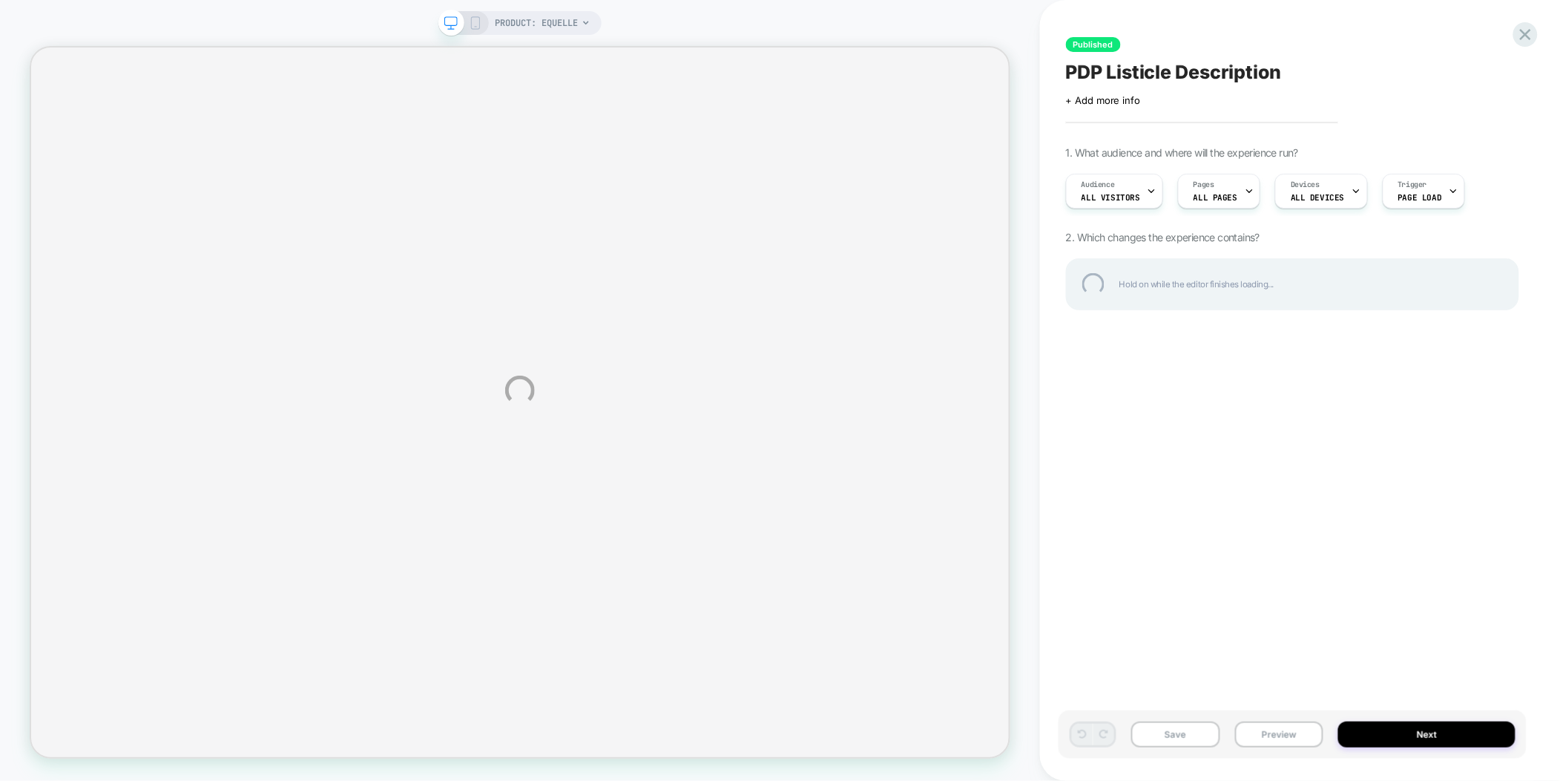
select select "**********"
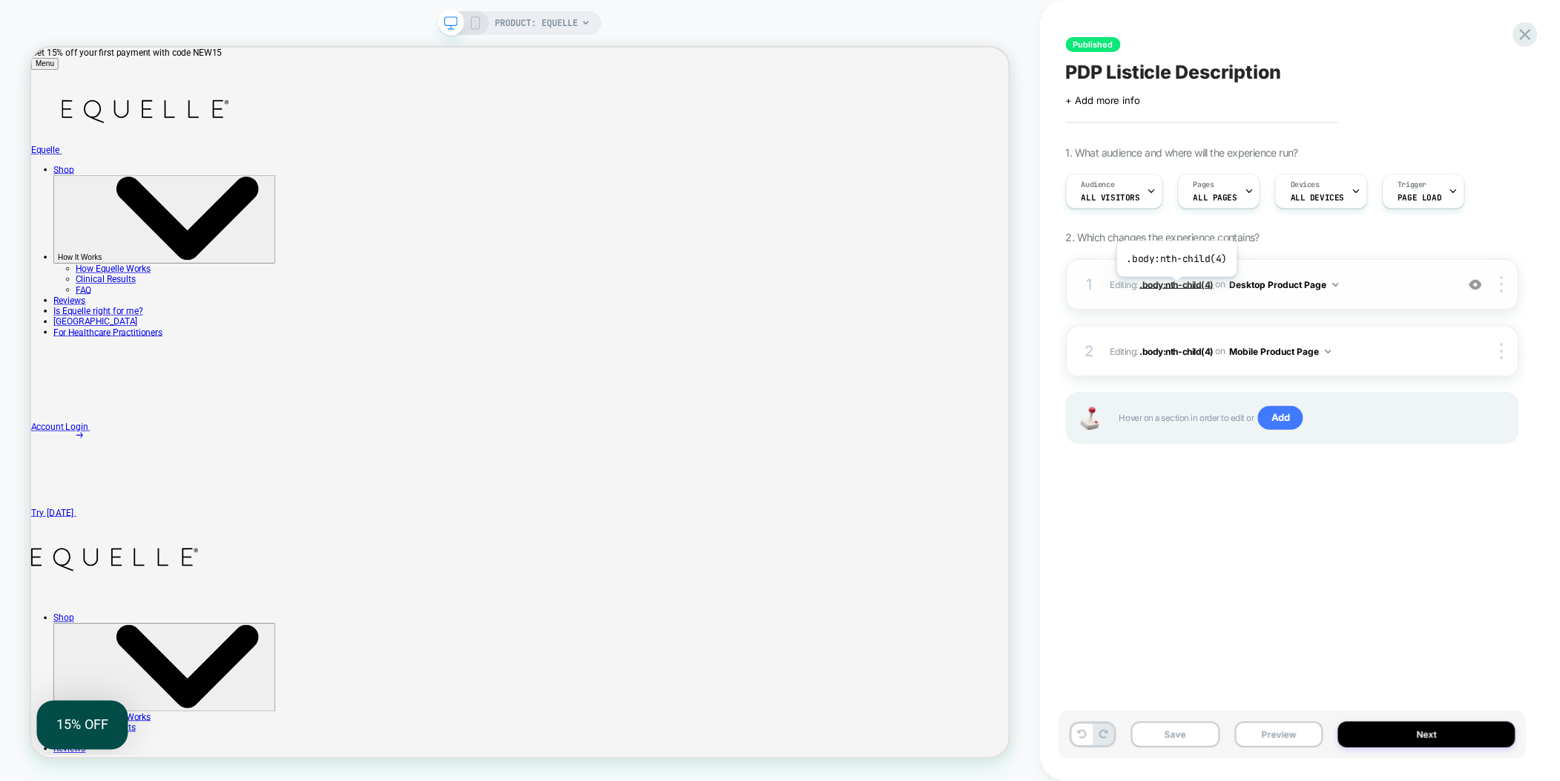
click at [1176, 288] on span ".body:nth-child(4)" at bounding box center [1177, 283] width 74 height 11
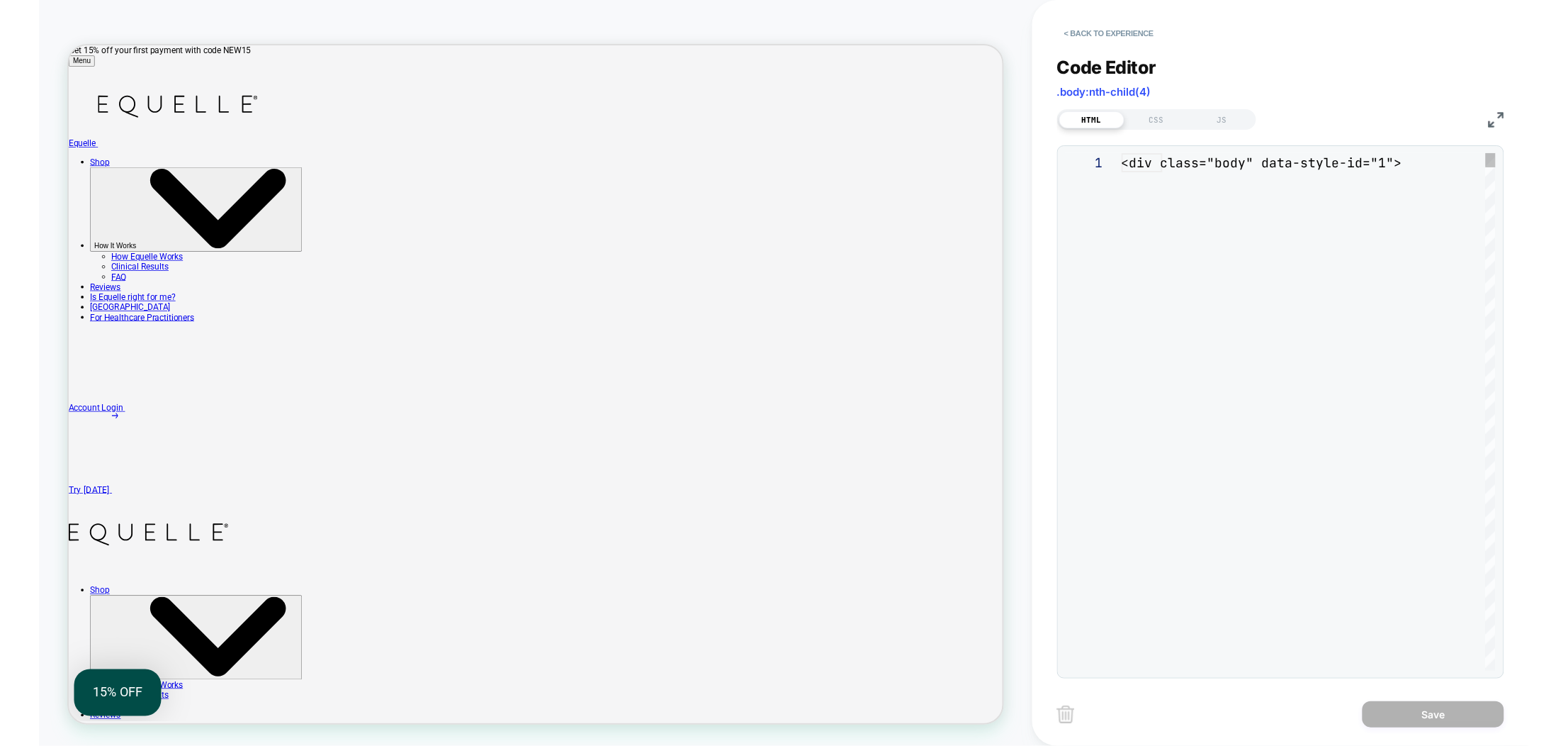
scroll to position [191, 0]
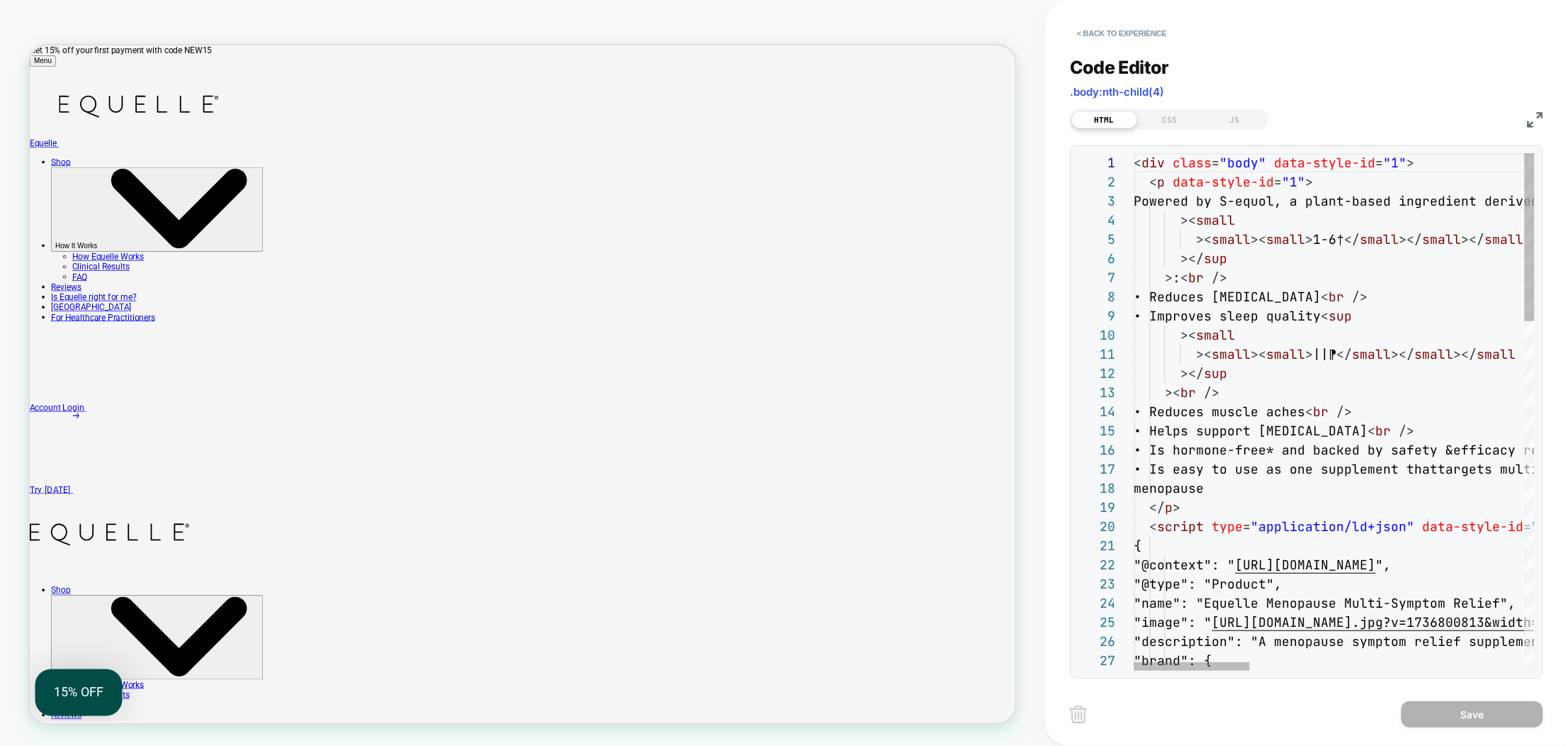
type textarea "**********"
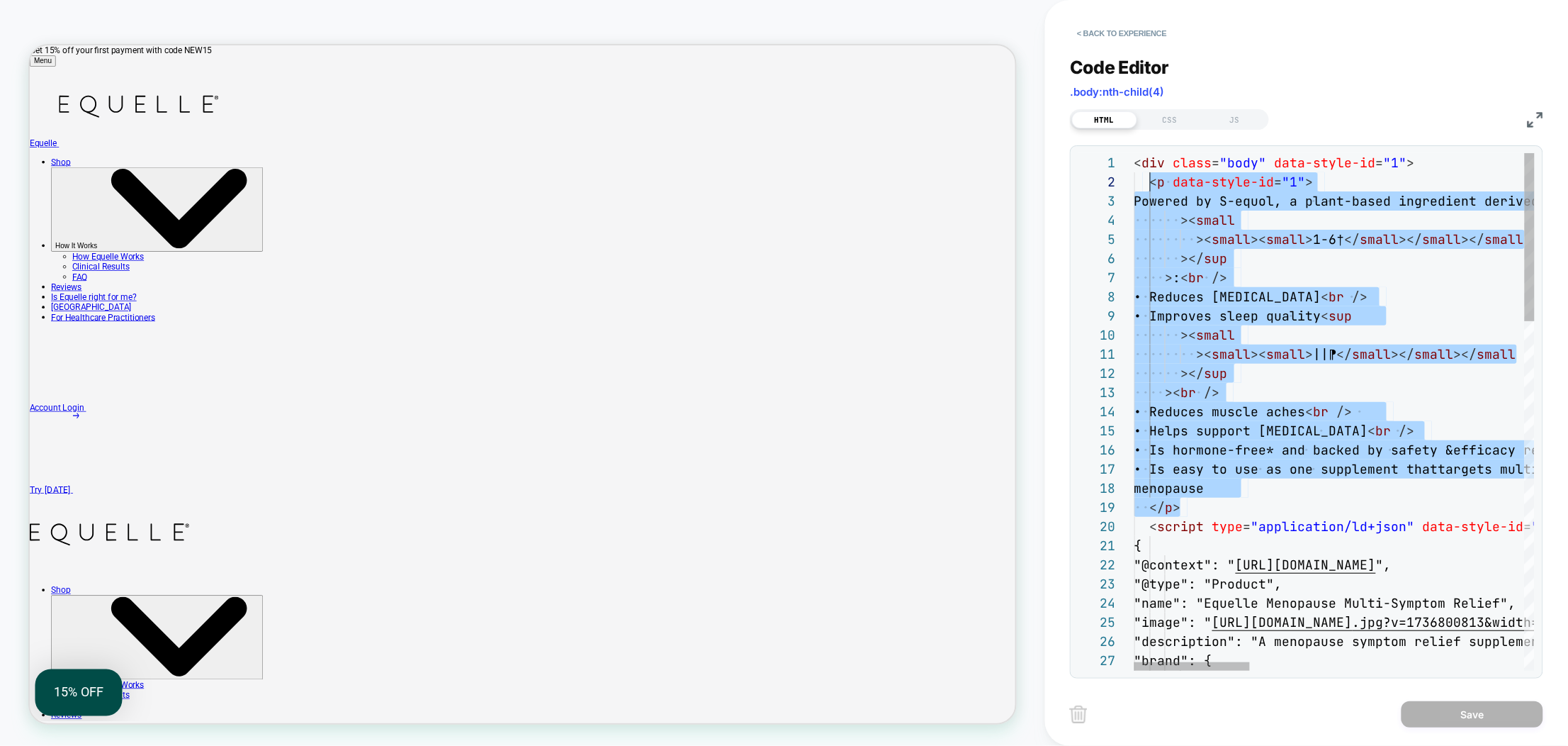
scroll to position [19, 15]
drag, startPoint x: 1172, startPoint y: 493, endPoint x: 1147, endPoint y: 187, distance: 307.0
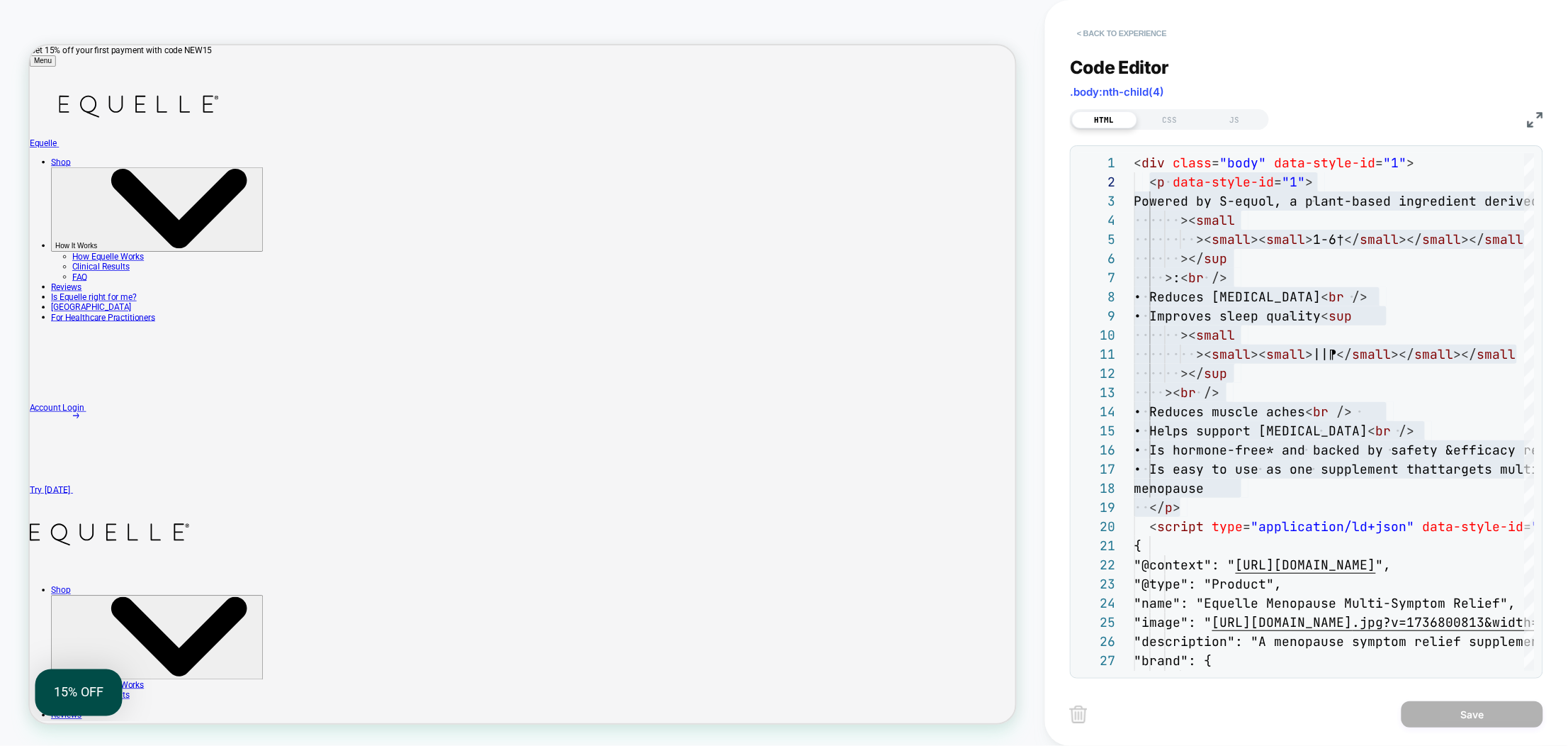
click at [1096, 41] on button "< Back to experience" at bounding box center [1121, 33] width 103 height 23
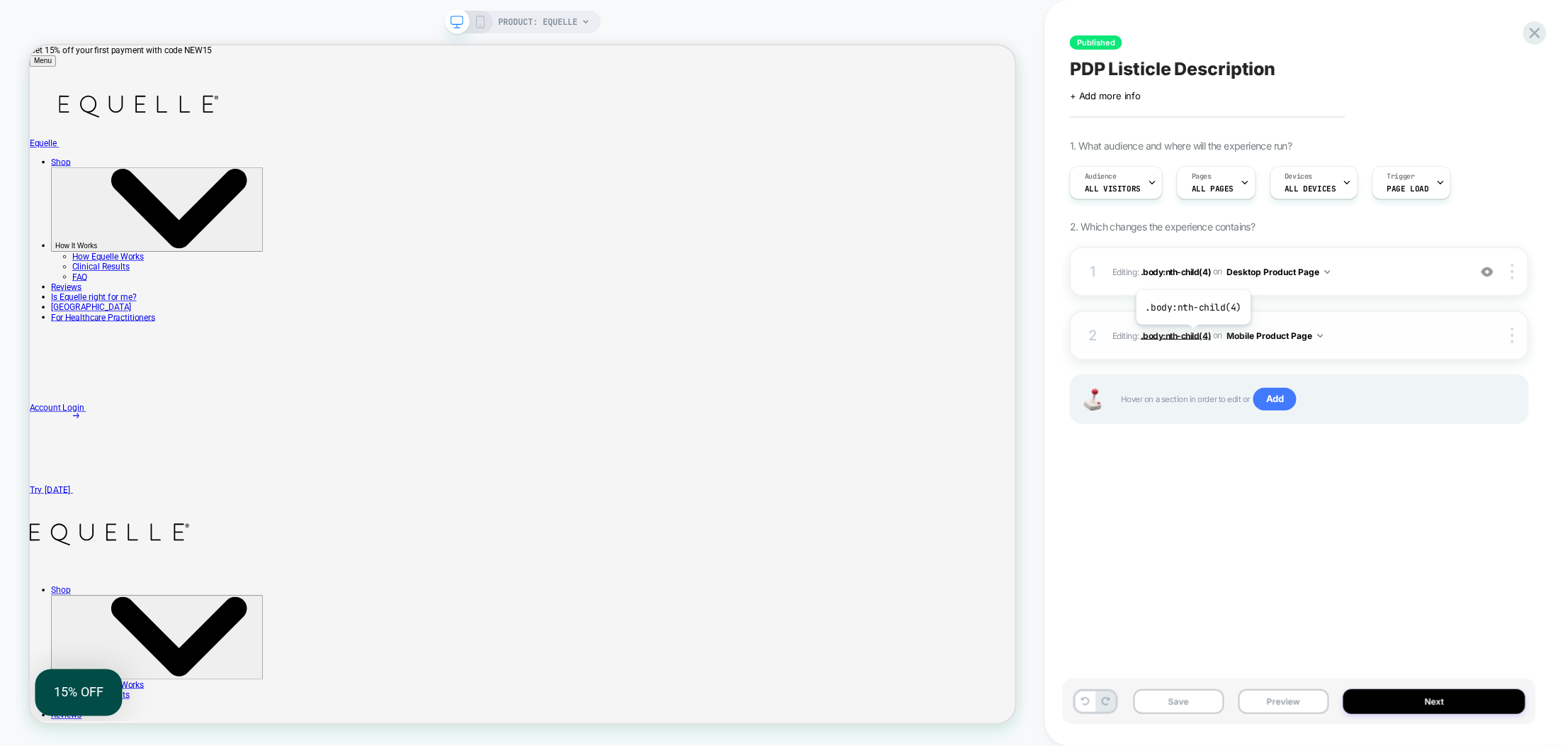
click at [1182, 335] on span ".body:nth-child(4)" at bounding box center [1176, 334] width 71 height 11
click at [1177, 333] on span ".body:nth-child(4)" at bounding box center [1176, 334] width 71 height 11
click at [1186, 333] on span ".body:nth-child(4)" at bounding box center [1176, 334] width 71 height 11
click at [1164, 342] on span "Editing : .body:nth-child(4) .body:nth-child(4) on Mobile Product Page" at bounding box center [1287, 335] width 350 height 18
drag, startPoint x: 1165, startPoint y: 339, endPoint x: 1144, endPoint y: 314, distance: 32.6
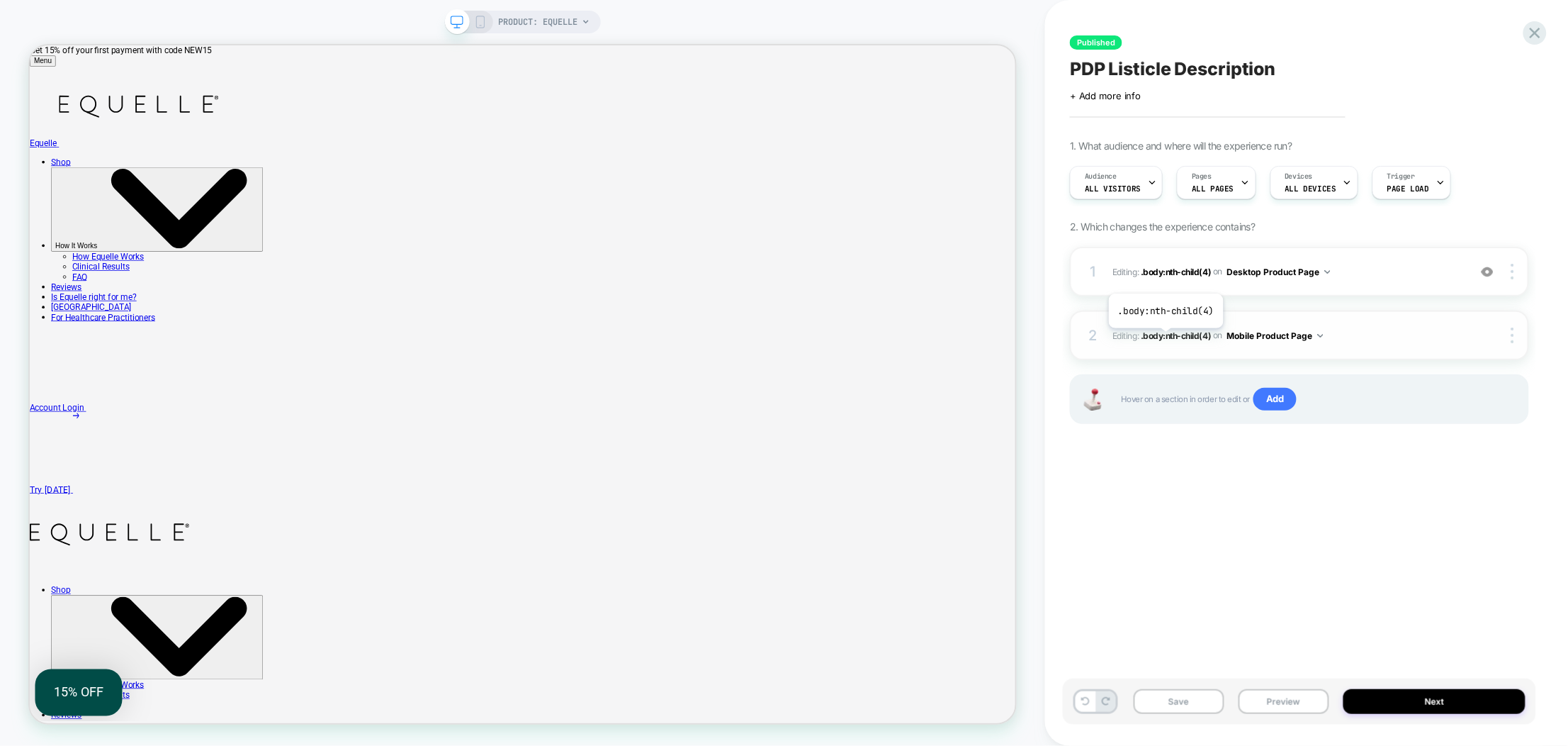
click at [1165, 339] on span ".body:nth-child(4)" at bounding box center [1176, 334] width 71 height 11
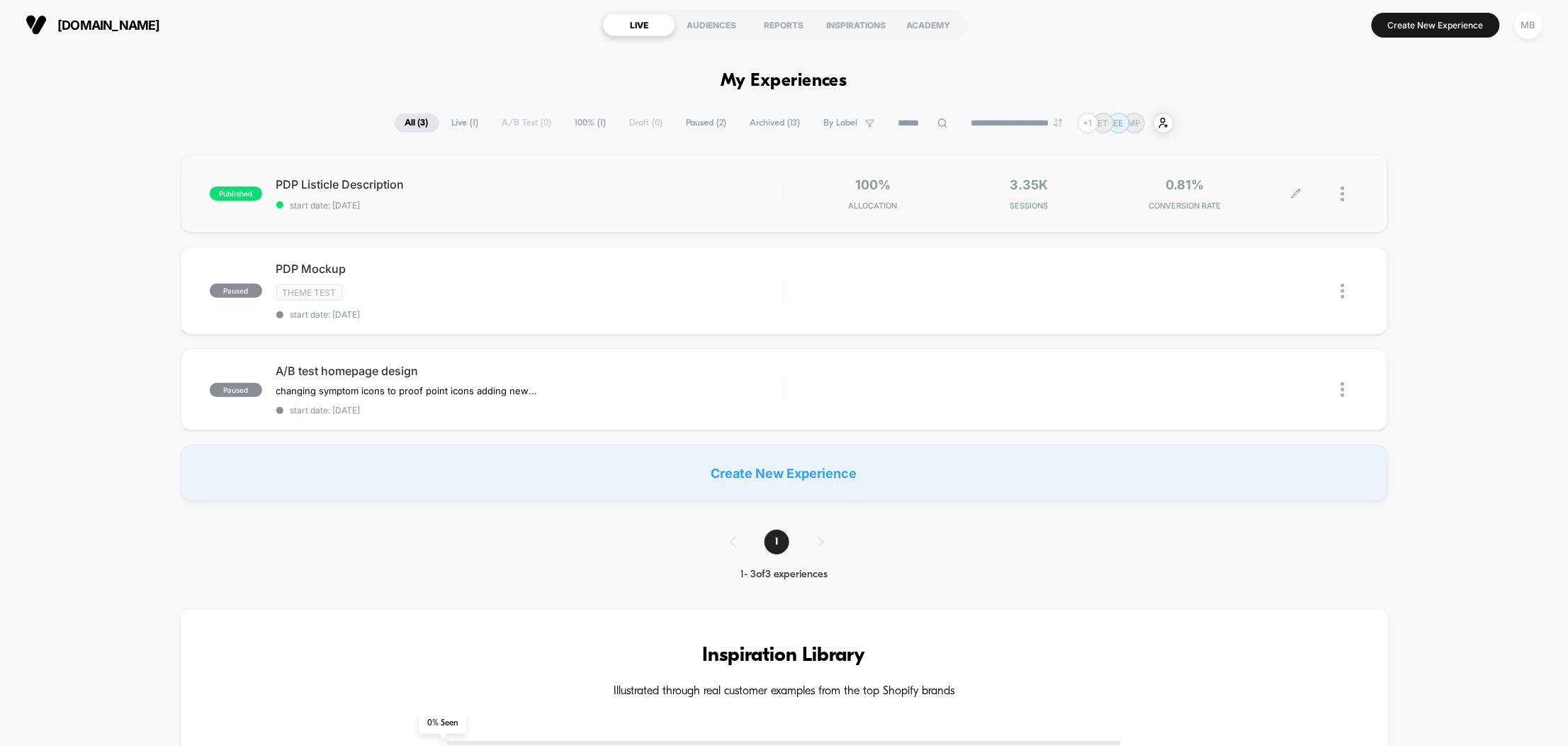
click at [1337, 191] on div at bounding box center [1327, 193] width 62 height 33
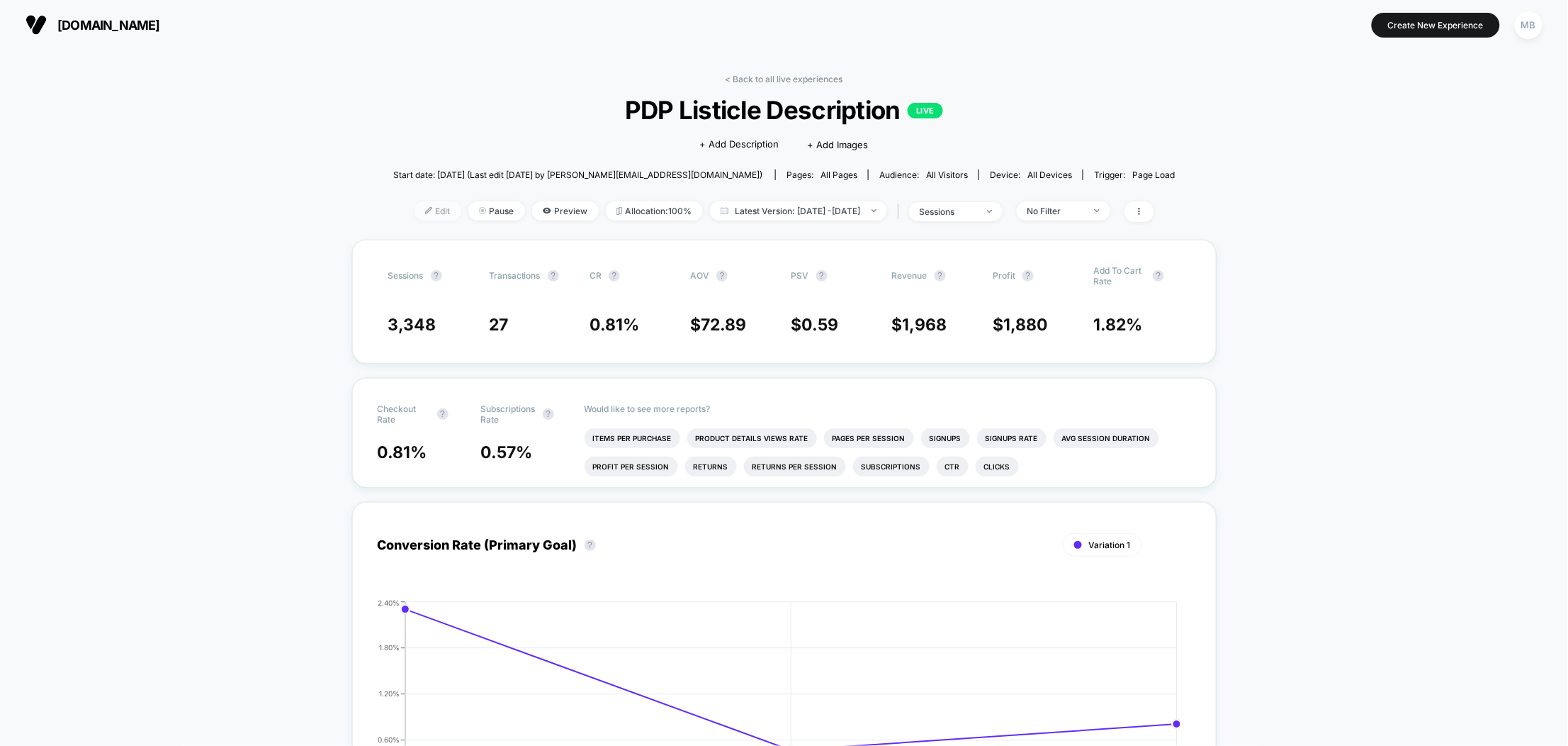
click at [414, 202] on span "Edit" at bounding box center [437, 211] width 47 height 19
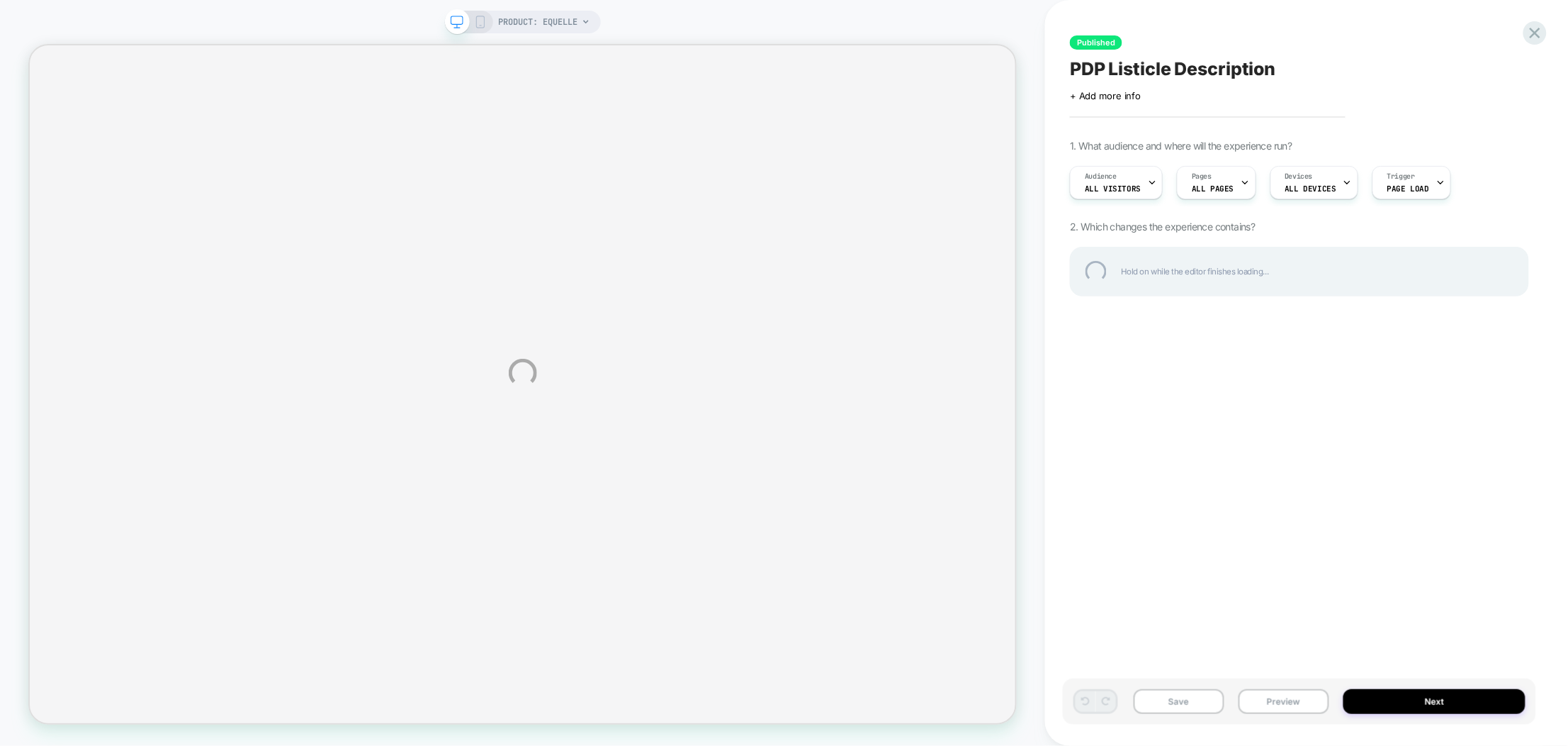
drag, startPoint x: 478, startPoint y: 10, endPoint x: 479, endPoint y: 16, distance: 6.1
click at [478, 10] on div "PRODUCT: Equelle Published PDP Listicle Description Click to edit experience de…" at bounding box center [784, 373] width 1568 height 746
select select "**********"
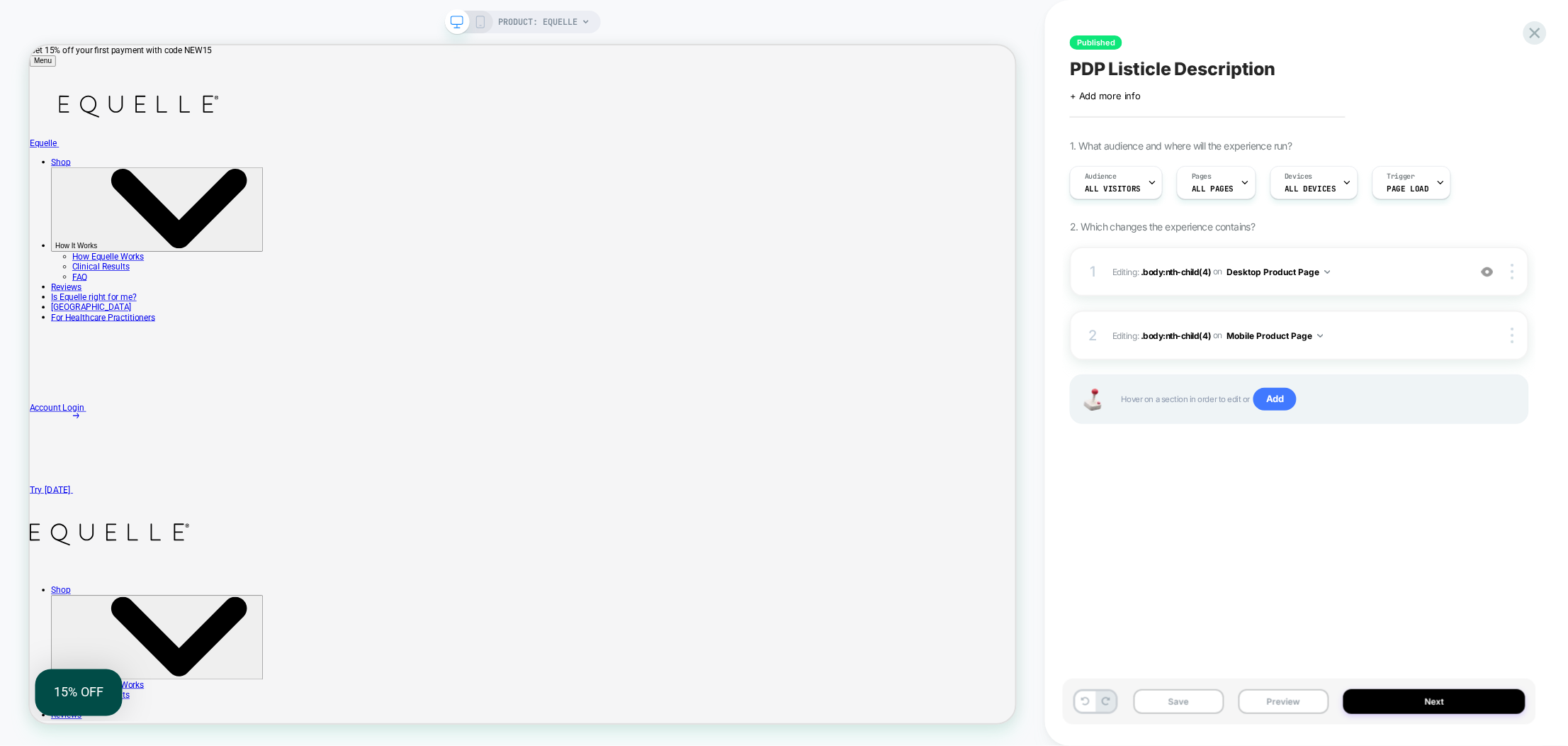
click at [479, 25] on rect at bounding box center [480, 25] width 2 height 1
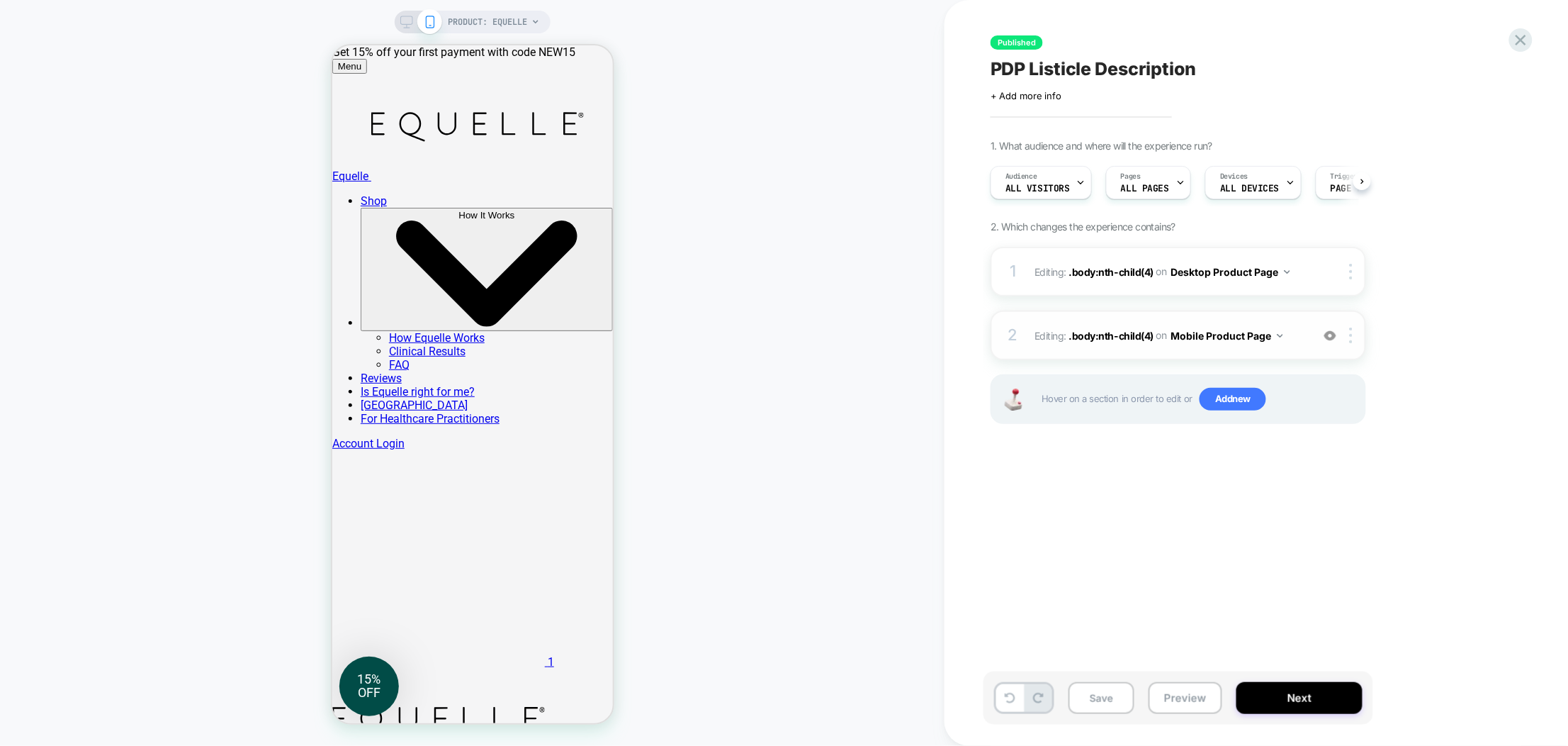
scroll to position [0, 1]
click at [1101, 335] on span ".body:nth-child(4)" at bounding box center [1112, 334] width 85 height 12
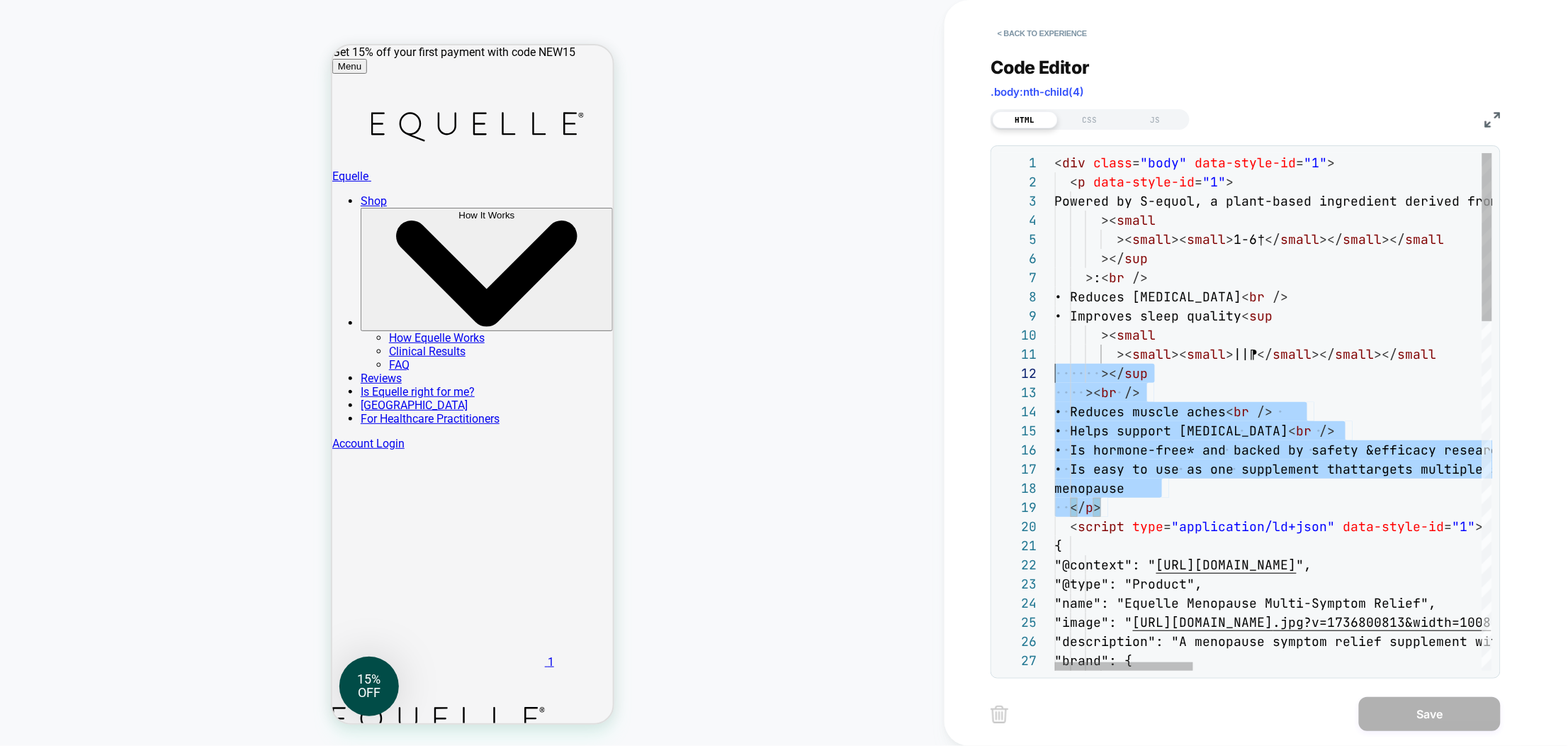
scroll to position [0, 0]
type textarea "**********"
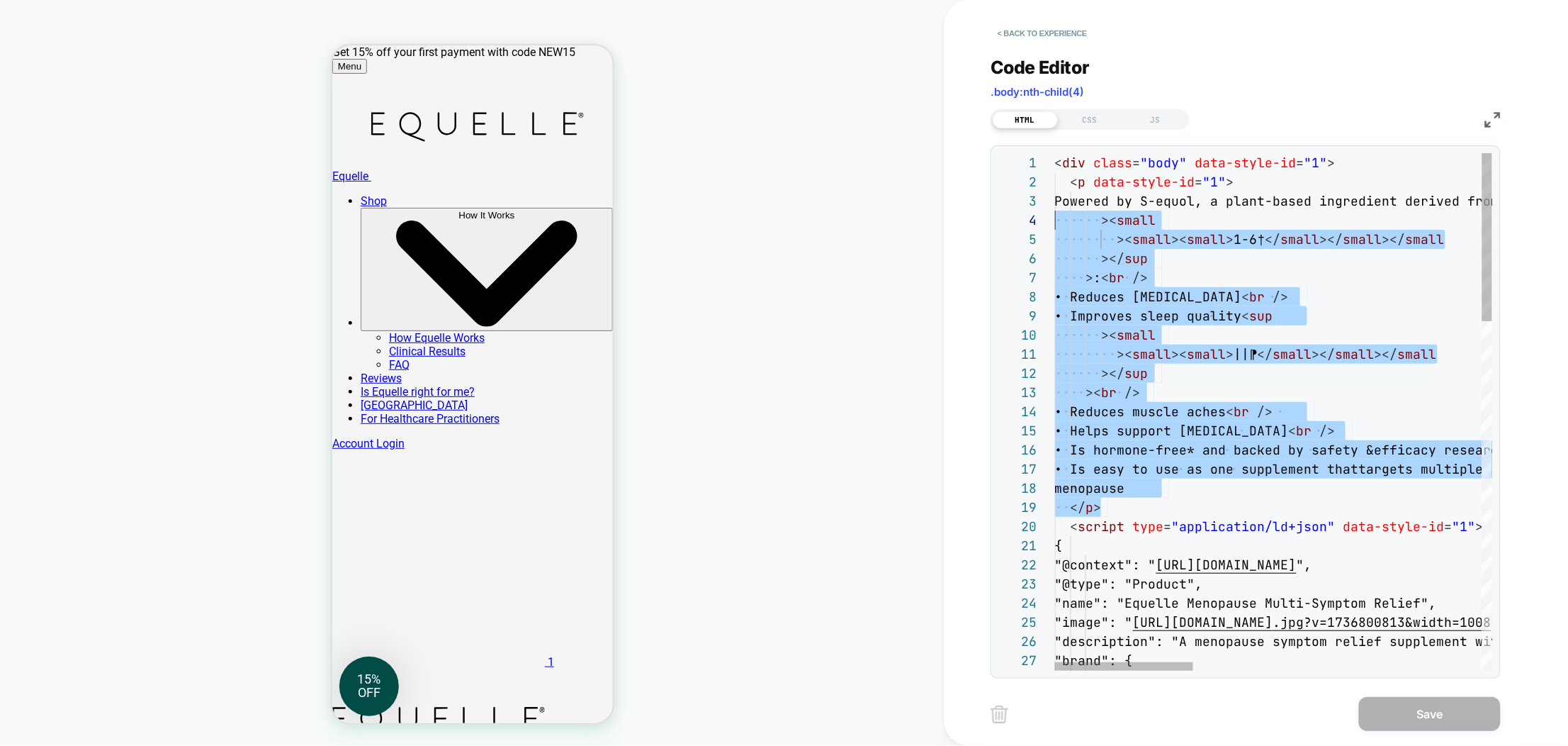
scroll to position [19, 0]
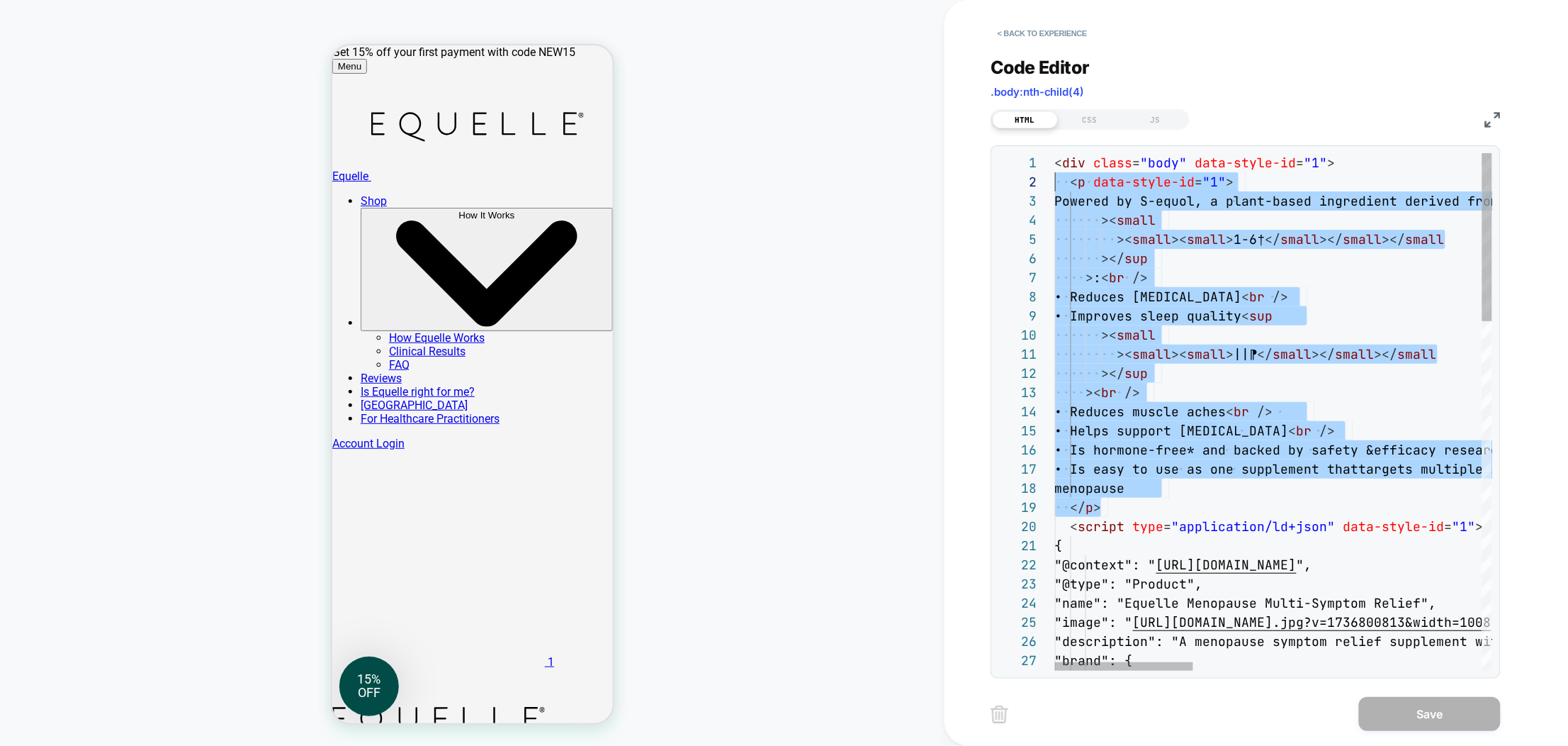
drag, startPoint x: 1037, startPoint y: 416, endPoint x: 1055, endPoint y: 189, distance: 227.7
